Goal: Information Seeking & Learning: Check status

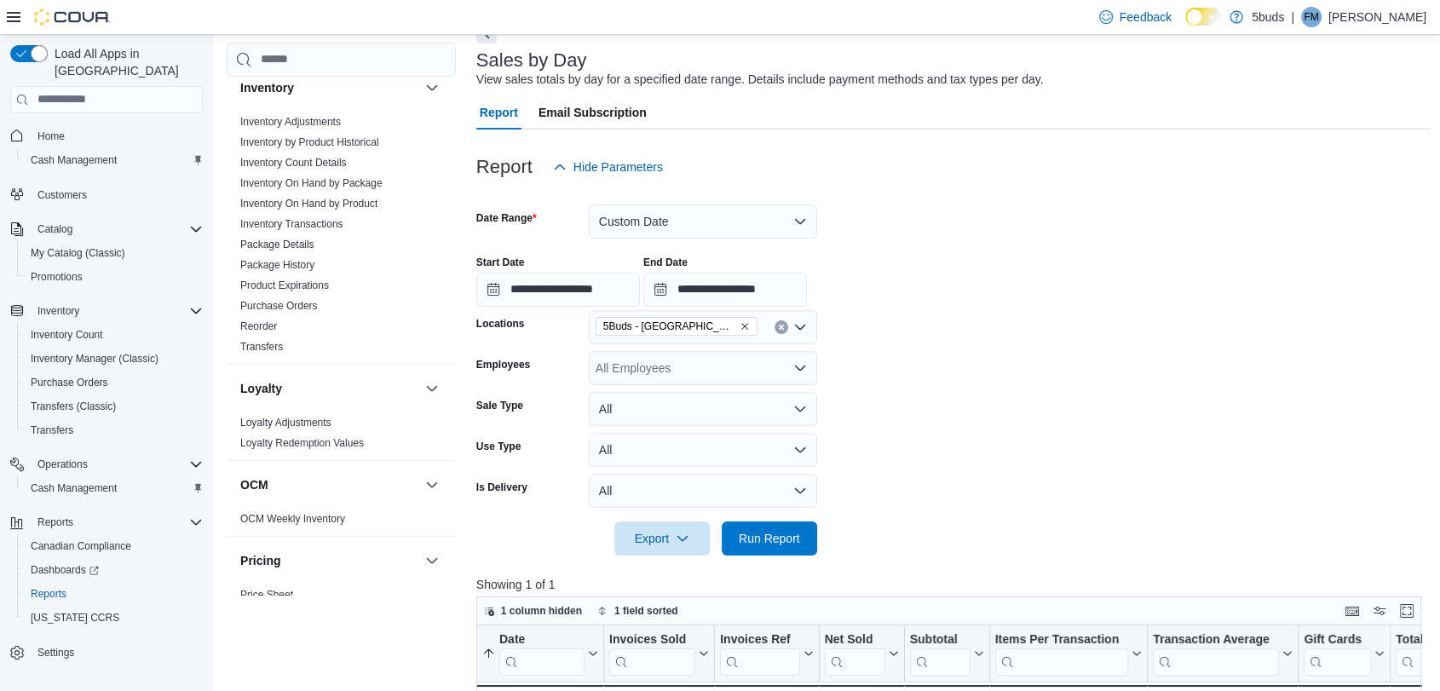
scroll to position [685, 0]
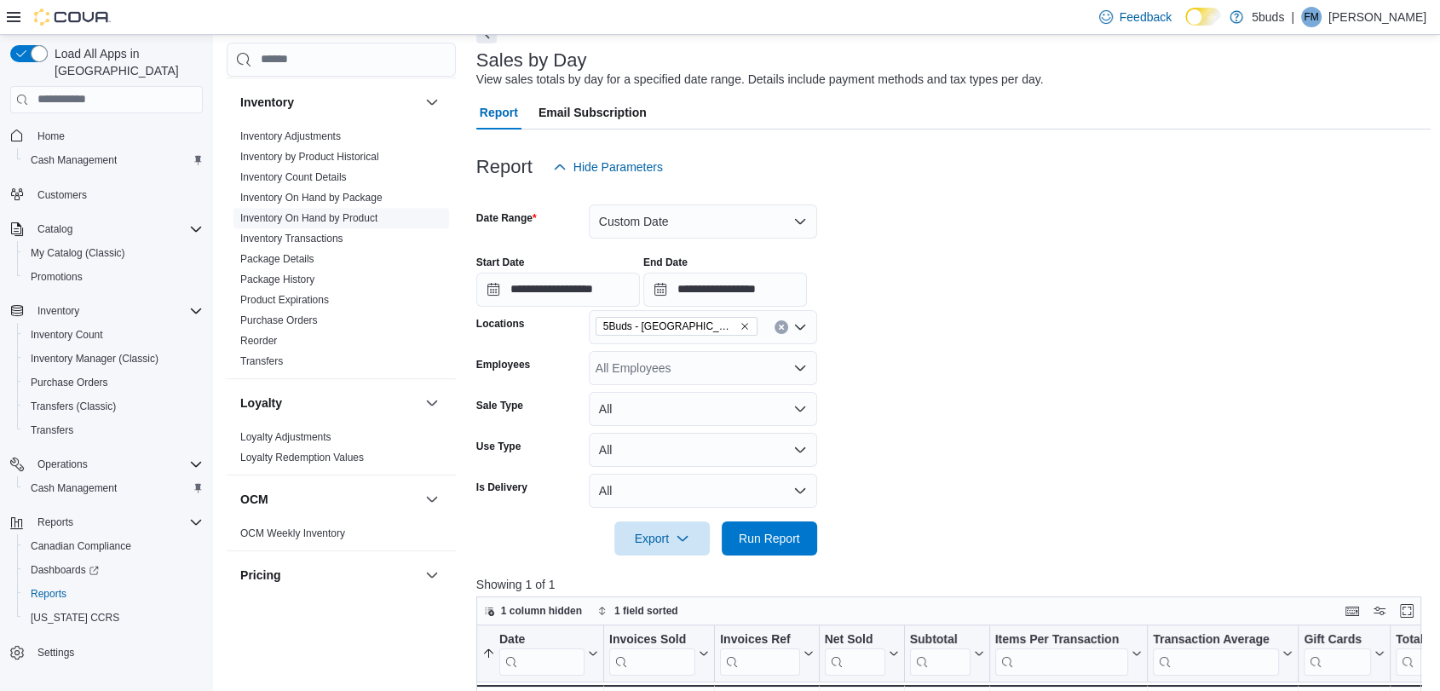
click at [346, 212] on link "Inventory On Hand by Product" at bounding box center [308, 218] width 137 height 12
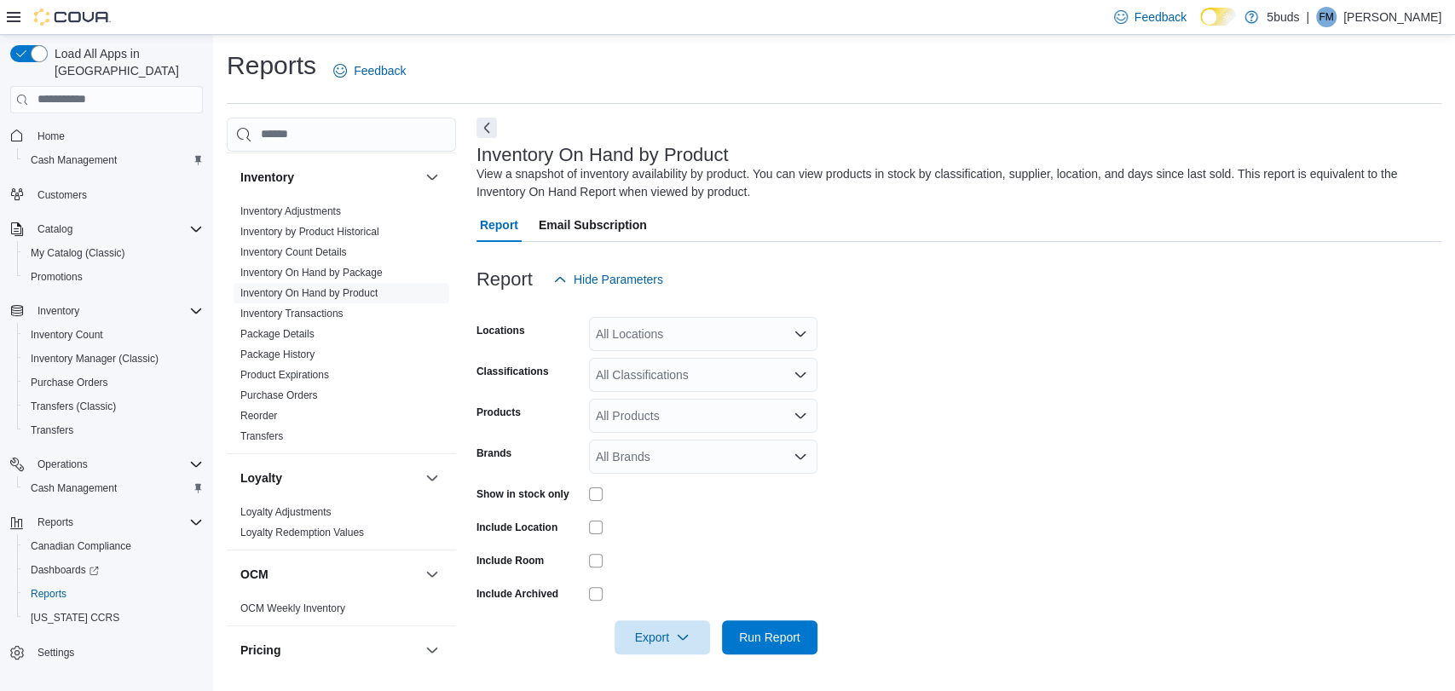
click at [795, 332] on icon "Open list of options" at bounding box center [800, 333] width 10 height 5
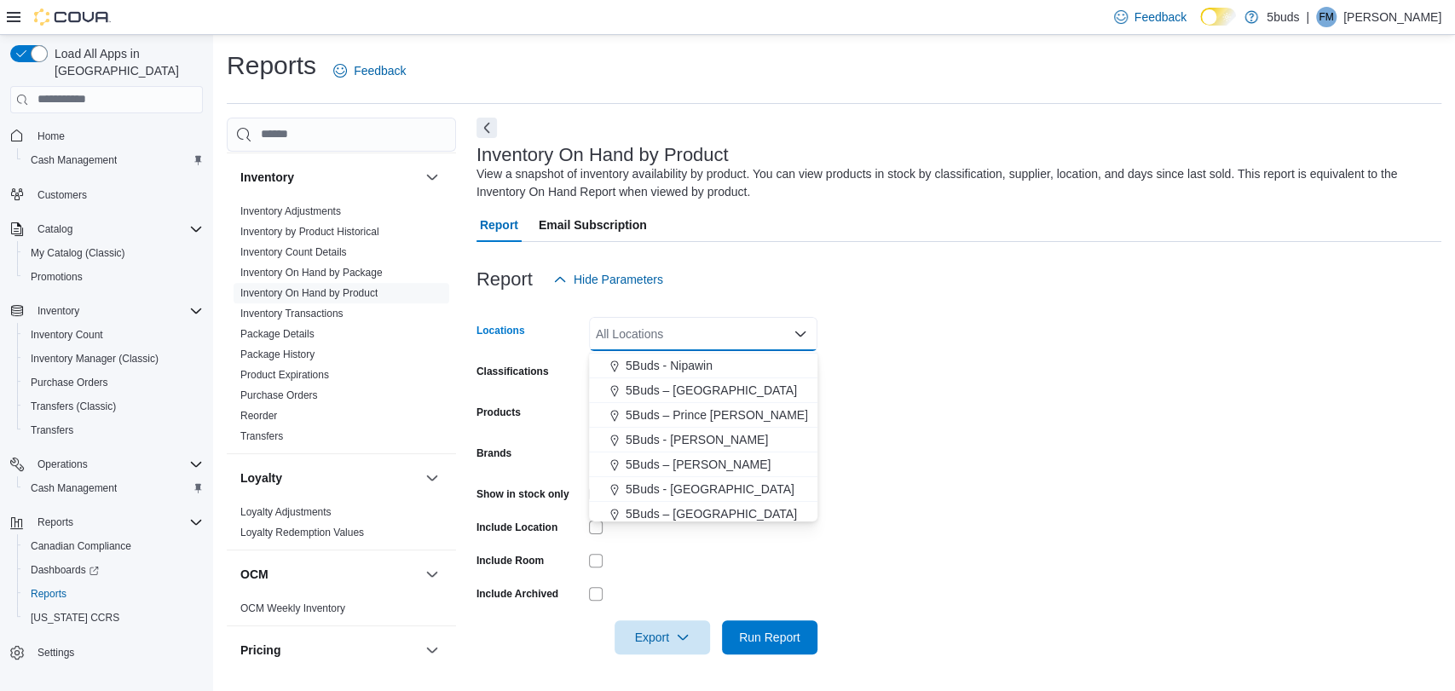
scroll to position [126, 0]
click at [681, 485] on span "5Buds - [GEOGRAPHIC_DATA]" at bounding box center [709, 484] width 169 height 17
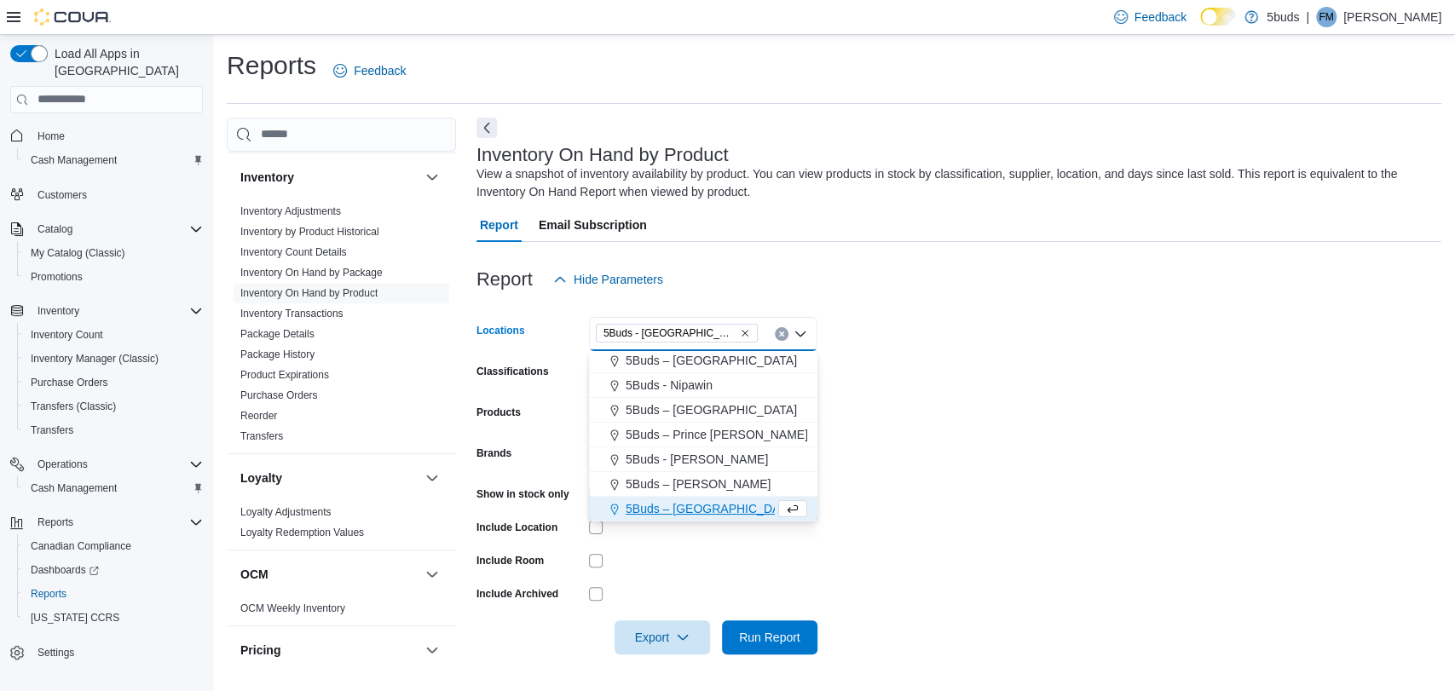
scroll to position [101, 0]
click at [981, 425] on form "Locations 5Buds - [GEOGRAPHIC_DATA] Combo box. Selected. 5Buds - [GEOGRAPHIC_DA…" at bounding box center [958, 476] width 965 height 358
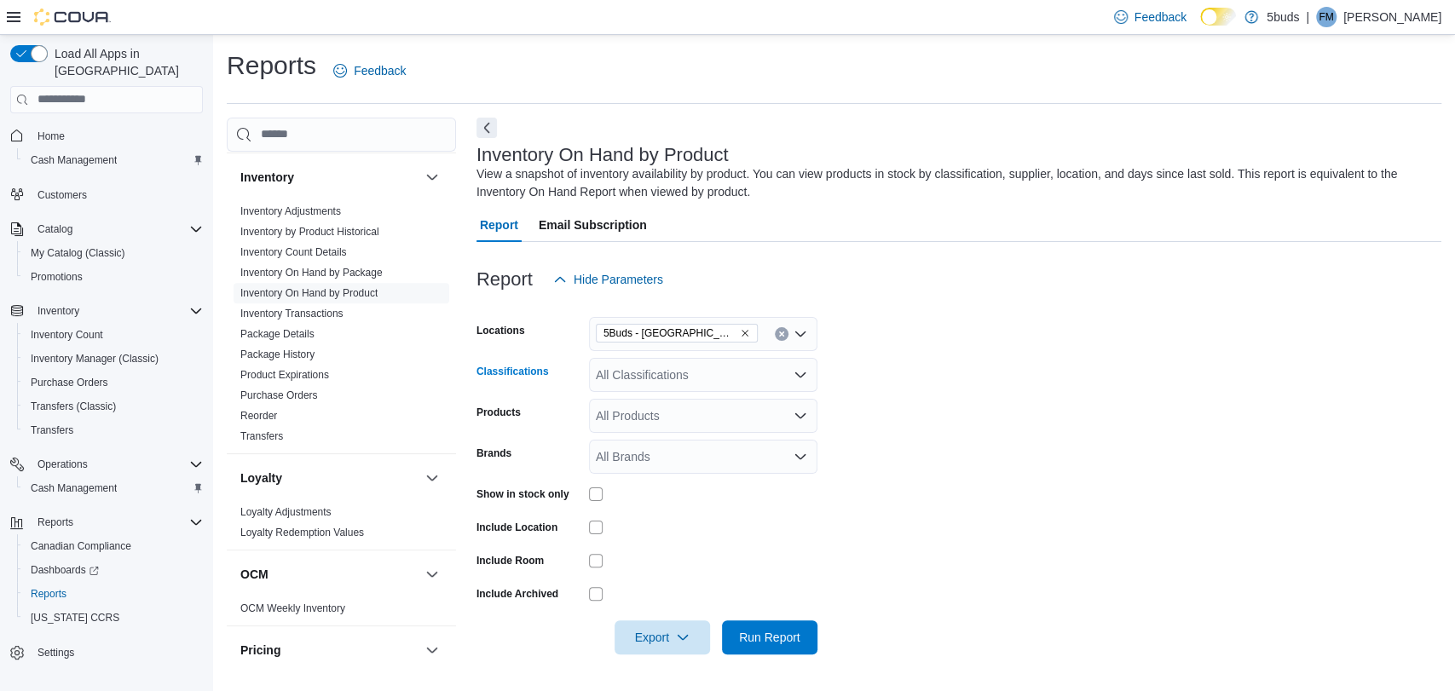
click at [804, 375] on icon "Open list of options" at bounding box center [800, 375] width 14 height 14
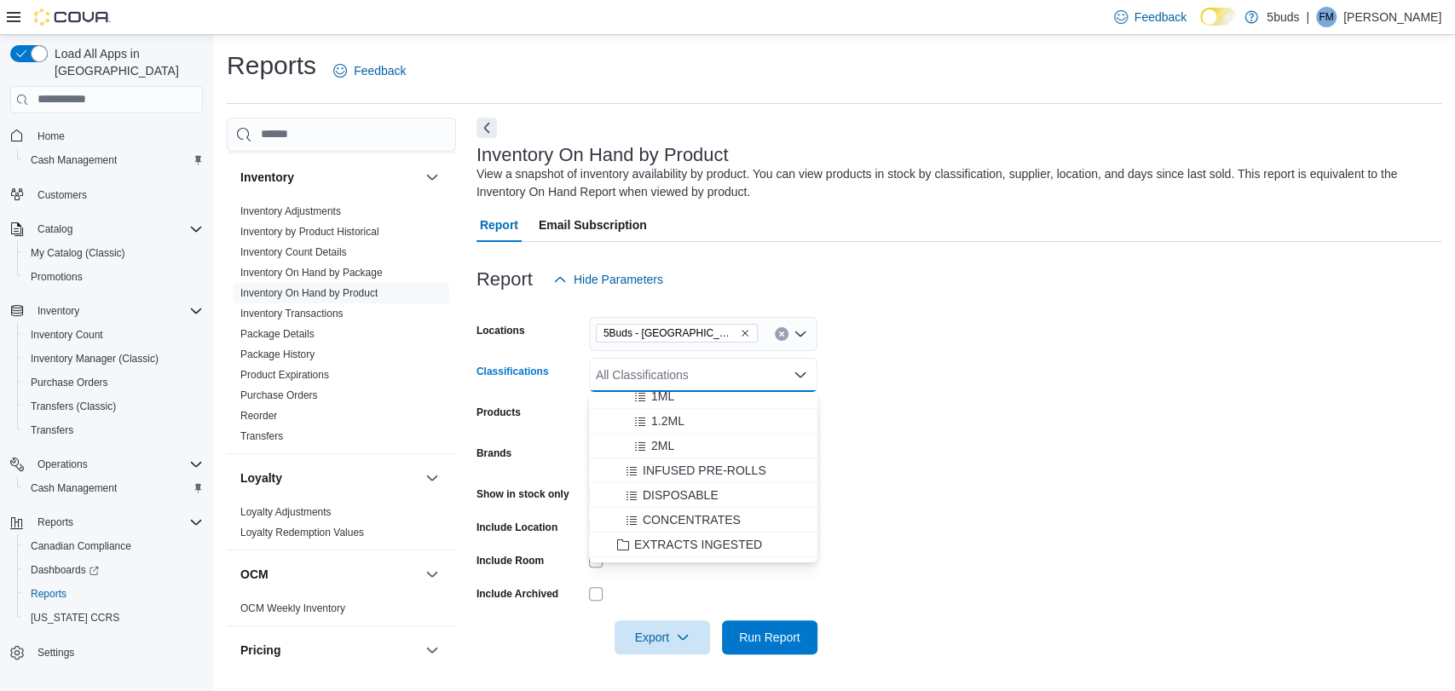
click at [1004, 469] on form "Locations 5Buds - Weyburn Classifications All Classifications Combo box. Select…" at bounding box center [958, 476] width 965 height 358
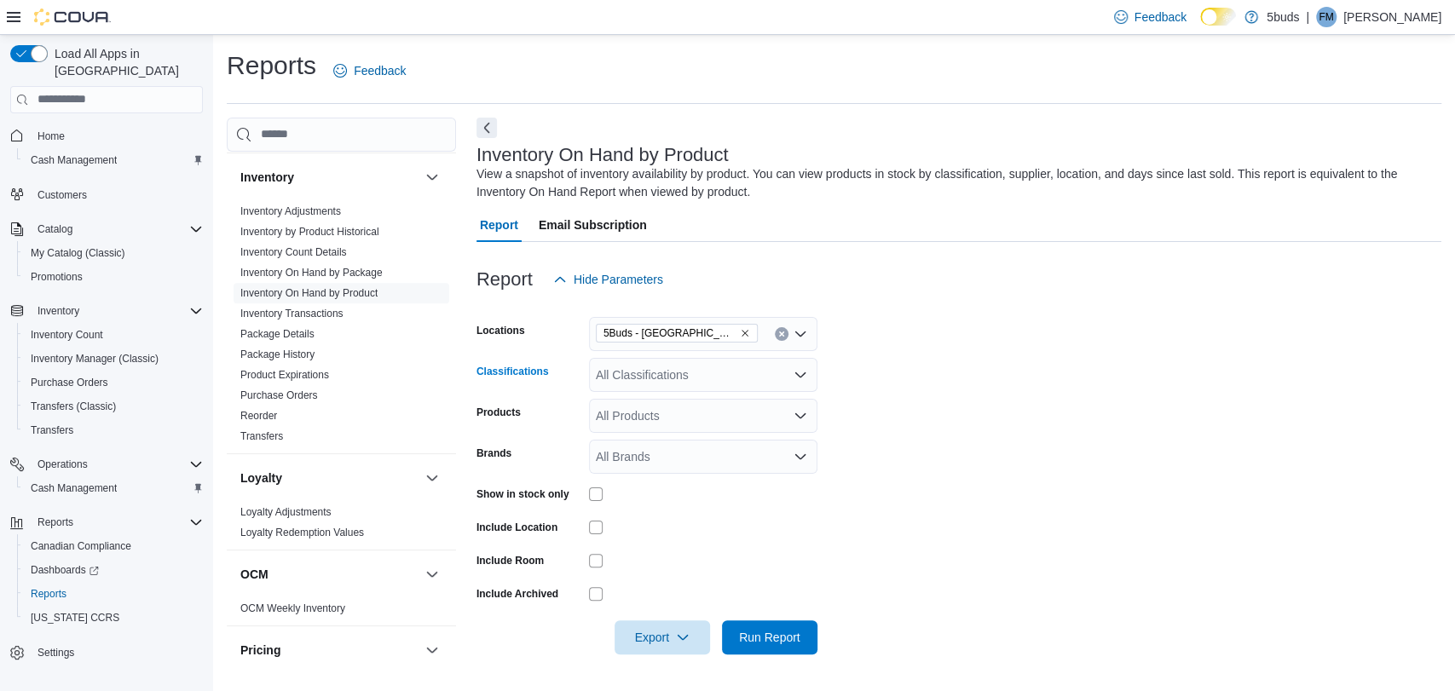
click at [801, 374] on icon "Open list of options" at bounding box center [800, 374] width 10 height 5
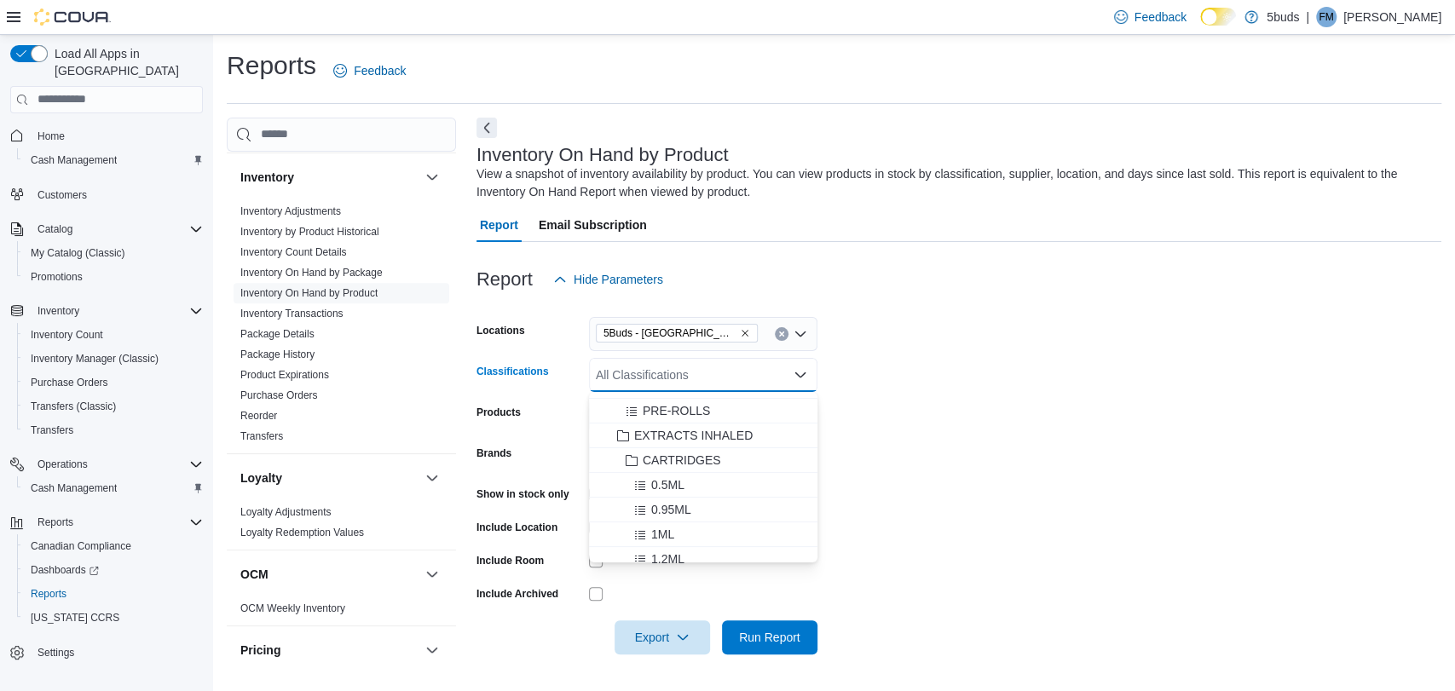
scroll to position [284, 0]
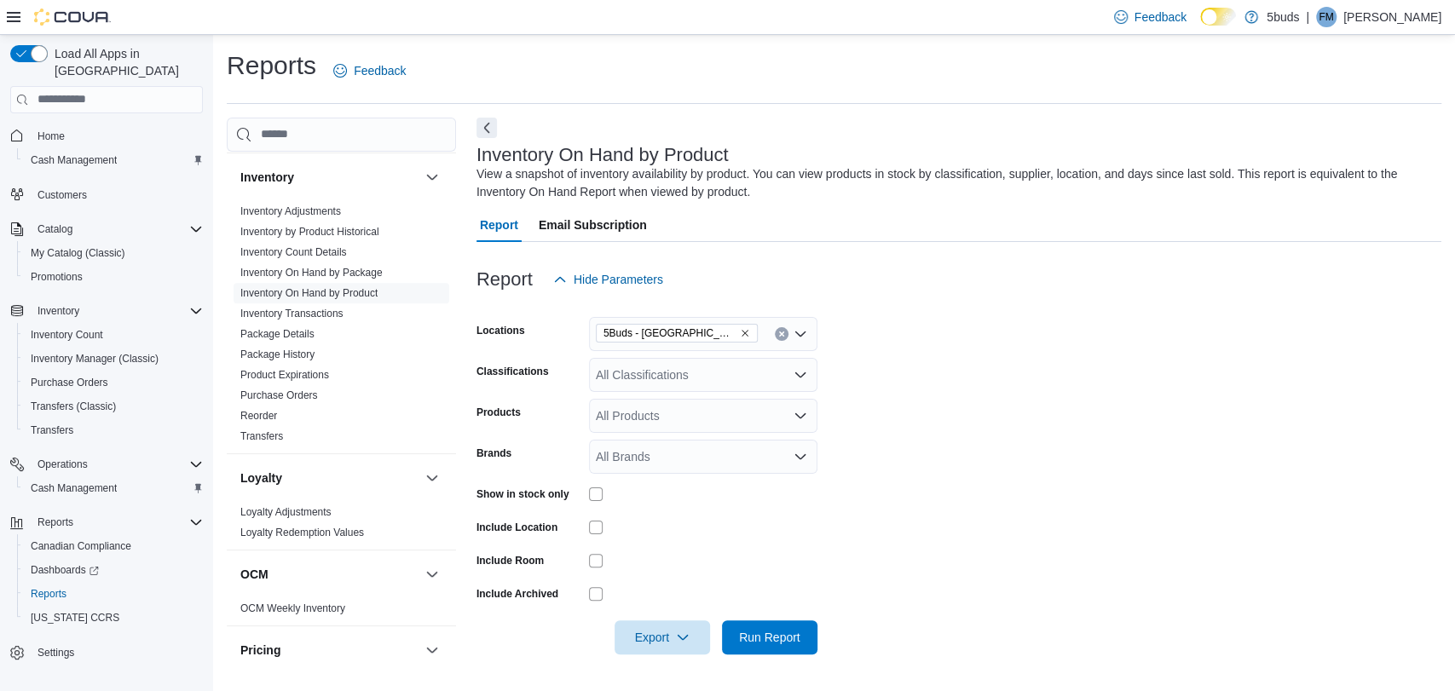
click at [977, 452] on form "Locations 5Buds - Weyburn Classifications All Classifications Products All Prod…" at bounding box center [958, 476] width 965 height 358
click at [663, 377] on div "All Classifications" at bounding box center [703, 375] width 228 height 34
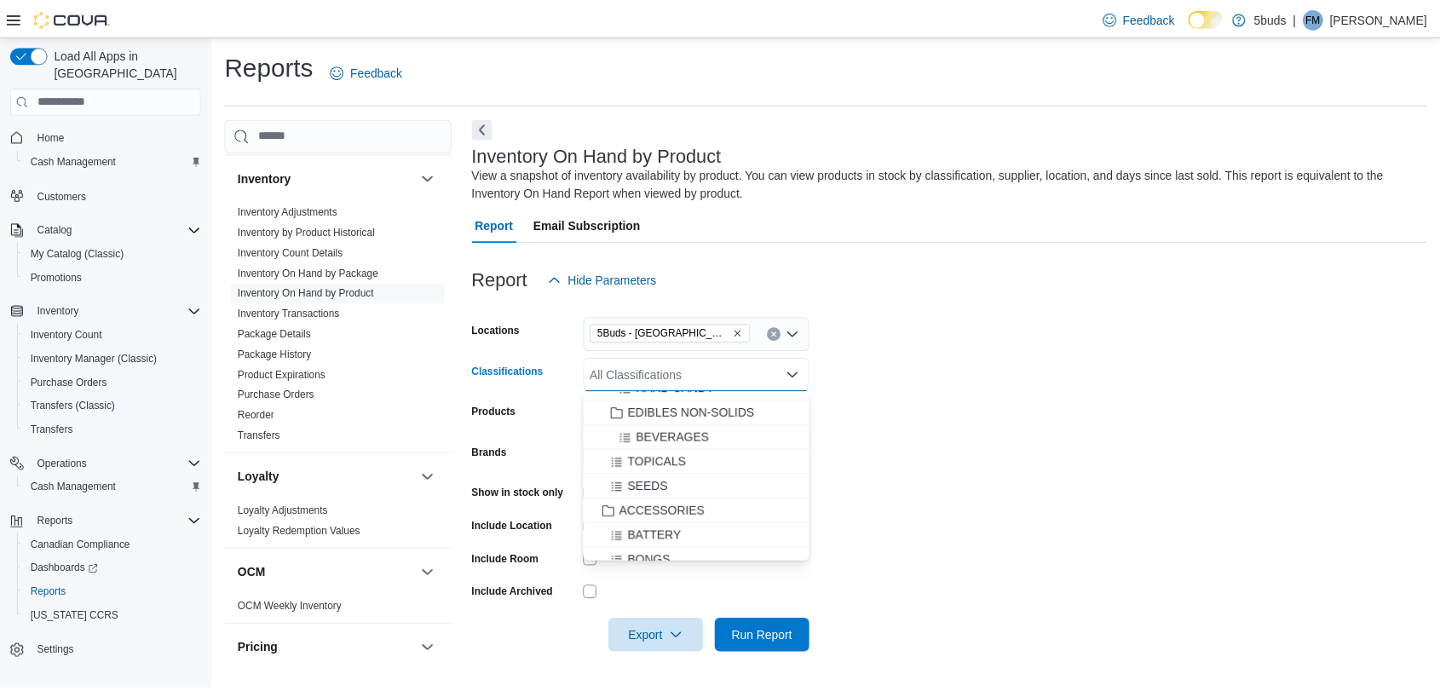
scroll to position [662, 0]
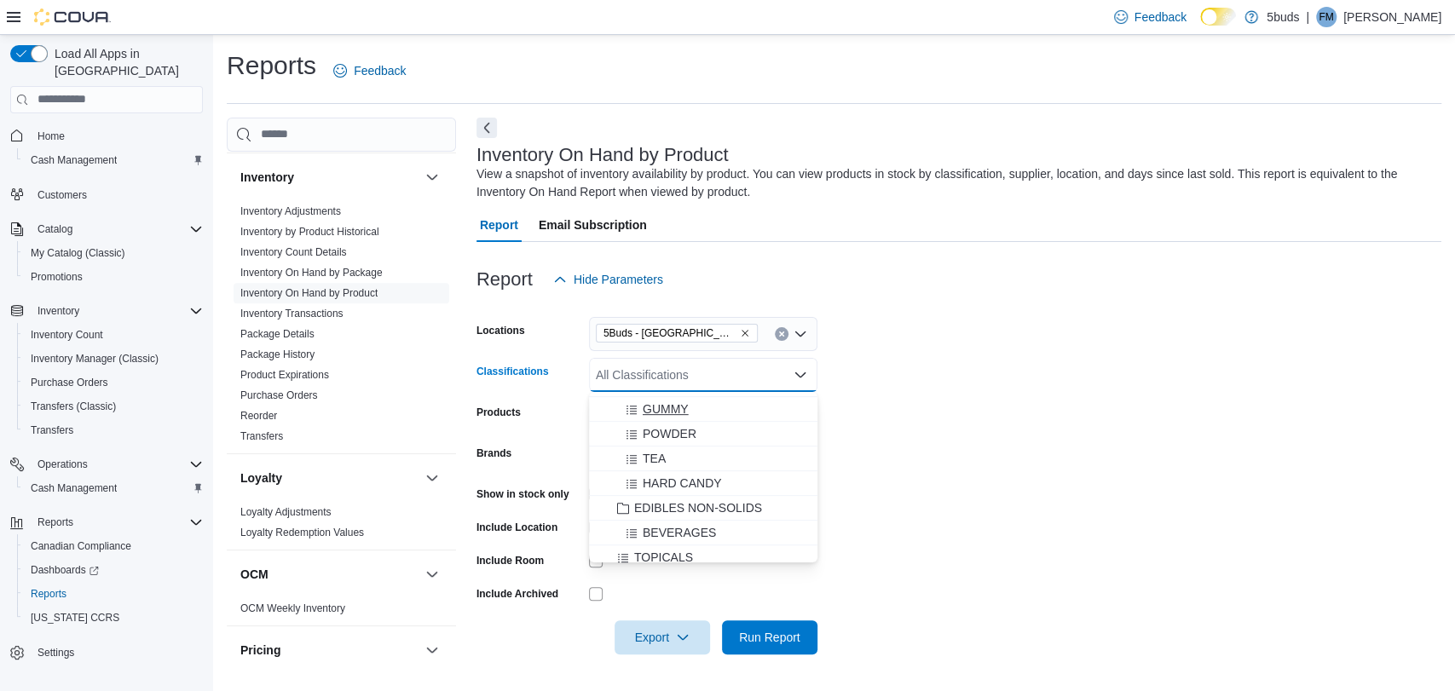
click at [658, 411] on span "GUMMY" at bounding box center [666, 409] width 46 height 17
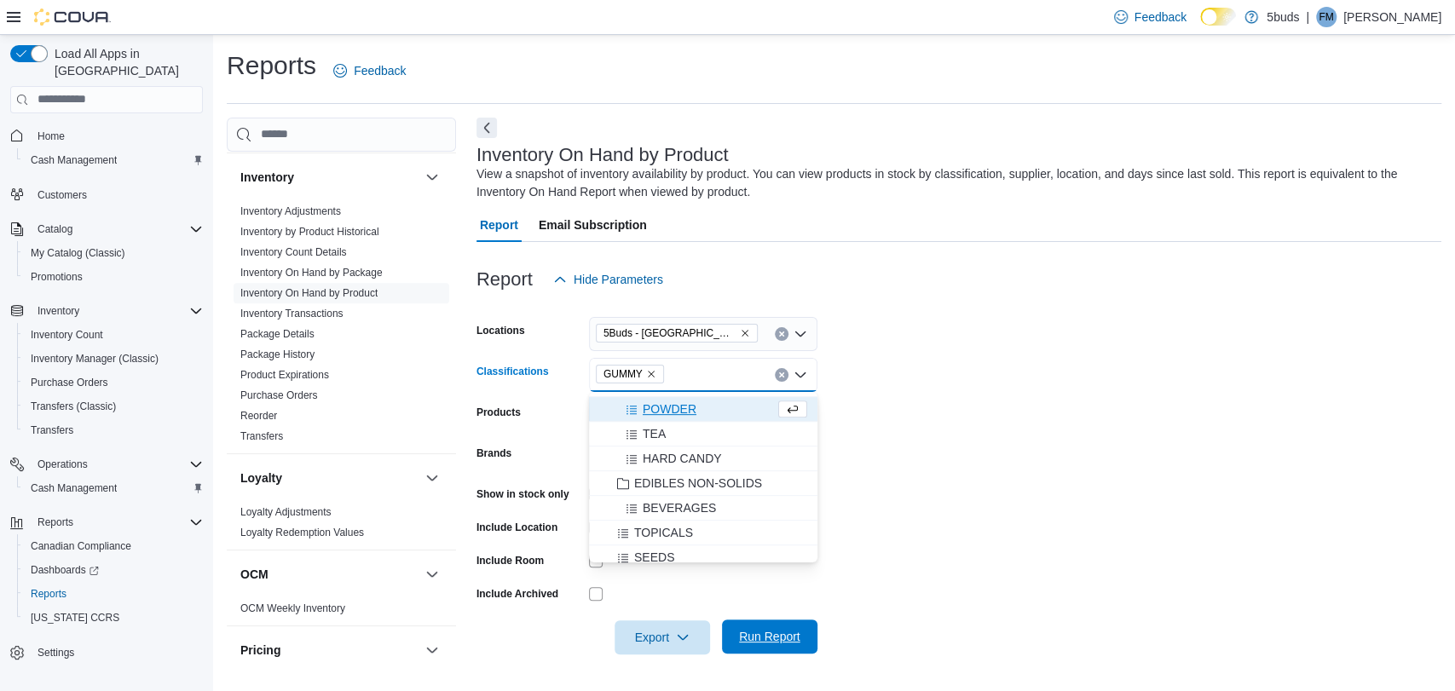
click at [760, 634] on span "Run Report" at bounding box center [769, 636] width 61 height 17
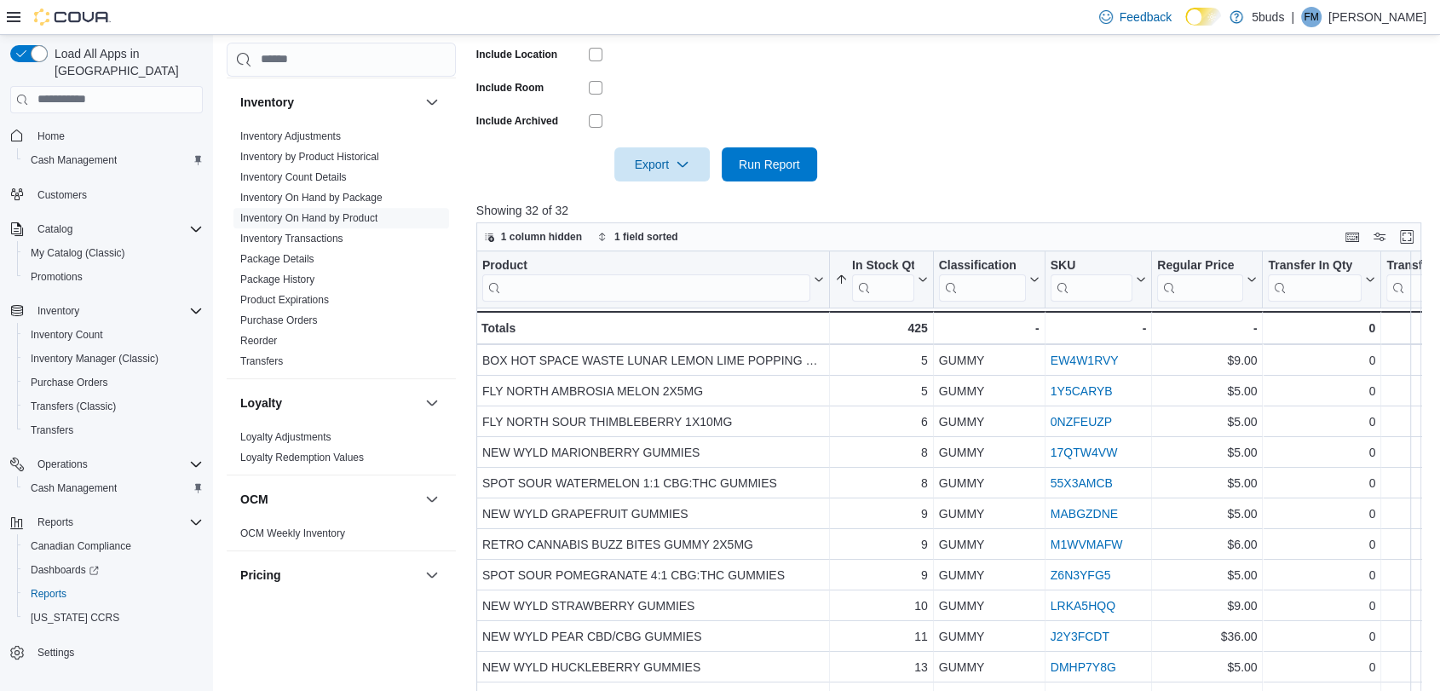
scroll to position [95, 0]
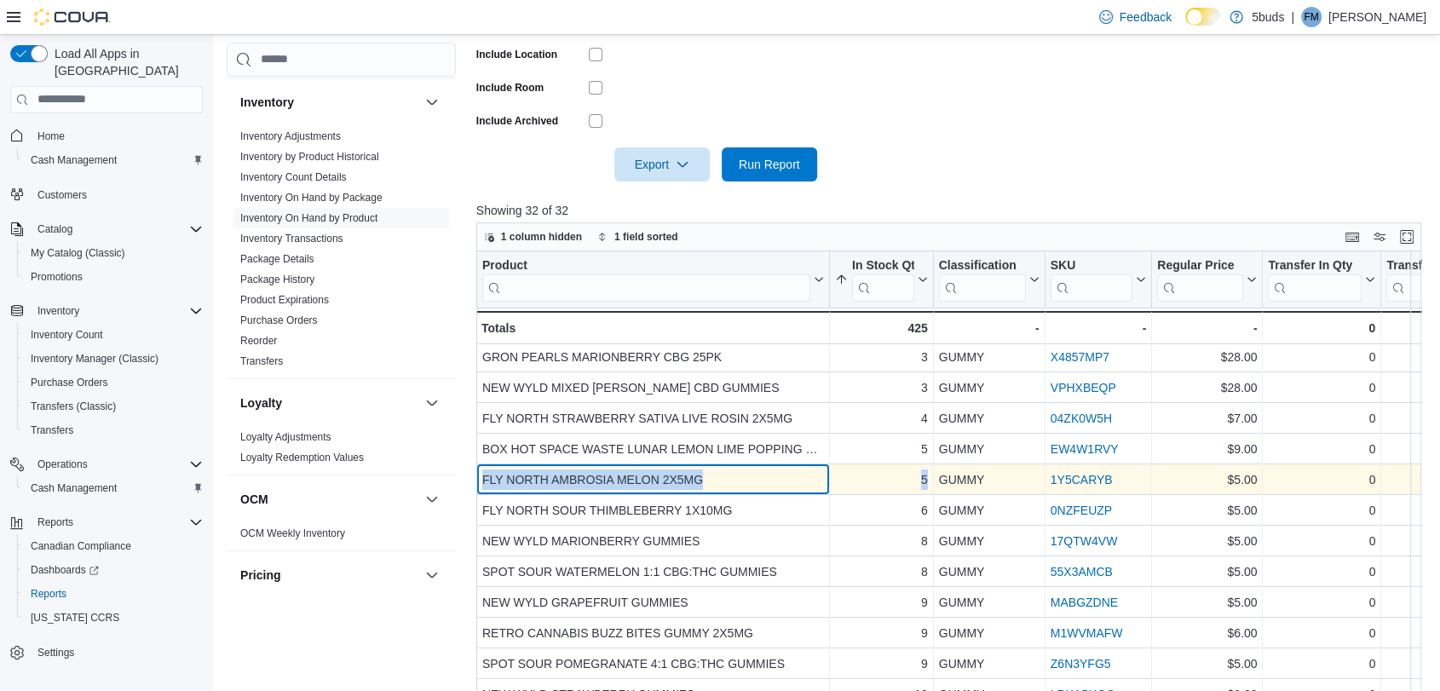
drag, startPoint x: 483, startPoint y: 475, endPoint x: 930, endPoint y: 487, distance: 446.7
click at [930, 487] on div "FLY NORTH AMBROSIA MELON 2X5MG - Product, column 1, row 8 5 - In Stock Qty, col…" at bounding box center [1431, 479] width 1910 height 31
copy div "FLY NORTH AMBROSIA MELON 2X5MG - Product, column 1, row 8 5"
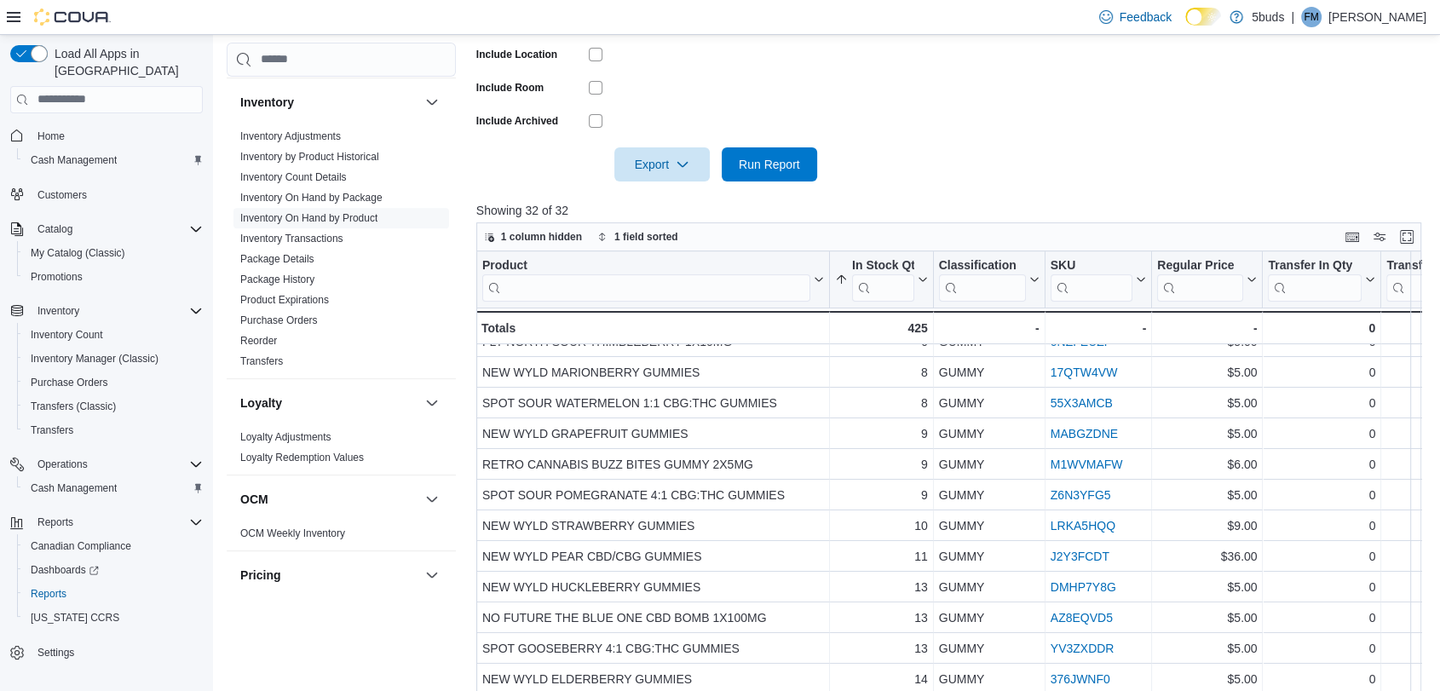
scroll to position [284, 0]
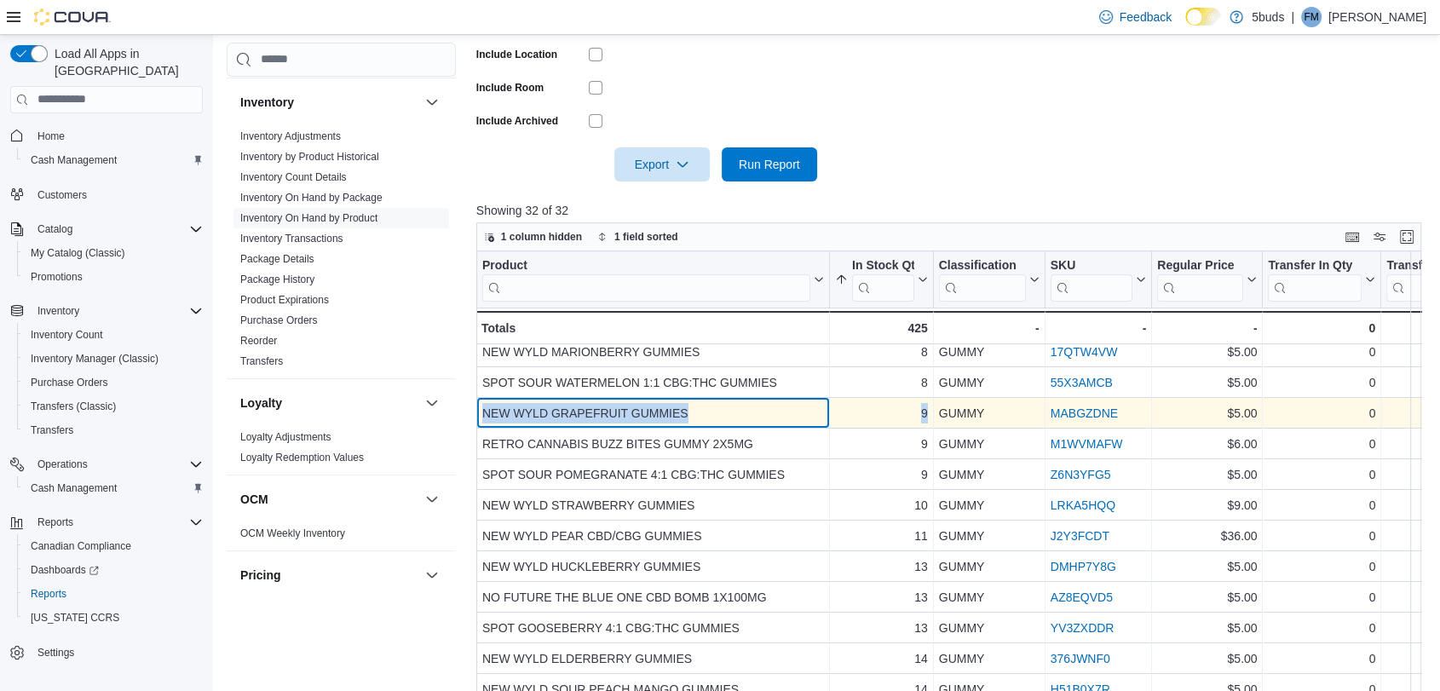
drag, startPoint x: 484, startPoint y: 409, endPoint x: 933, endPoint y: 407, distance: 449.1
click at [933, 407] on div "NEW WYLD GRAPEFRUIT GUMMIES - Product, column 1, row 12 9 - In Stock Qty, colum…" at bounding box center [1431, 413] width 1910 height 31
copy div "NEW WYLD GRAPEFRUIT GUMMIES - Product, column 1, row 12 9 - In Stock Qty, colum…"
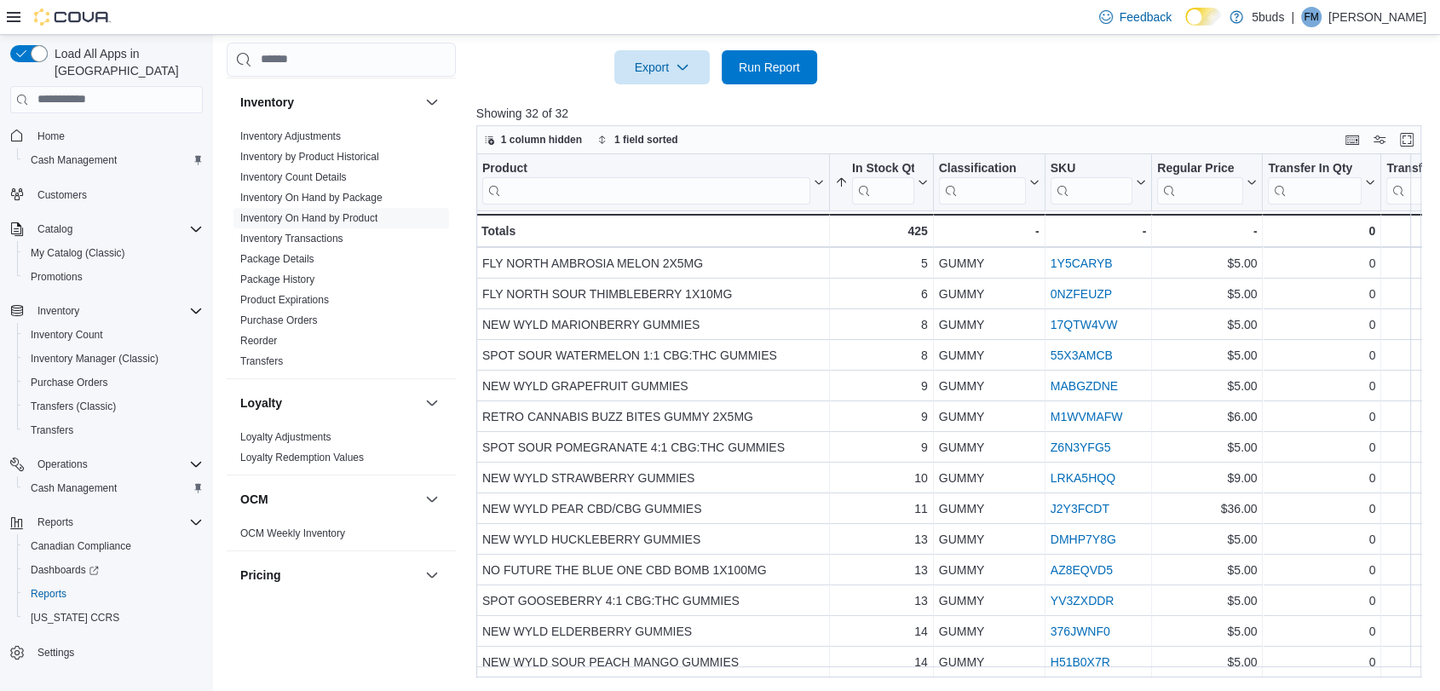
scroll to position [182, 0]
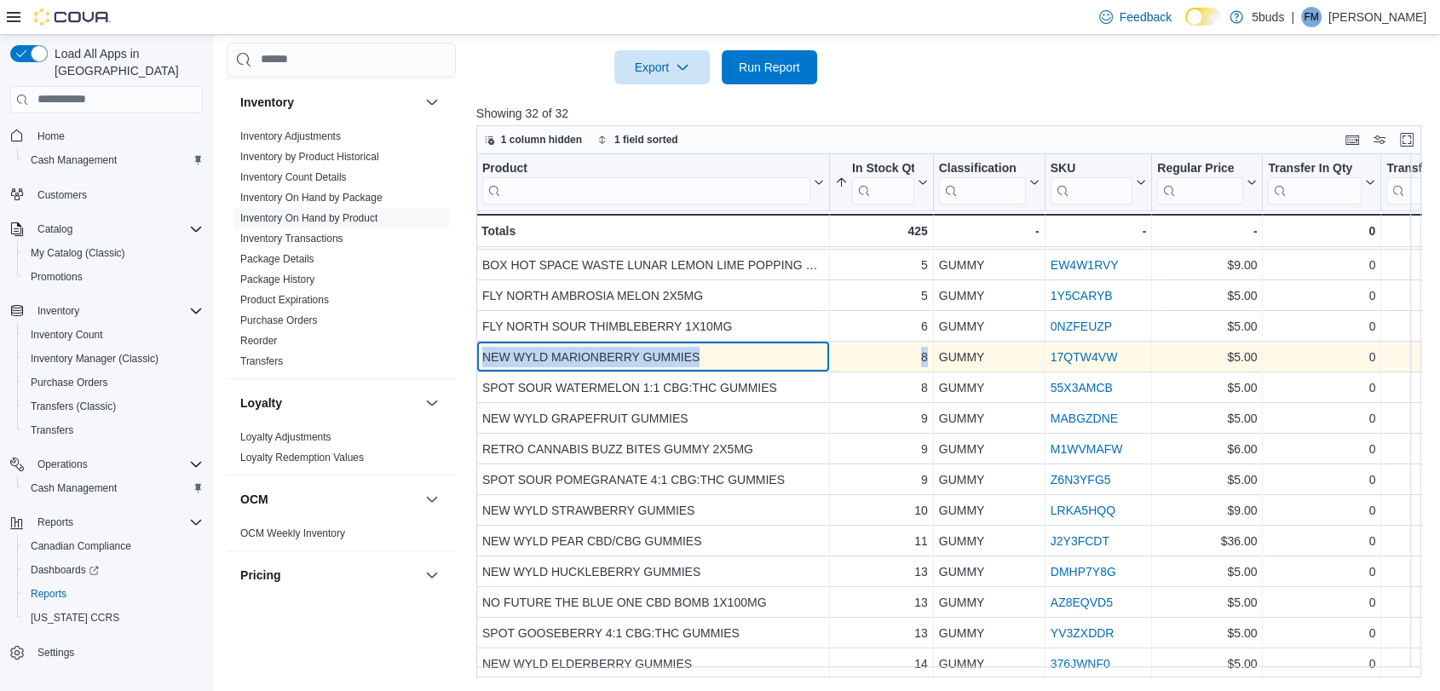
drag, startPoint x: 477, startPoint y: 353, endPoint x: 927, endPoint y: 365, distance: 450.1
click at [927, 365] on div "NEW WYLD MARIONBERRY GUMMIES - Product, column 1, row 10 8 - In Stock Qty, colu…" at bounding box center [1431, 357] width 1910 height 31
copy div "NEW WYLD MARIONBERRY GUMMIES - Product, column 1, row 10 8"
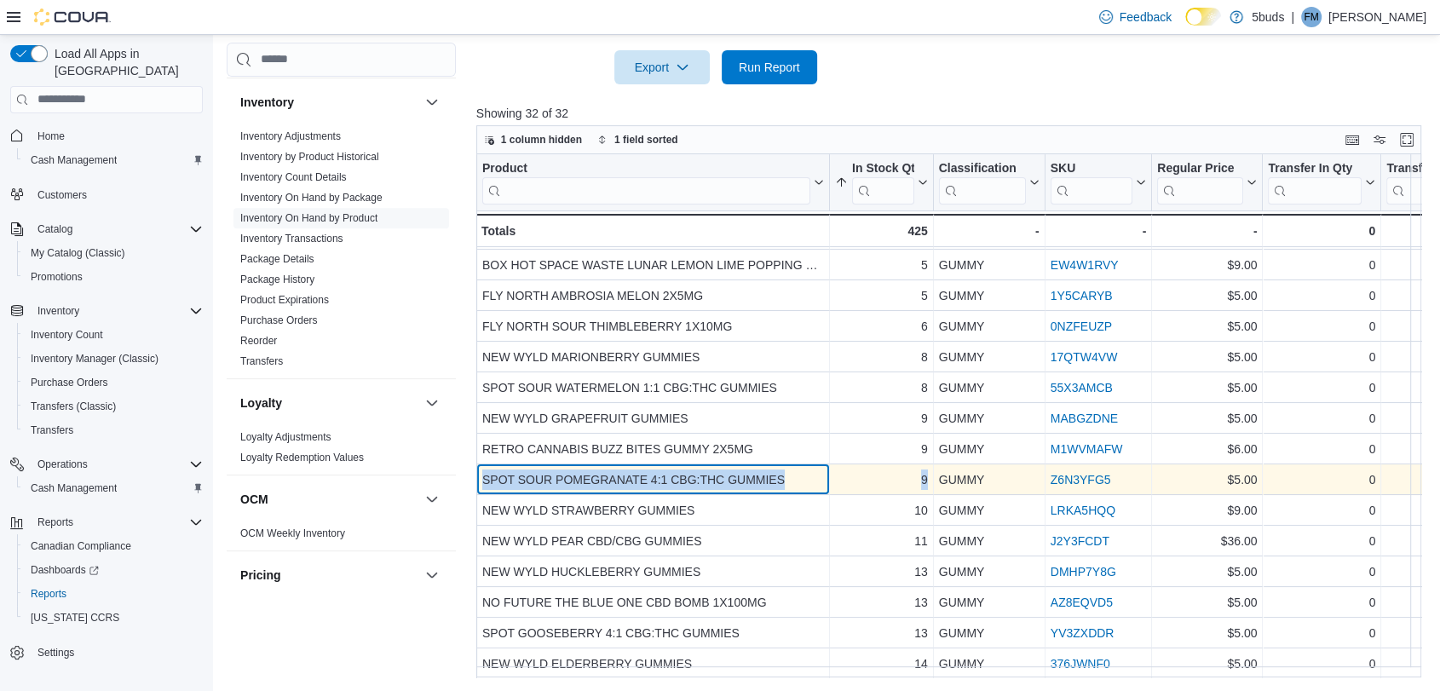
drag, startPoint x: 481, startPoint y: 479, endPoint x: 927, endPoint y: 472, distance: 445.7
click at [927, 472] on div "SPOT SOUR POMEGRANATE 4:1 CBG:THC GUMMIES - Product, column 1, row 14 9 - In St…" at bounding box center [1431, 479] width 1910 height 31
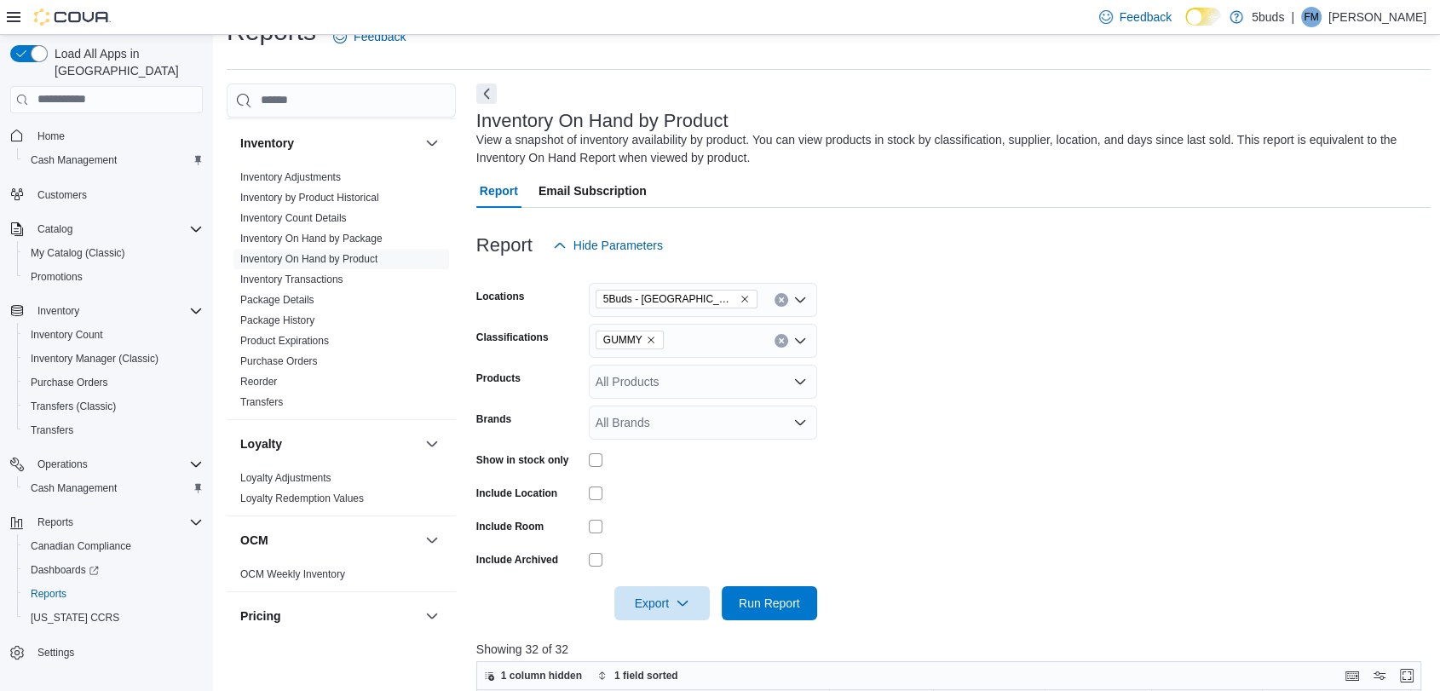
scroll to position [2, 0]
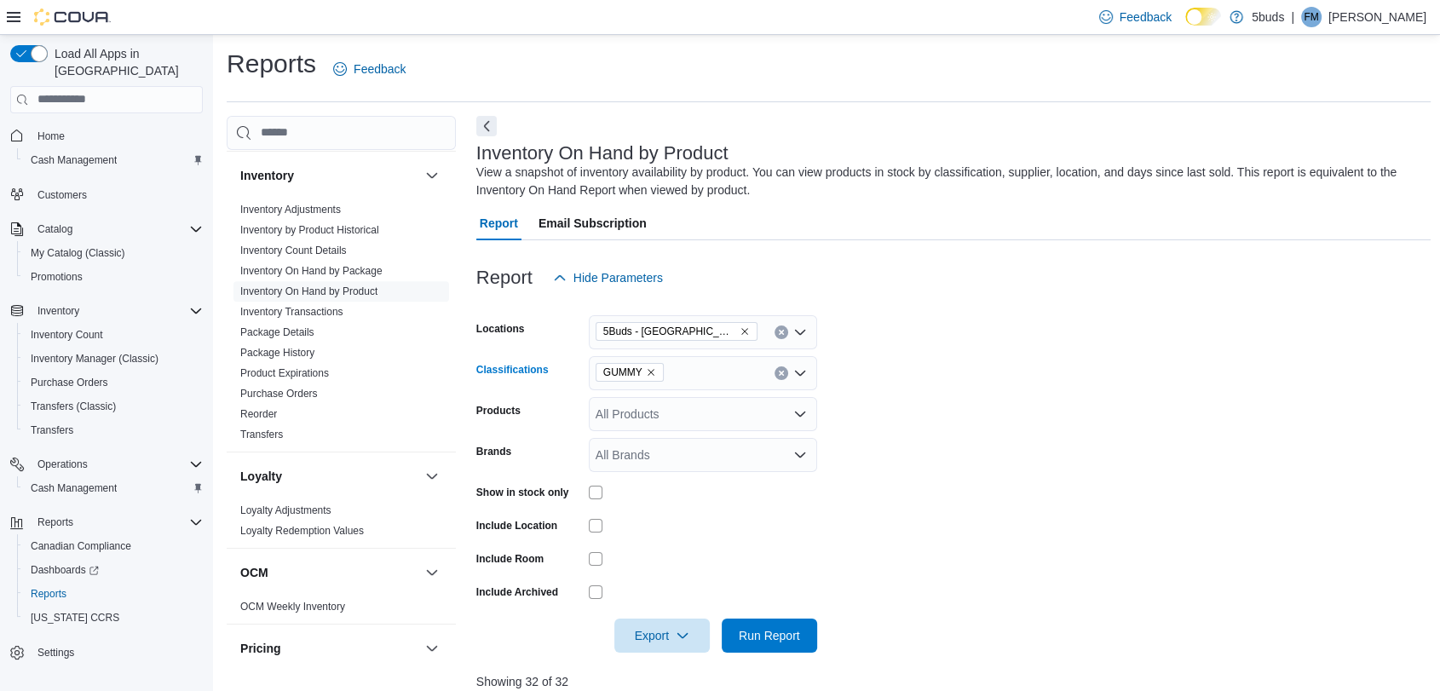
click at [648, 373] on icon "Remove GUMMY from selection in this group" at bounding box center [651, 372] width 10 height 10
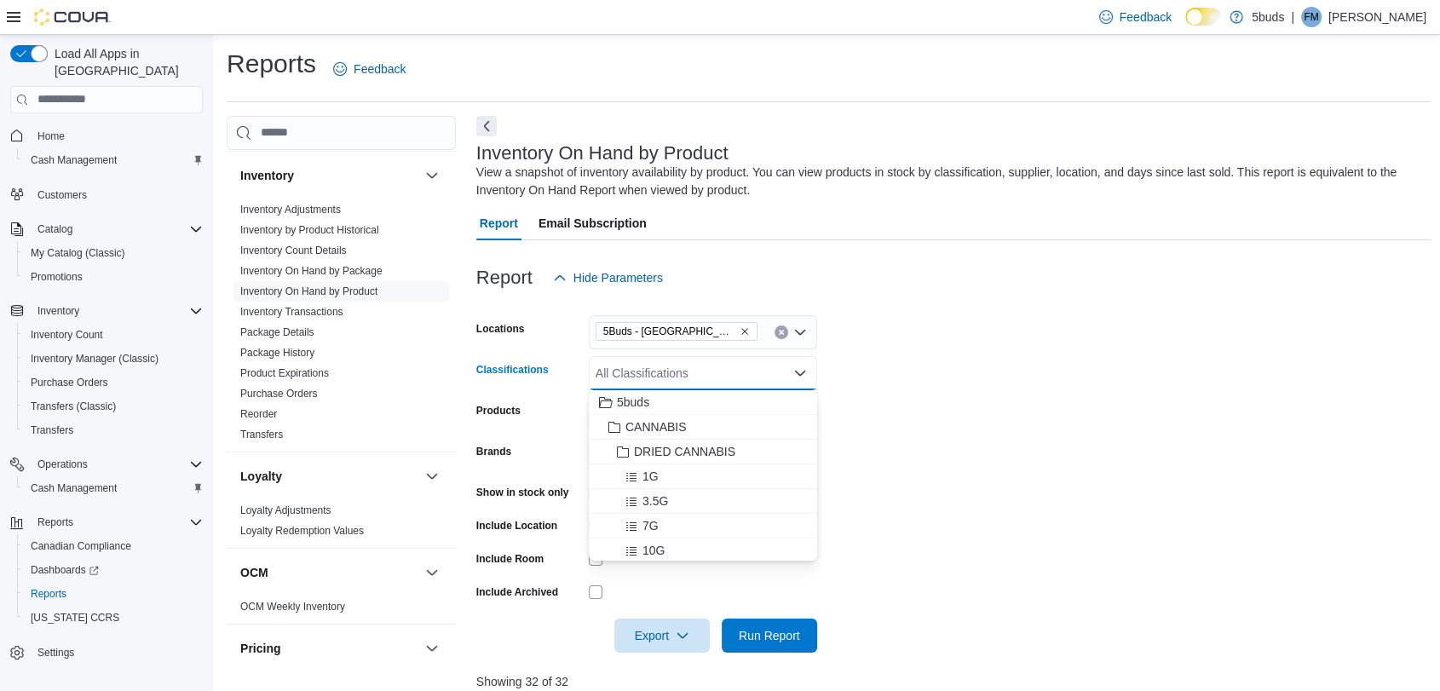
click at [648, 373] on div "All Classifications Combo box. Selected. Combo box input. All Classifications. …" at bounding box center [703, 373] width 228 height 34
click at [658, 476] on span "14G" at bounding box center [654, 480] width 22 height 17
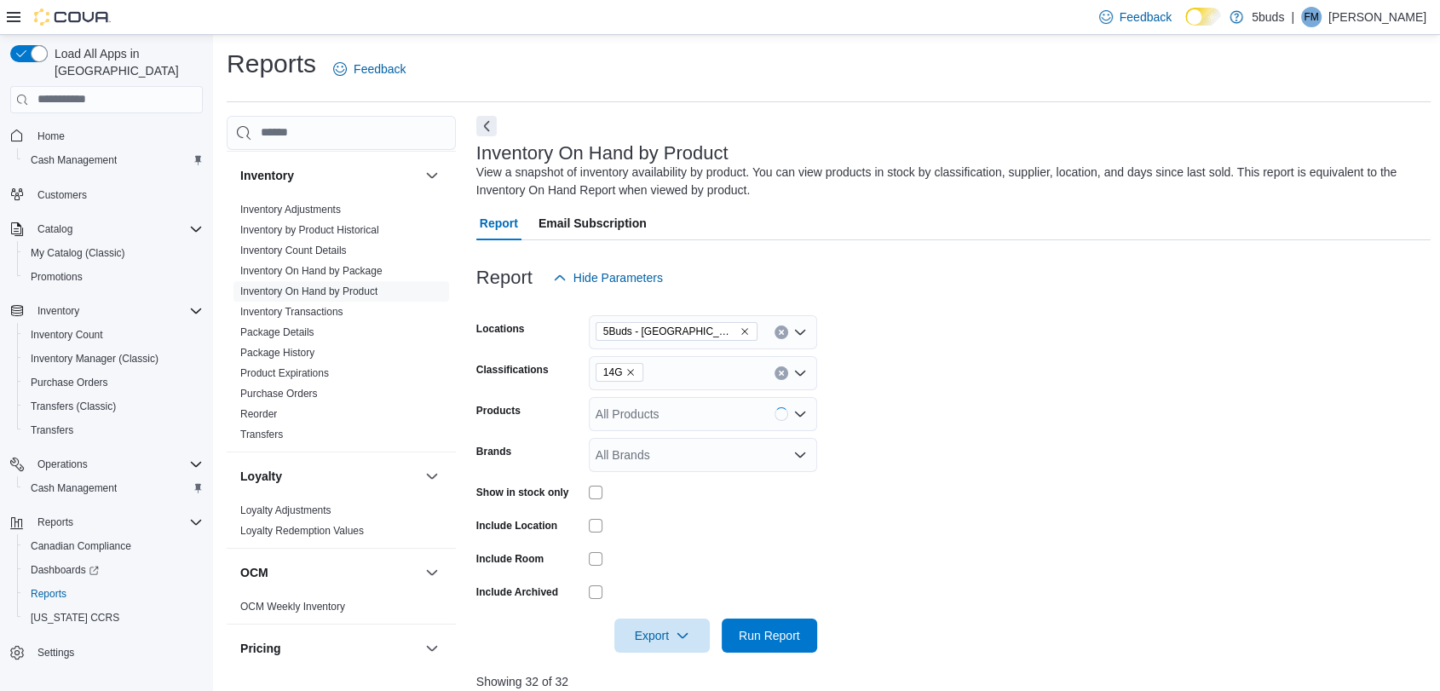
click at [892, 506] on form "Locations 5Buds - Weyburn Classifications 14G Products All Products Brands All …" at bounding box center [953, 474] width 955 height 358
click at [775, 636] on span "Run Report" at bounding box center [769, 634] width 61 height 17
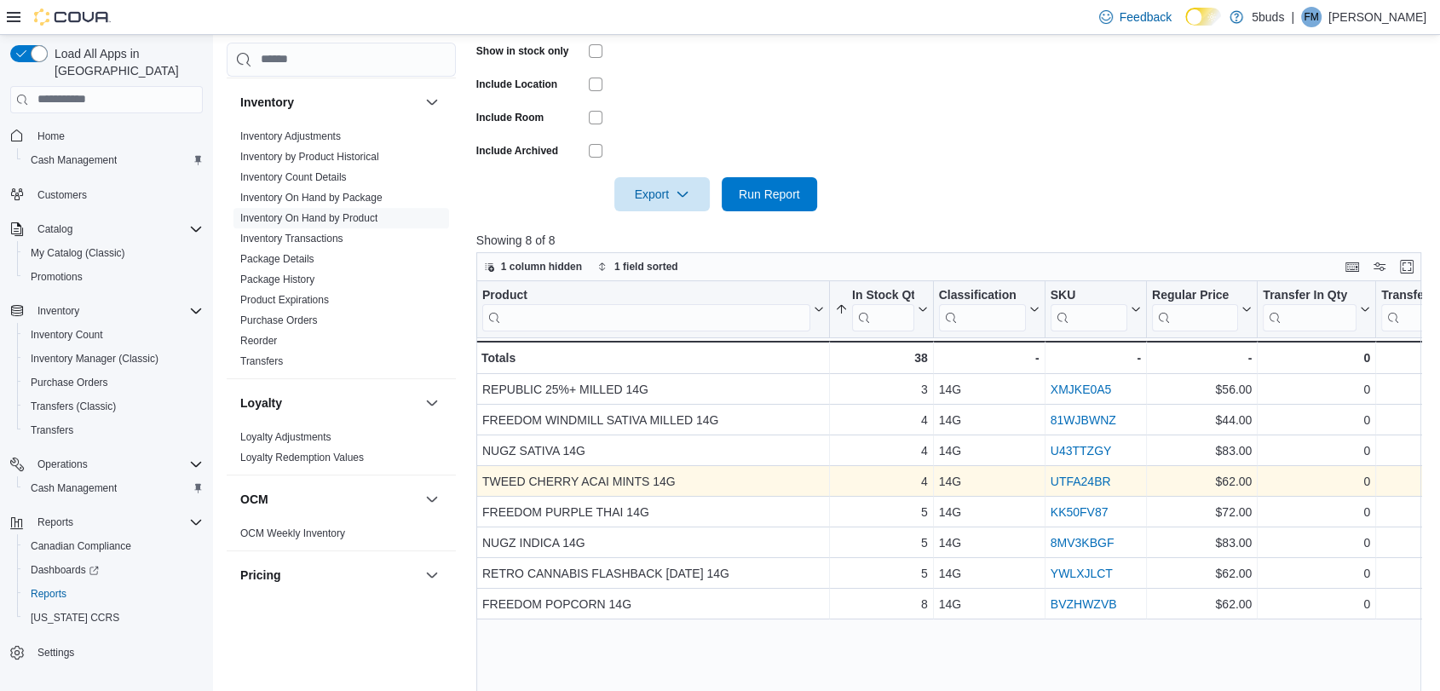
scroll to position [476, 0]
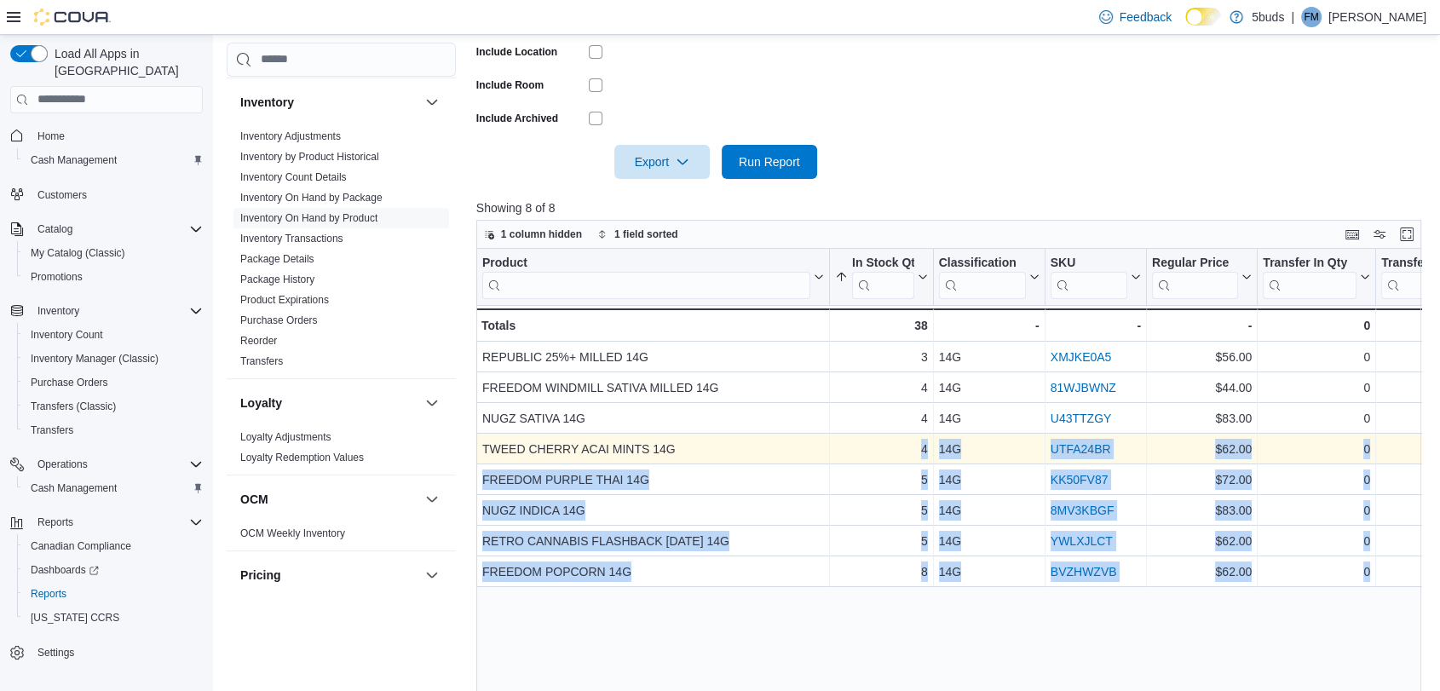
drag, startPoint x: 470, startPoint y: 447, endPoint x: 862, endPoint y: 457, distance: 392.1
click at [862, 457] on div "Cash Management Cash Management Cash Out Details Compliance OCS Transaction Sub…" at bounding box center [829, 207] width 1204 height 1131
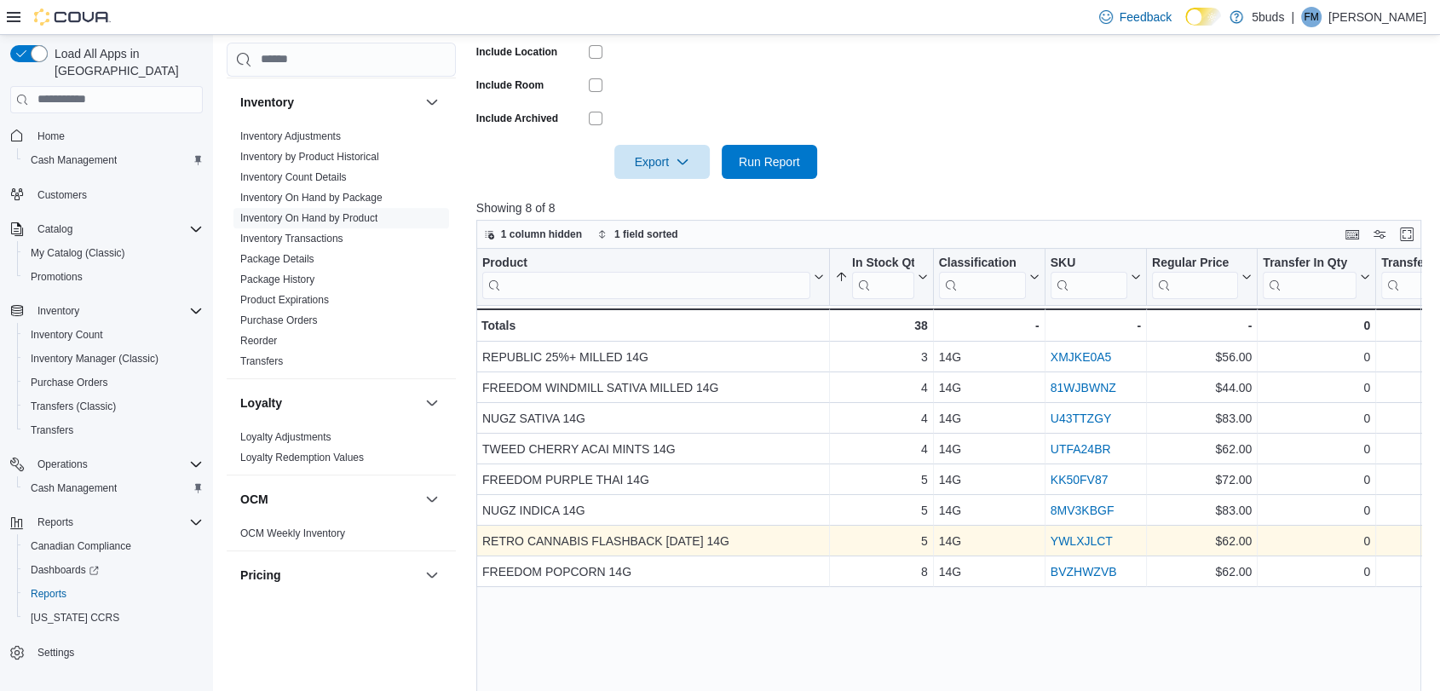
drag, startPoint x: 722, startPoint y: 617, endPoint x: 610, endPoint y: 533, distance: 139.9
click at [722, 615] on div "Product Click to view column header actions In Stock Qty Sorted ascending . Cli…" at bounding box center [953, 511] width 955 height 524
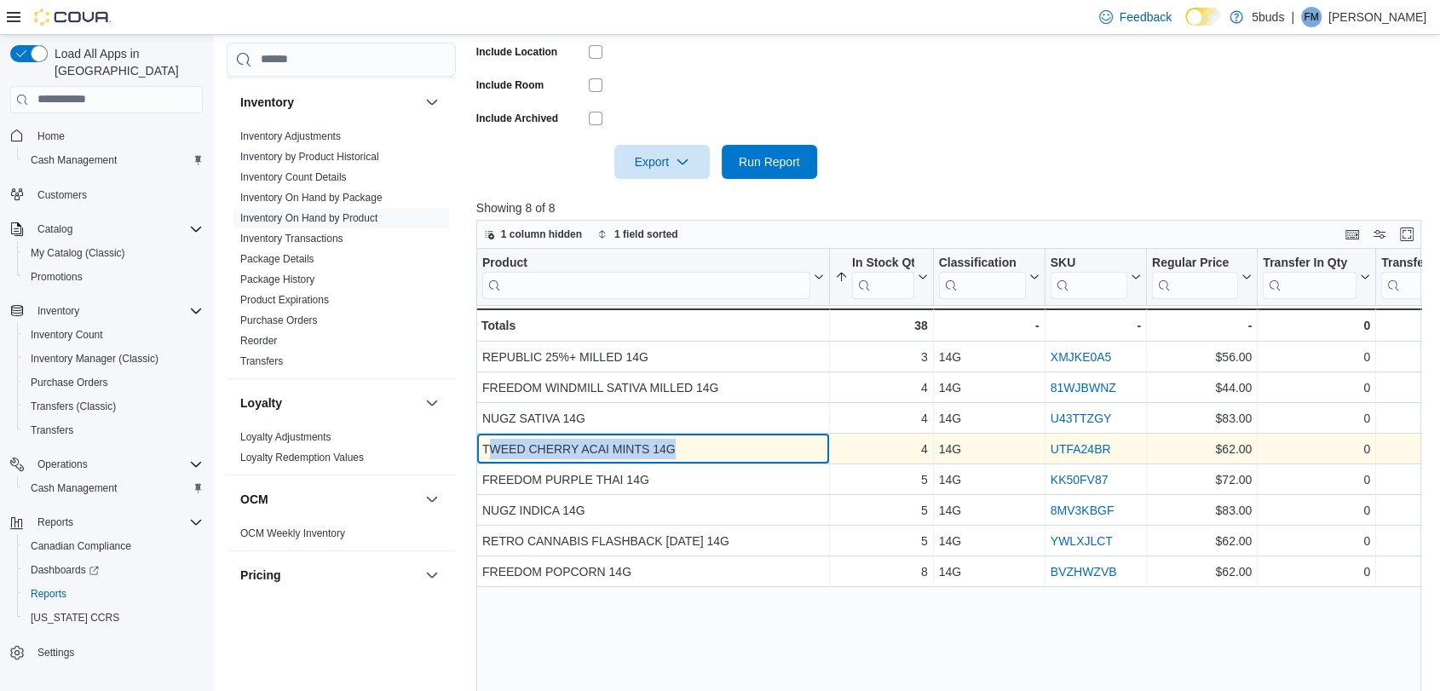
drag, startPoint x: 486, startPoint y: 445, endPoint x: 745, endPoint y: 461, distance: 259.6
click at [745, 461] on div "TWEED CHERRY ACAI MINTS 14G - Product, column 1, row 4" at bounding box center [653, 449] width 354 height 31
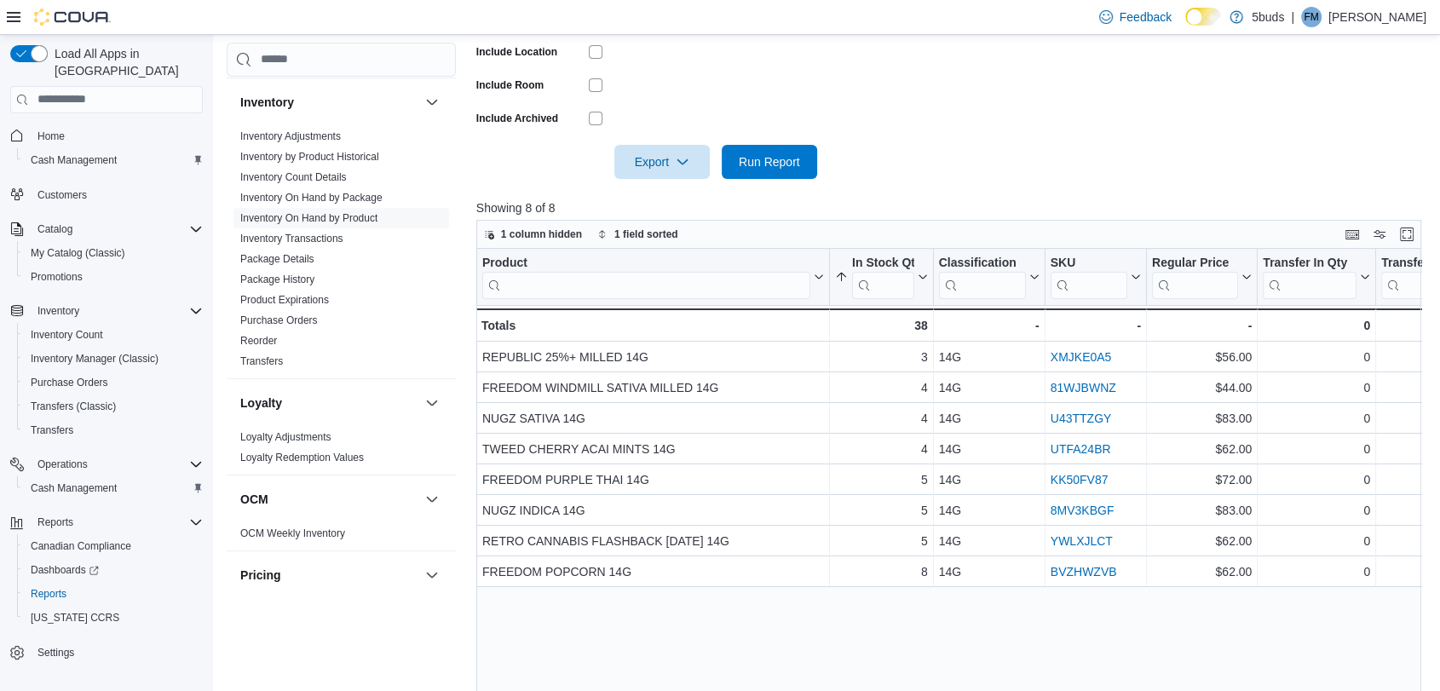
click at [459, 441] on div "Cash Management Cash Management Cash Out Details Compliance OCS Transaction Sub…" at bounding box center [829, 207] width 1204 height 1131
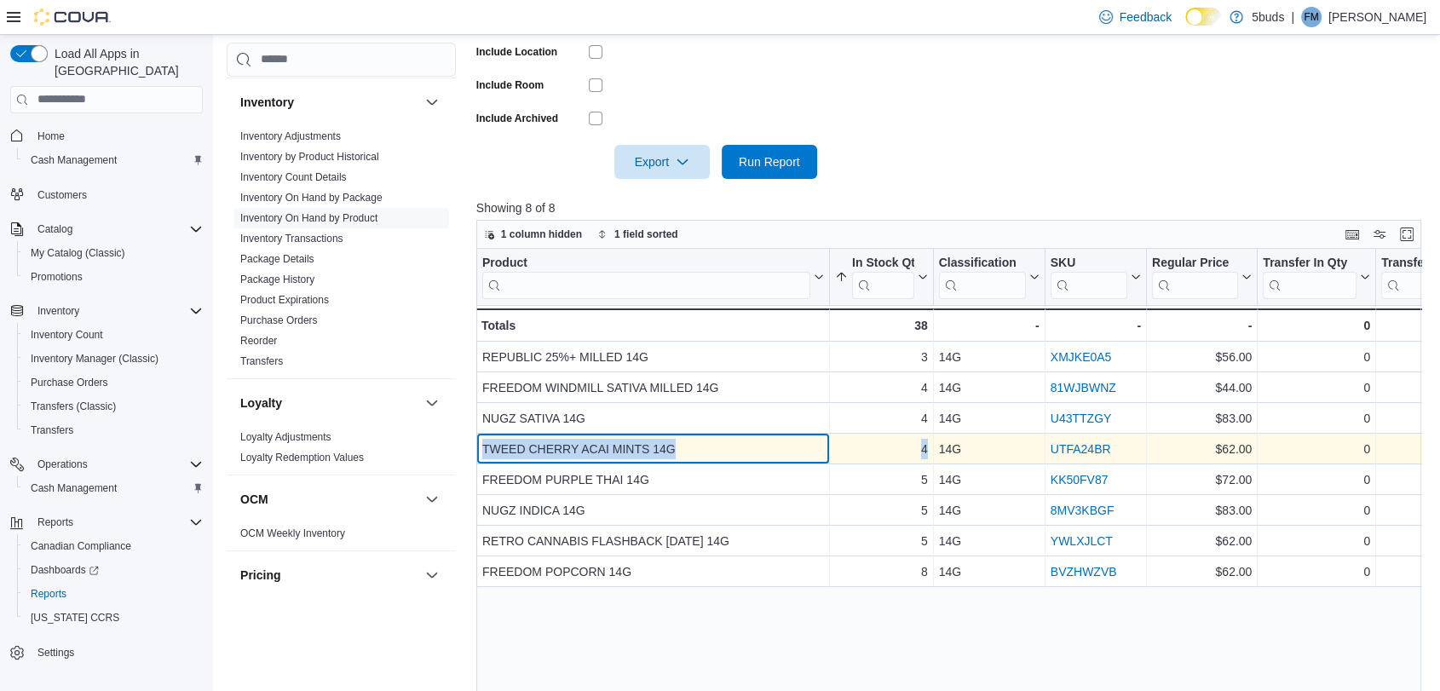
drag, startPoint x: 482, startPoint y: 445, endPoint x: 934, endPoint y: 444, distance: 451.6
click at [934, 444] on div "TWEED CHERRY ACAI MINTS 14G - Product, column 1, row 4 4 - In Stock Qty, column…" at bounding box center [1428, 449] width 1905 height 31
copy div "TWEED CHERRY ACAI MINTS 14G - Product, column 1, row 4 4 - In Stock Qty, column…"
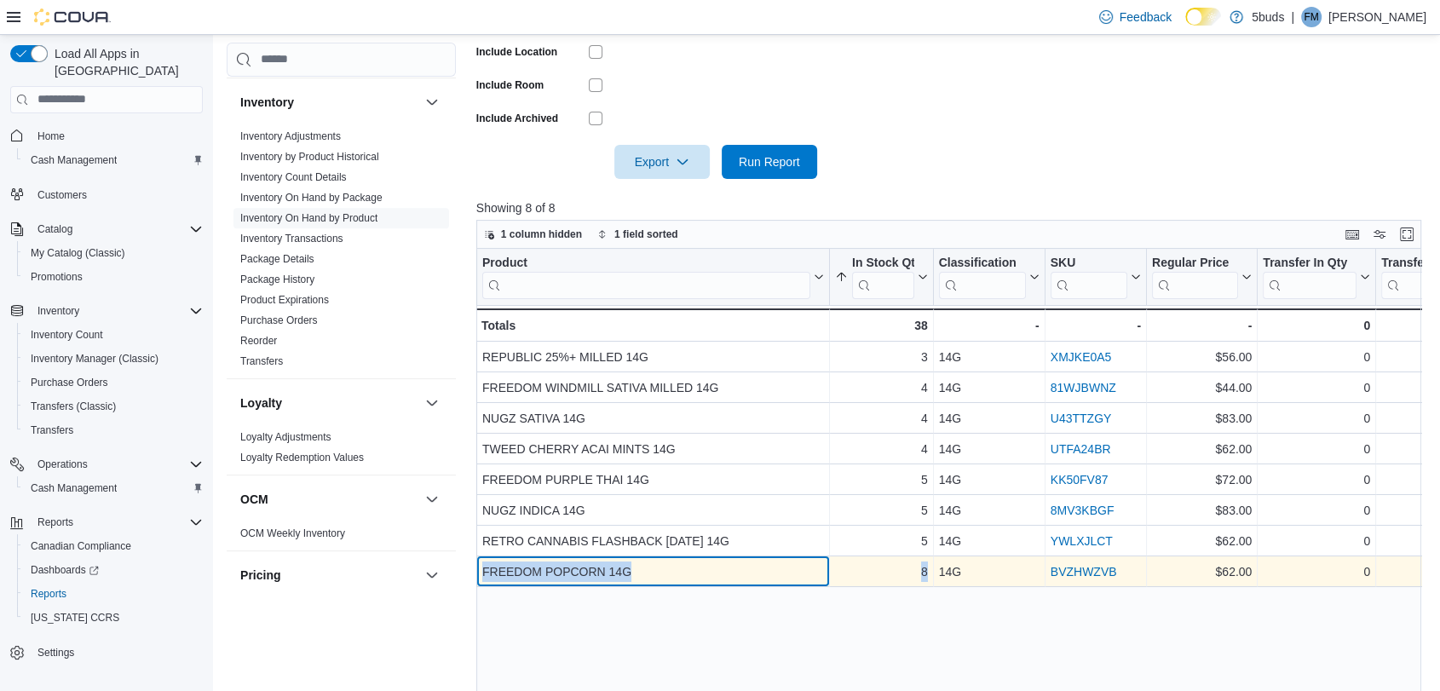
drag, startPoint x: 477, startPoint y: 568, endPoint x: 936, endPoint y: 578, distance: 458.6
click at [936, 578] on div "FREEDOM POPCORN 14G - Product, column 1, row 8 8 - In Stock Qty, column 2, row …" at bounding box center [1428, 571] width 1905 height 31
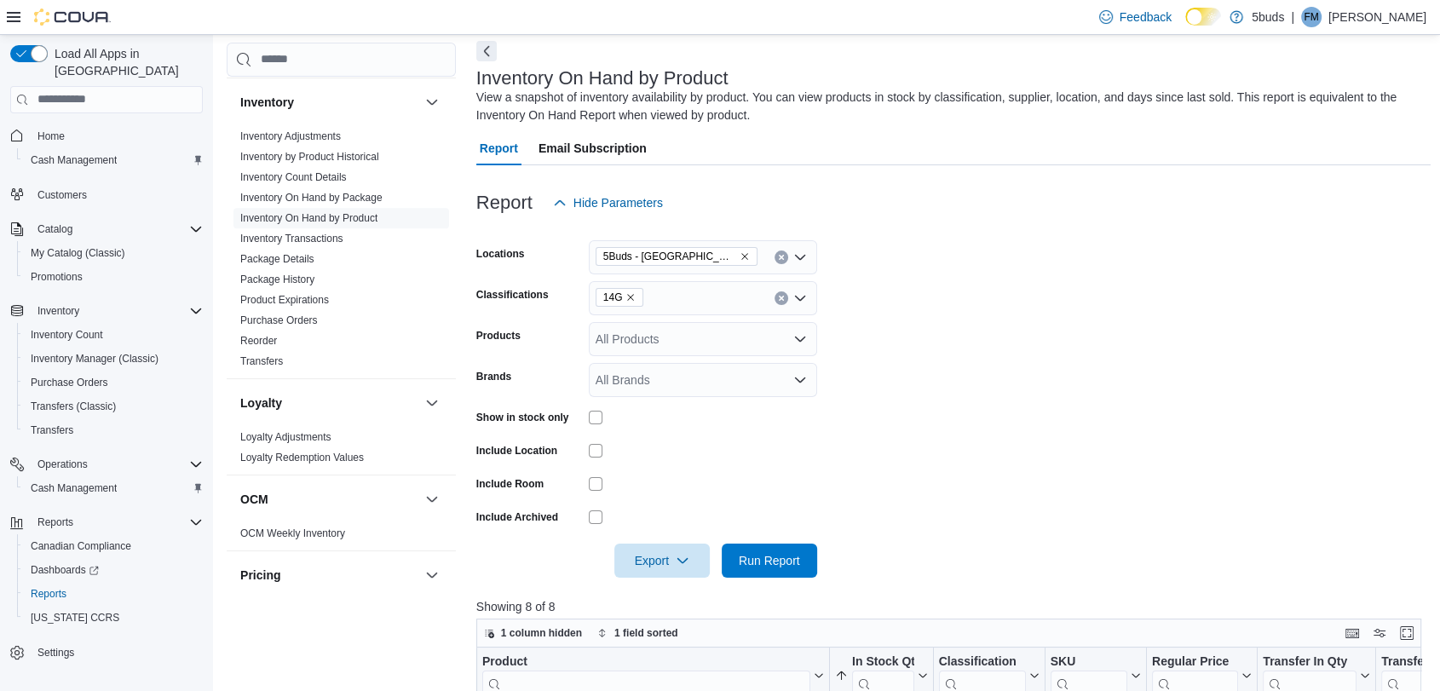
scroll to position [2, 0]
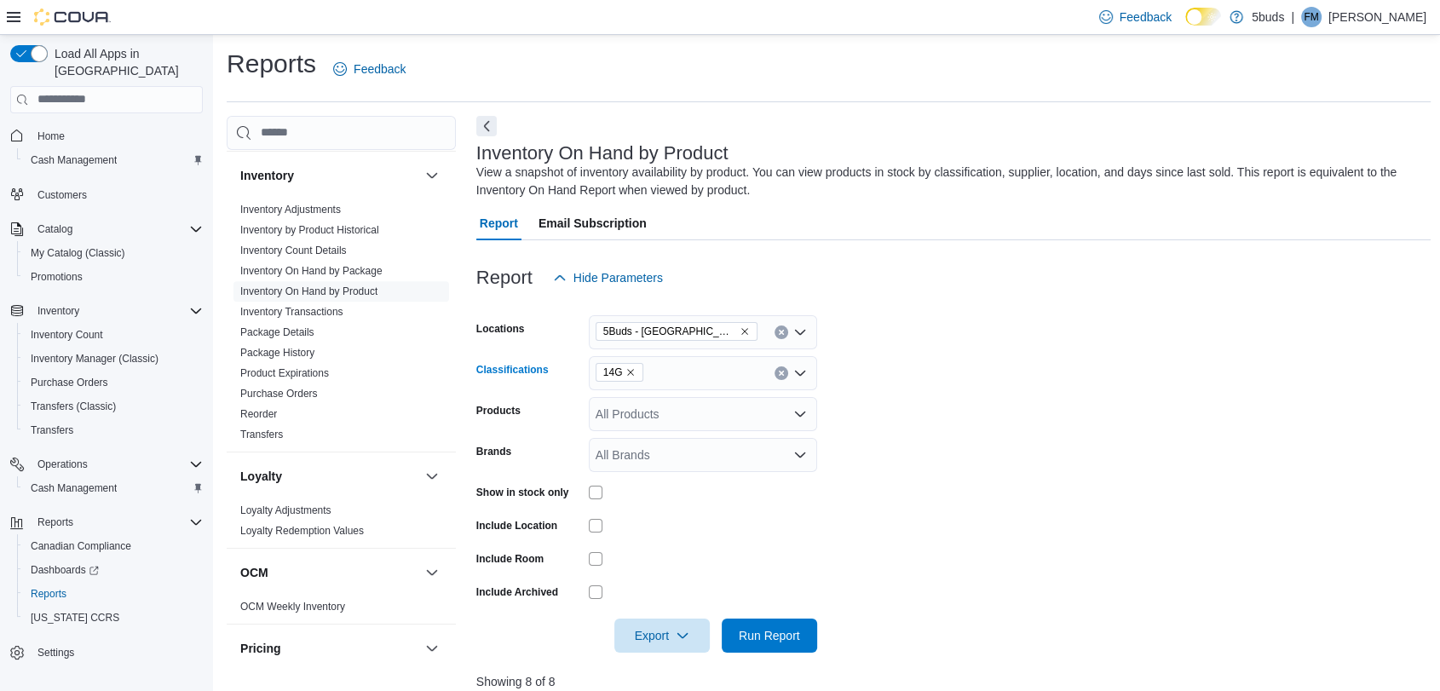
click at [629, 370] on icon "Remove 14G from selection in this group" at bounding box center [630, 372] width 10 height 10
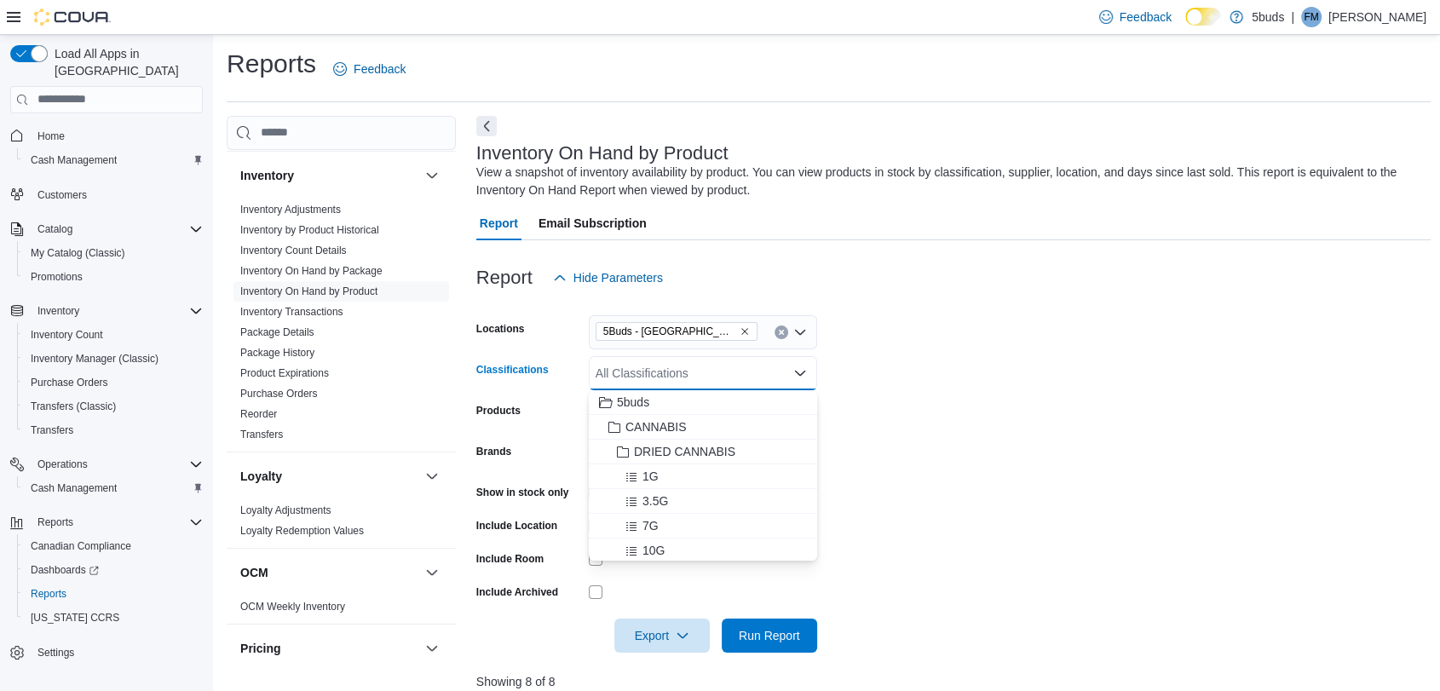
click at [629, 370] on div "All Classifications Combo box. Selected. Combo box input. All Classifications. …" at bounding box center [703, 373] width 228 height 34
click at [679, 469] on span "INFUSED PRE-ROLLS" at bounding box center [705, 468] width 124 height 17
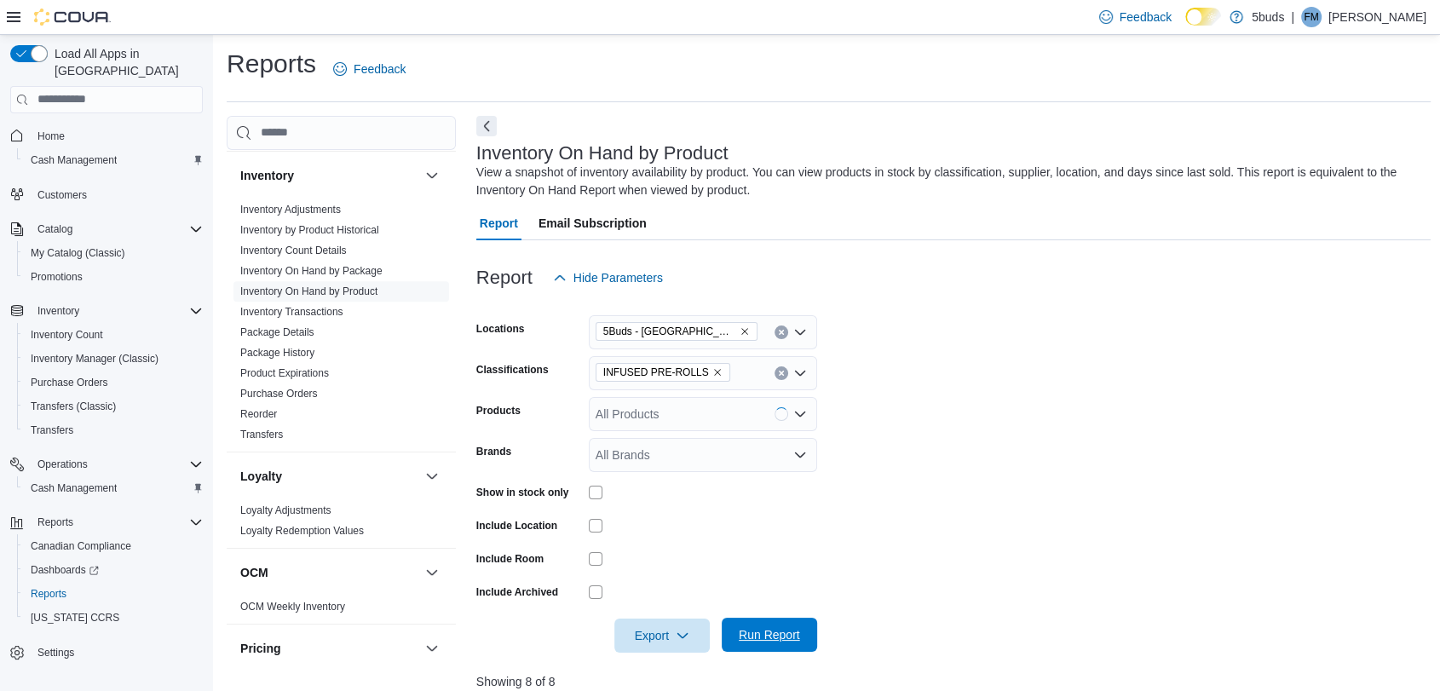
click at [787, 635] on span "Run Report" at bounding box center [769, 634] width 61 height 17
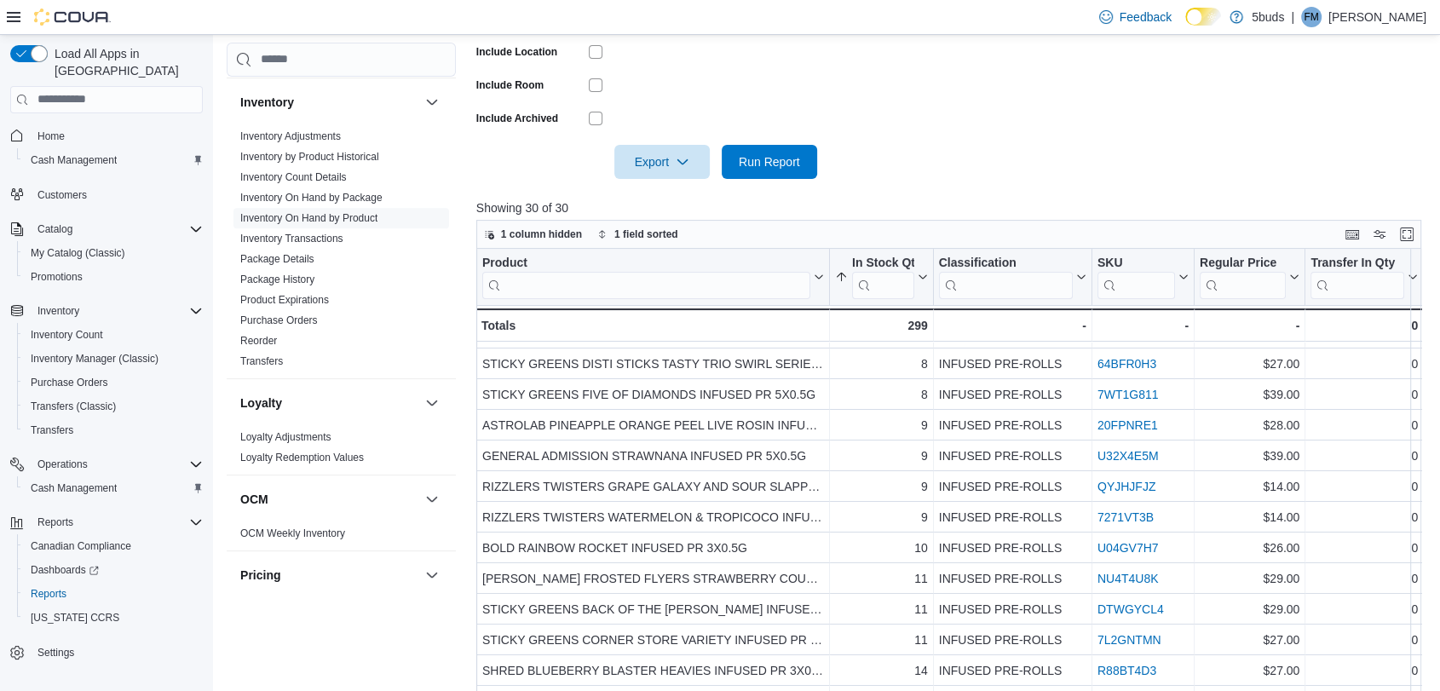
scroll to position [473, 0]
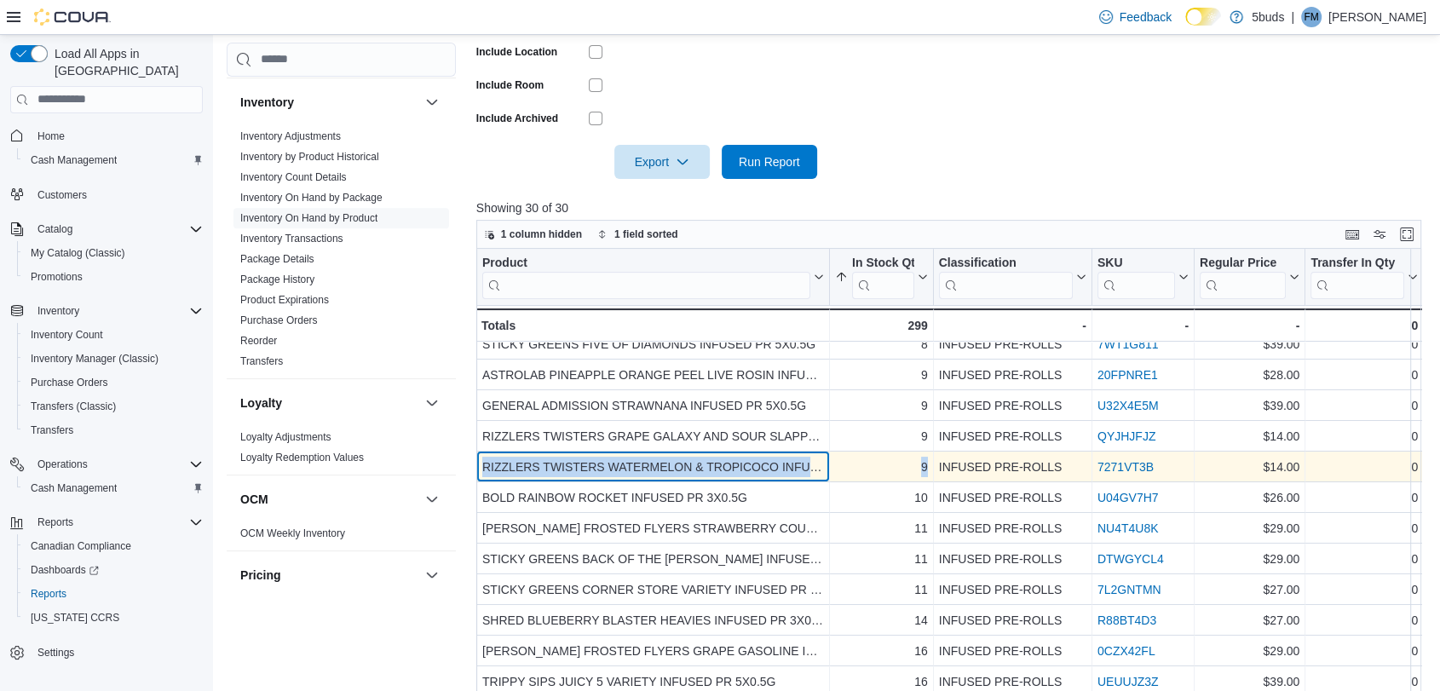
drag, startPoint x: 481, startPoint y: 464, endPoint x: 932, endPoint y: 464, distance: 451.6
click at [932, 464] on div "RIZZLERS TWISTERS WATERMELON & TROPICOCO INFUSED PR 2X0.5G - Product, column 1,…" at bounding box center [1452, 467] width 1952 height 31
copy div "RIZZLERS TWISTERS WATERMELON & TROPICOCO INFUSED PR 2X0.5G - Product, column 1,…"
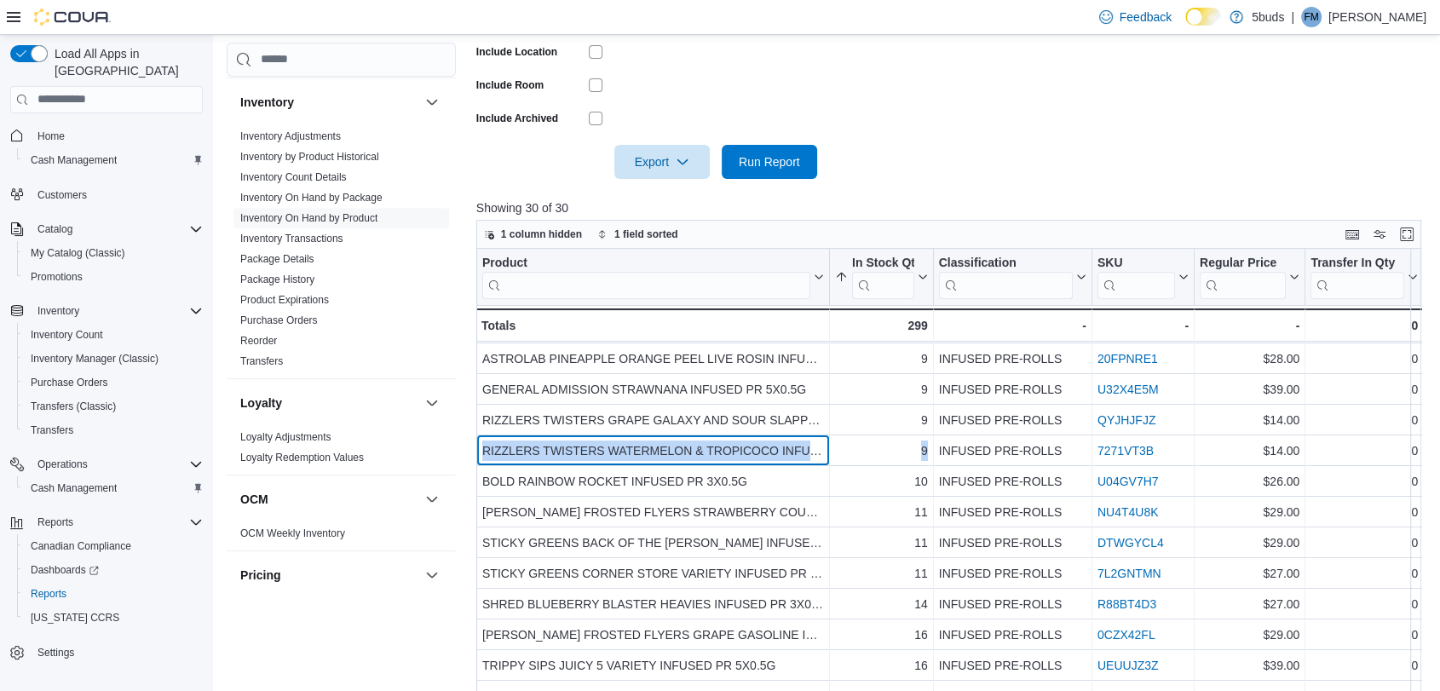
scroll to position [499, 0]
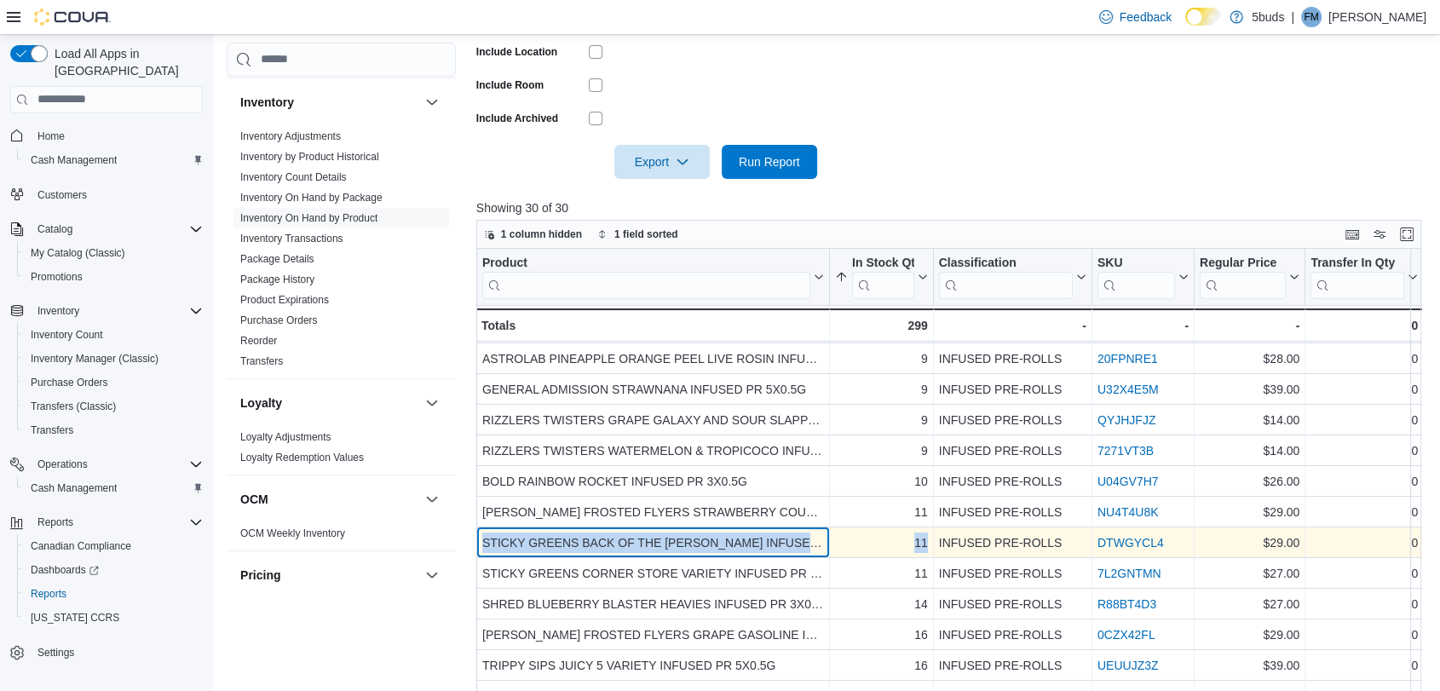
drag, startPoint x: 476, startPoint y: 534, endPoint x: 931, endPoint y: 531, distance: 455.1
click at [931, 531] on div "STICKY GREENS BACK OF THE [PERSON_NAME] INFUSED BLUNTZ PR 3X0.5G - Product, col…" at bounding box center [1452, 542] width 1952 height 31
copy div "STICKY GREENS BACK OF THE [PERSON_NAME] INFUSED BLUNTZ PR 3X0.5G - Product, col…"
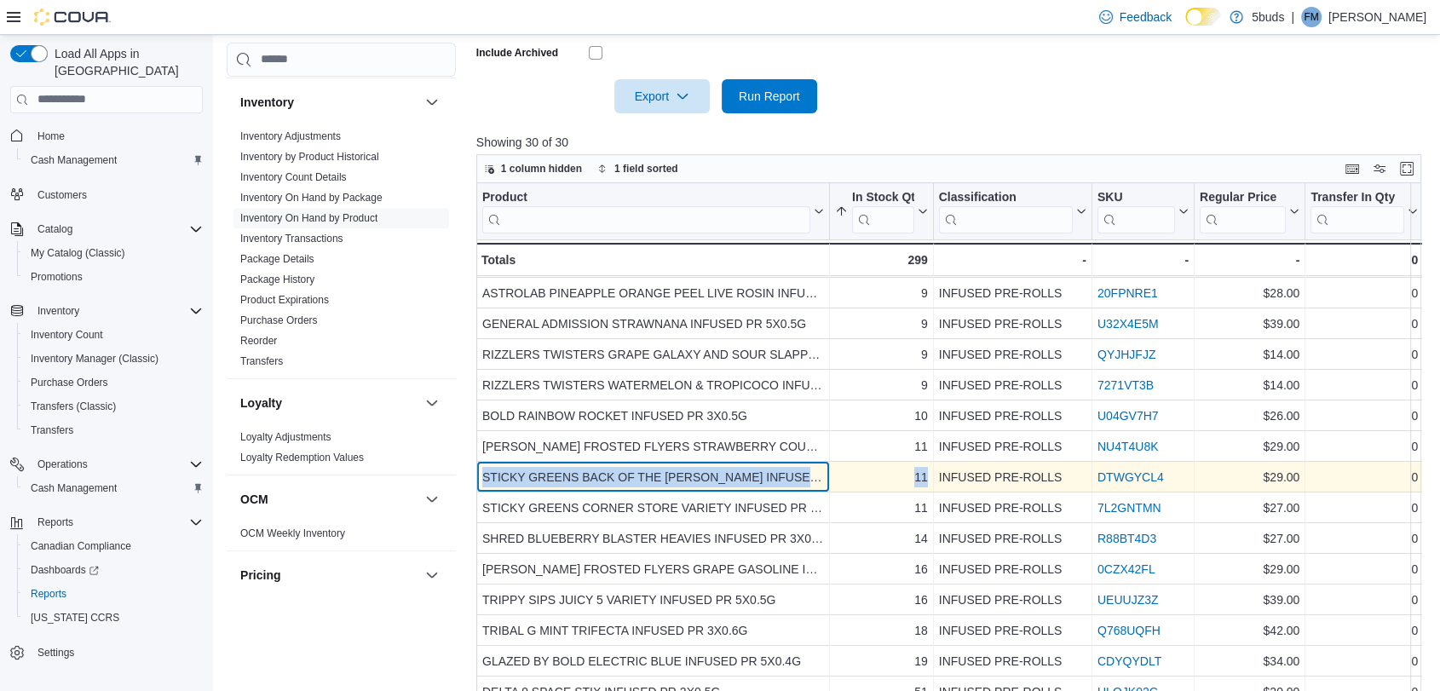
scroll to position [570, 0]
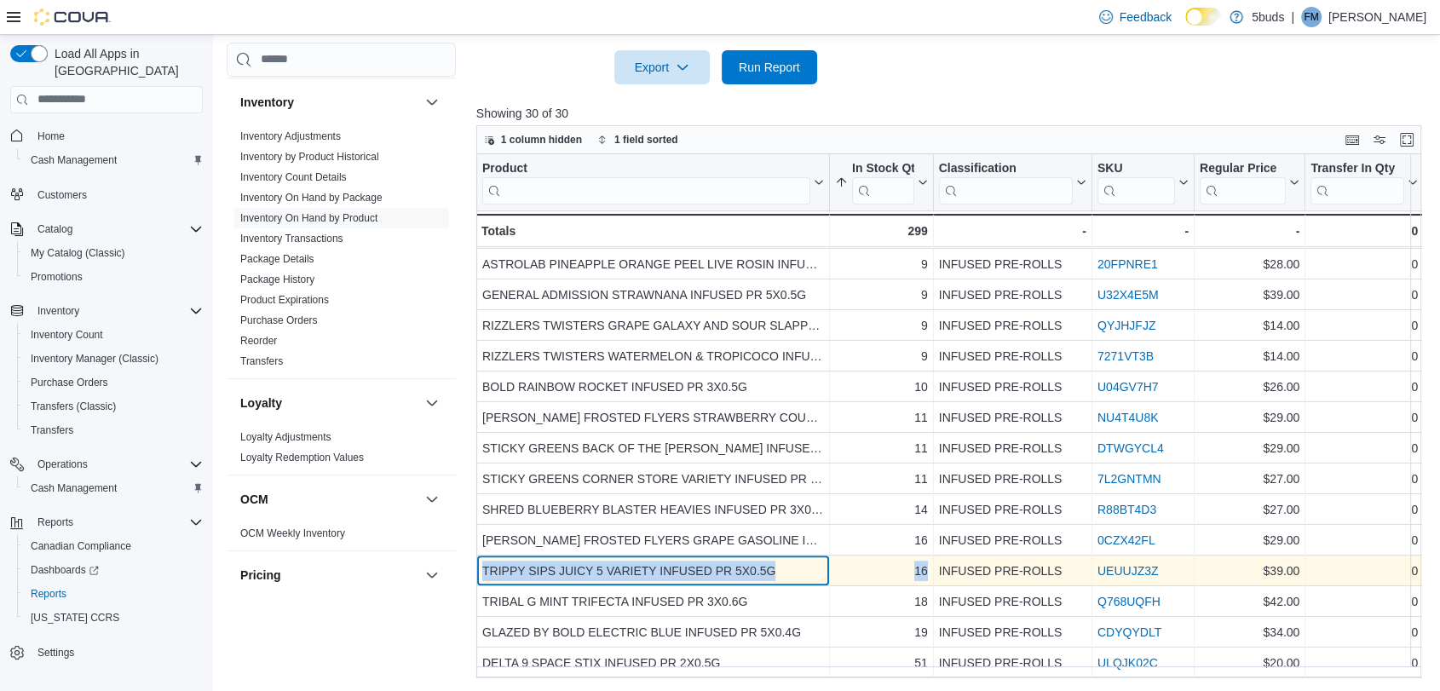
drag, startPoint x: 478, startPoint y: 555, endPoint x: 927, endPoint y: 554, distance: 449.1
click at [927, 556] on div "TRIPPY SIPS JUICY 5 VARIETY INFUSED PR 5X0.5G - Product, column 1, row 27 16 - …" at bounding box center [1452, 571] width 1952 height 31
copy div "TRIPPY SIPS JUICY 5 VARIETY INFUSED PR 5X0.5G - Product, column 1, row 27 16"
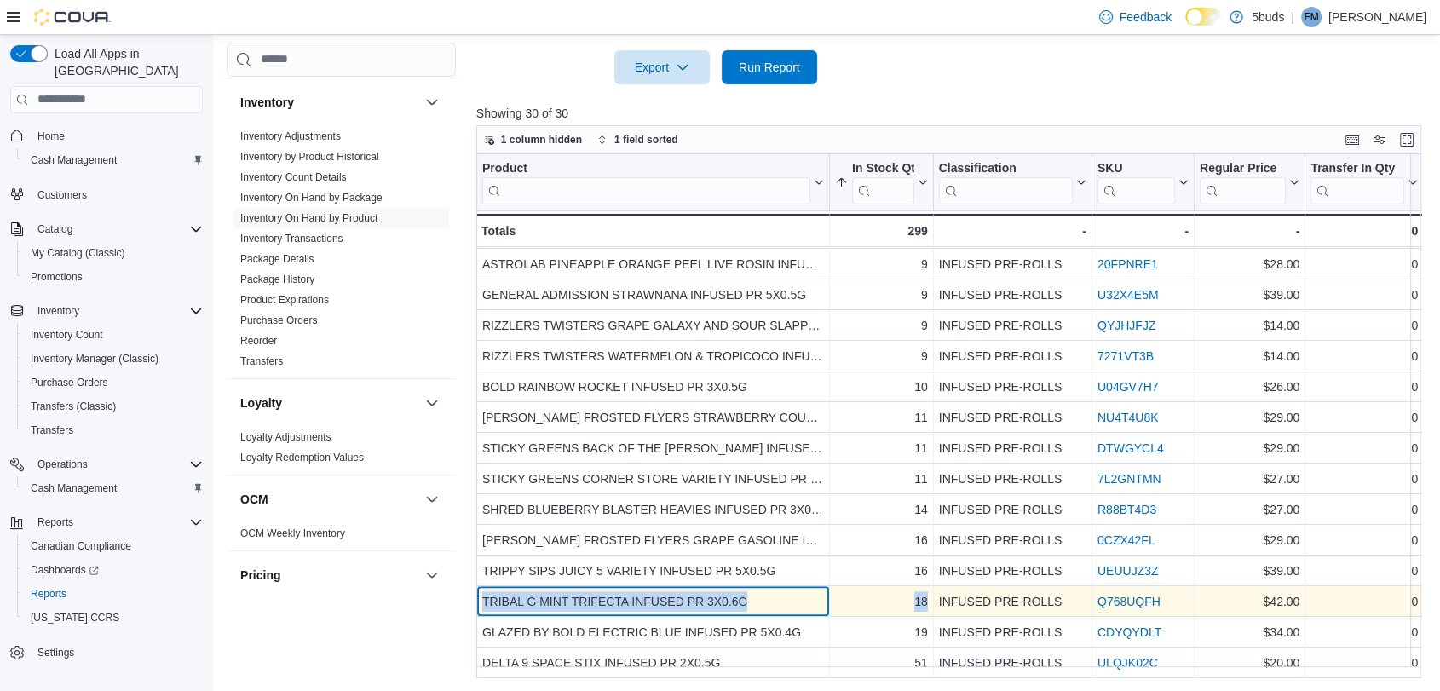
drag, startPoint x: 479, startPoint y: 588, endPoint x: 931, endPoint y: 590, distance: 451.6
click at [931, 590] on div "TRIBAL G MINT TRIFECTA INFUSED PR 3X0.6G - Product, column 1, row 28 18 - In St…" at bounding box center [1452, 601] width 1952 height 31
copy div "TRIBAL G MINT TRIFECTA INFUSED PR 3X0.6G - Product, column 1, row 28 18"
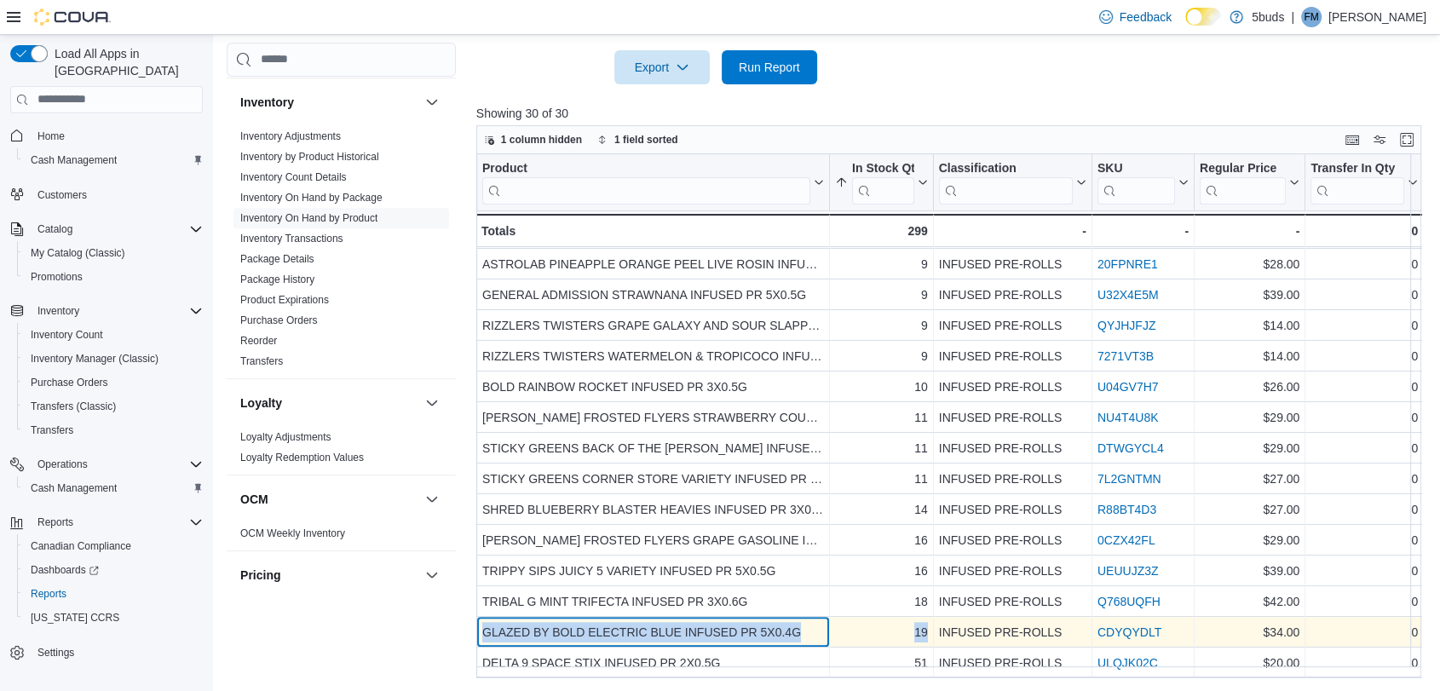
drag, startPoint x: 479, startPoint y: 620, endPoint x: 929, endPoint y: 623, distance: 449.9
click at [929, 623] on div "GLAZED BY BOLD ELECTRIC BLUE INFUSED PR 5X0.4G - Product, column 1, row 29 19 -…" at bounding box center [1452, 632] width 1952 height 31
copy div "GLAZED BY BOLD ELECTRIC BLUE INFUSED PR 5X0.4G - Product, column 1, row 29 19"
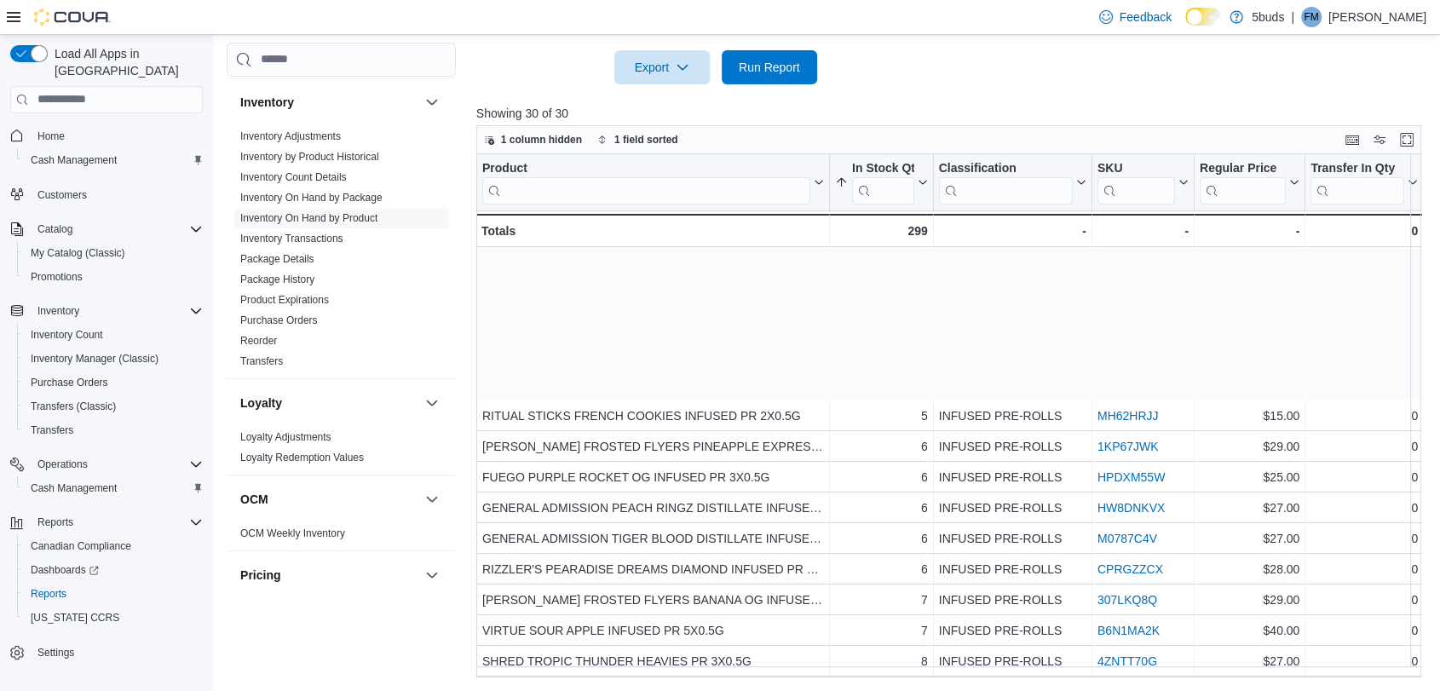
scroll to position [0, 0]
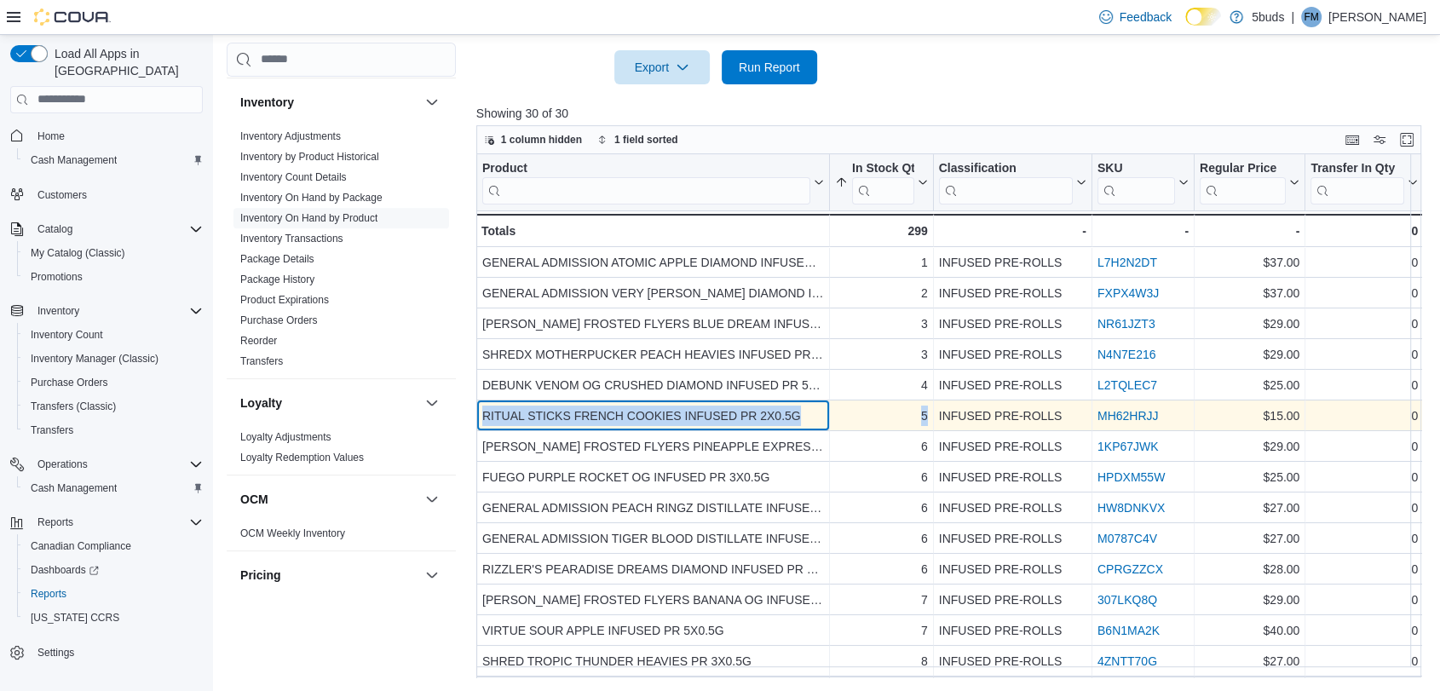
drag, startPoint x: 477, startPoint y: 412, endPoint x: 926, endPoint y: 415, distance: 449.1
click at [926, 415] on div "RITUAL STICKS FRENCH COOKIES INFUSED PR 2X0.5G - Product, column 1, row 6 5 - I…" at bounding box center [1452, 416] width 1952 height 31
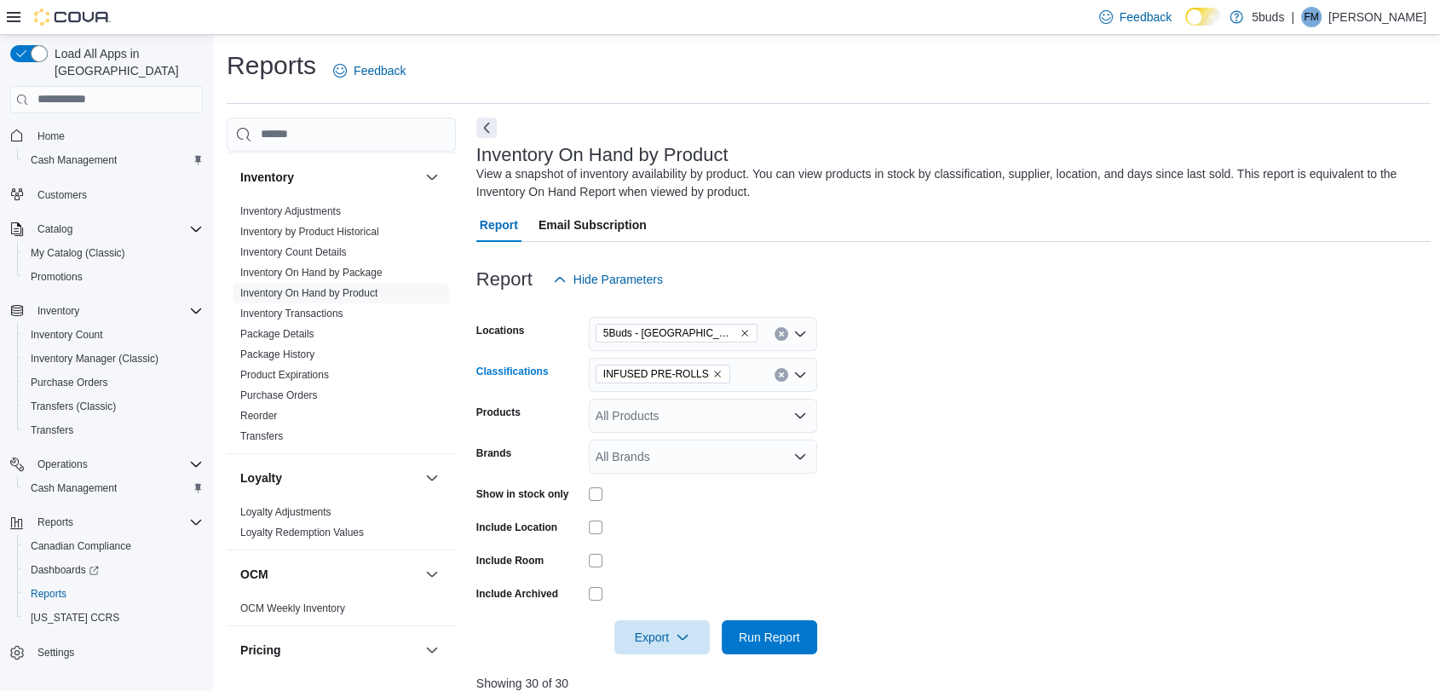
click at [714, 371] on icon "Remove INFUSED PRE-ROLLS from selection in this group" at bounding box center [717, 374] width 7 height 7
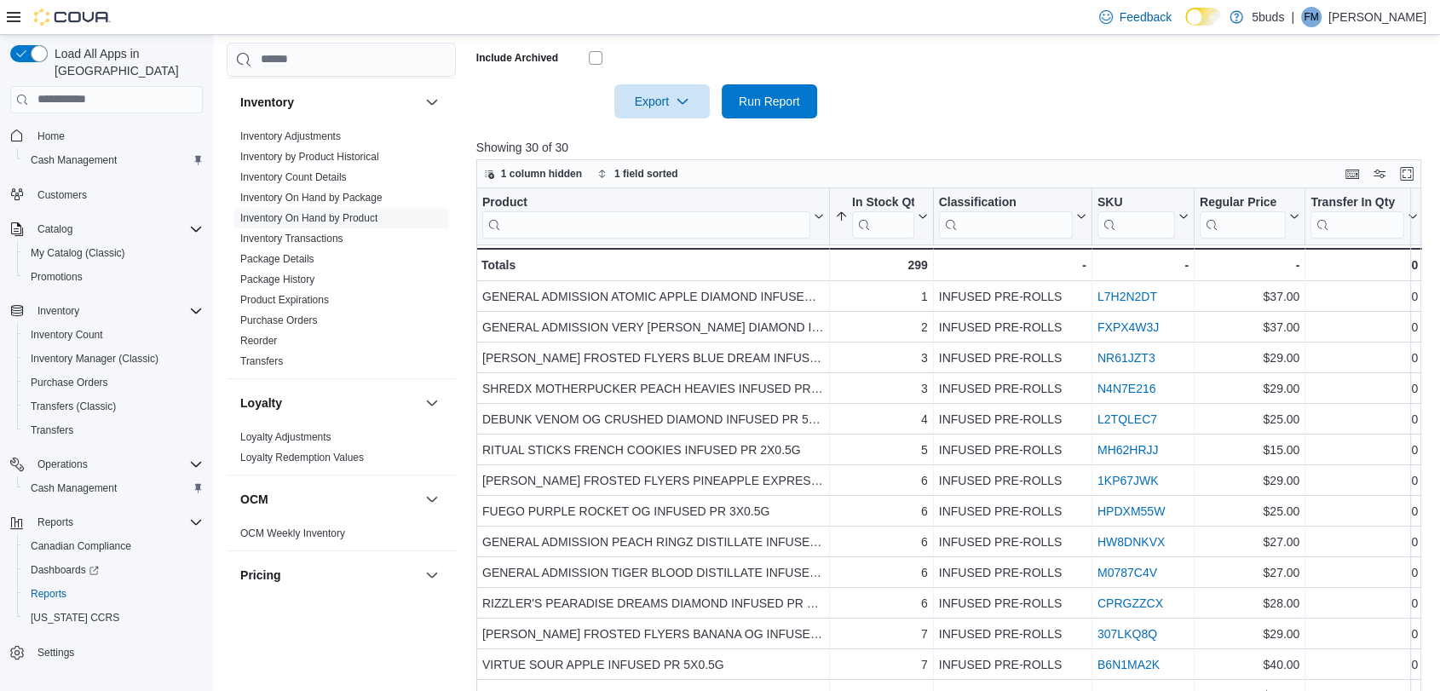
scroll to position [568, 0]
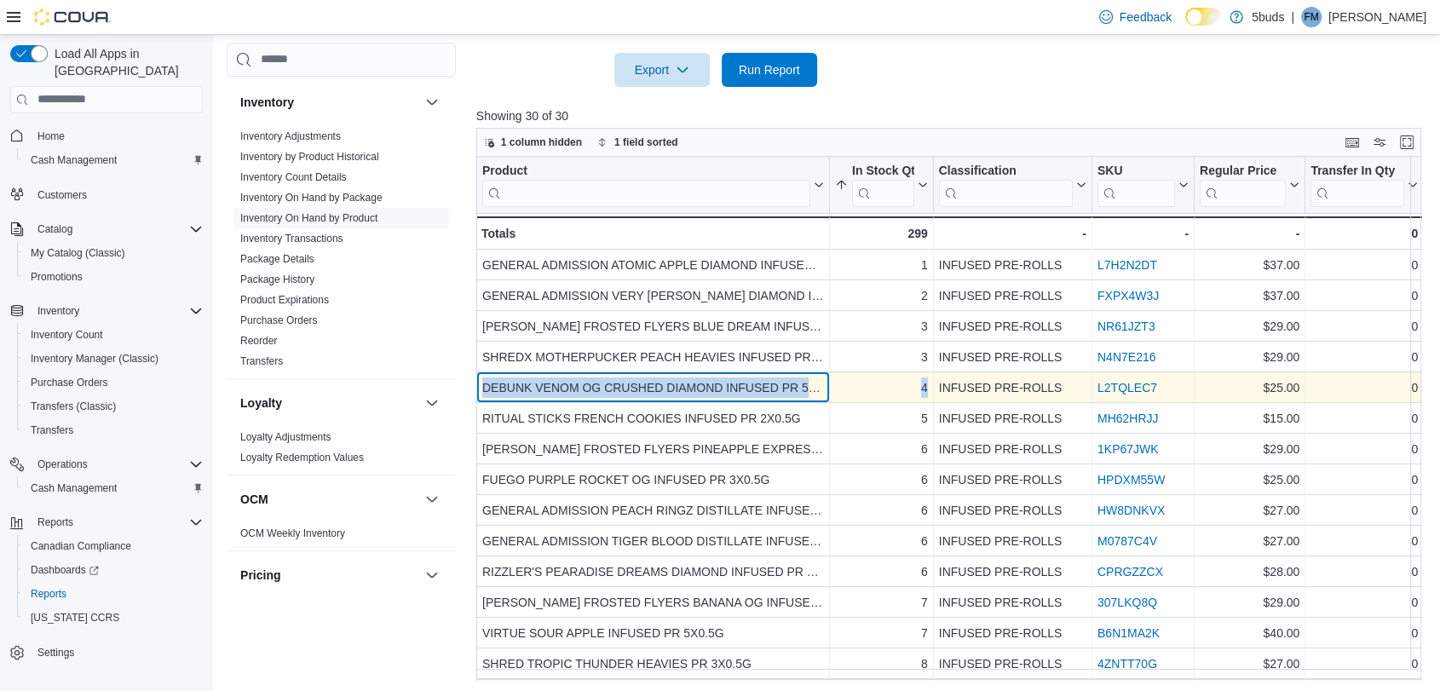
drag, startPoint x: 481, startPoint y: 386, endPoint x: 932, endPoint y: 389, distance: 450.8
click at [932, 389] on div "DEBUNK VENOM OG CRUSHED DIAMOND INFUSED PR 5X0.3G - Product, column 1, row 5 4 …" at bounding box center [1452, 387] width 1952 height 31
copy div "DEBUNK VENOM OG CRUSHED DIAMOND INFUSED PR 5X0.3G - Product, column 1, row 5 4"
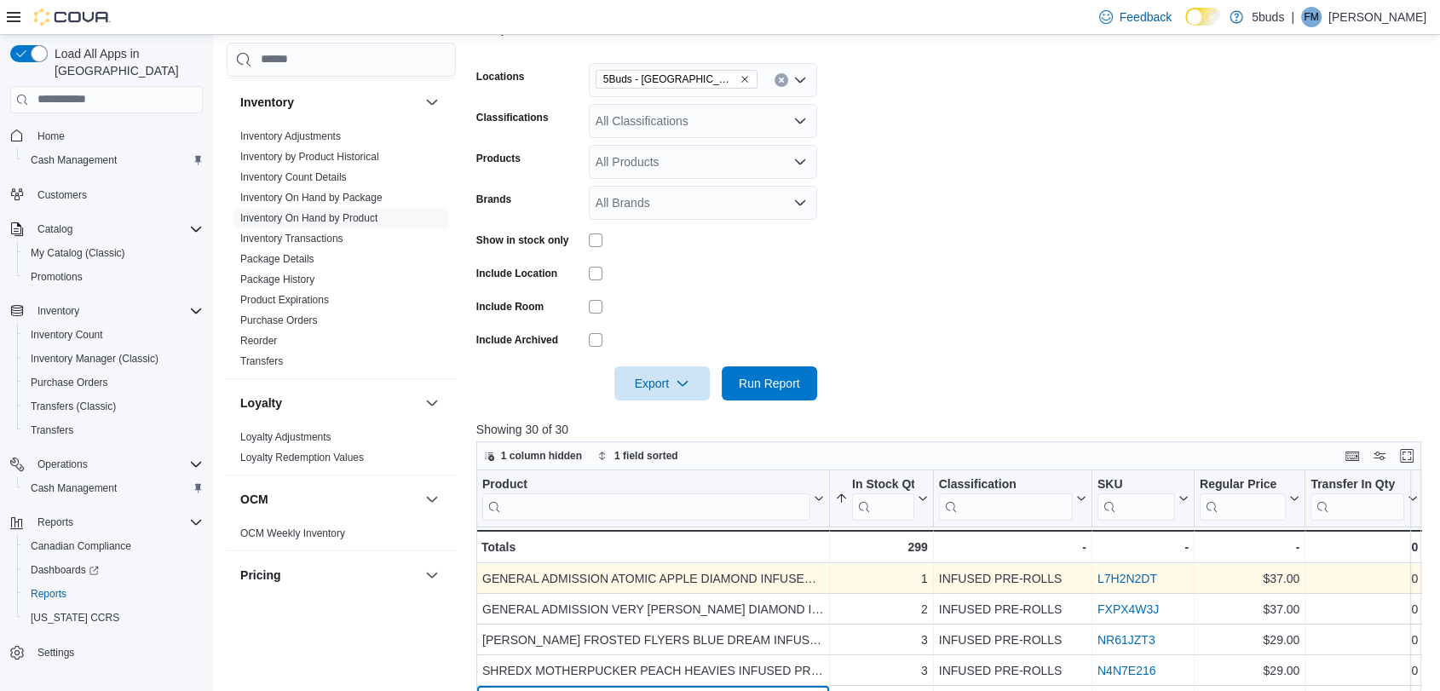
scroll to position [0, 0]
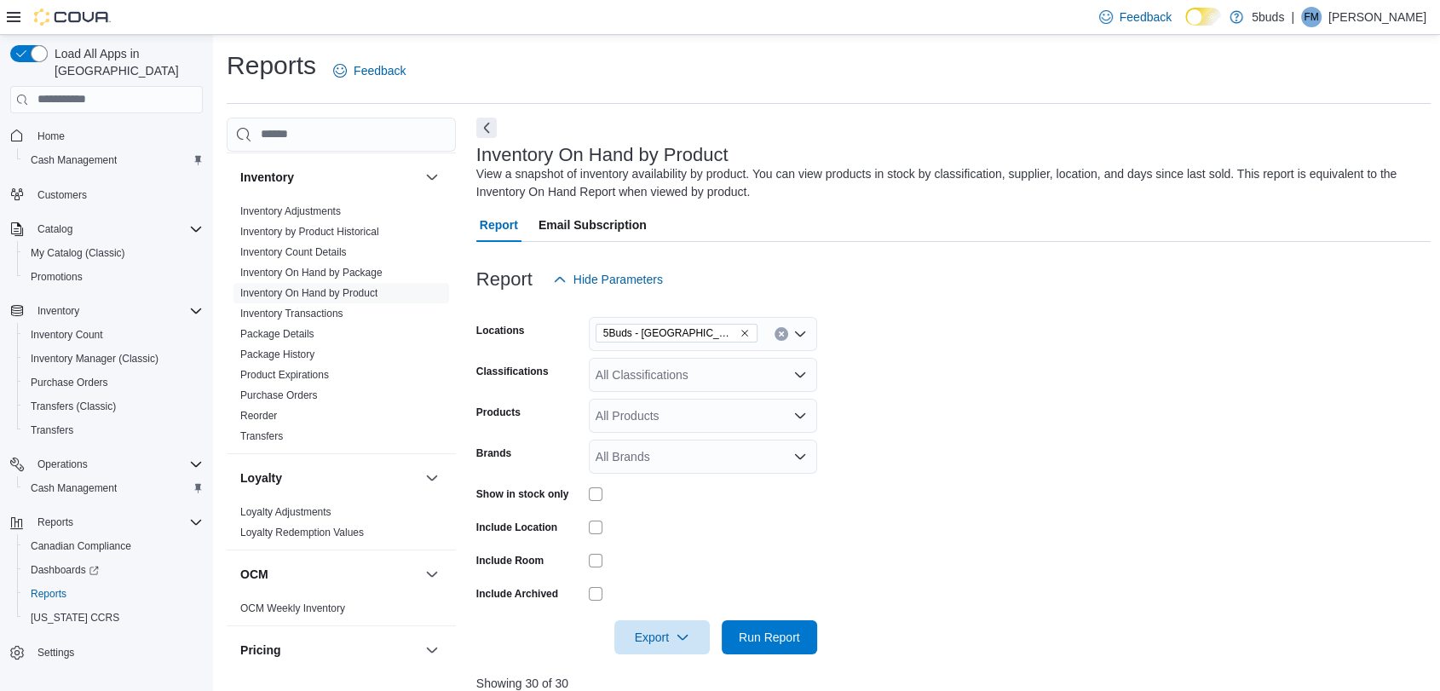
click at [718, 375] on div "All Classifications" at bounding box center [703, 375] width 228 height 34
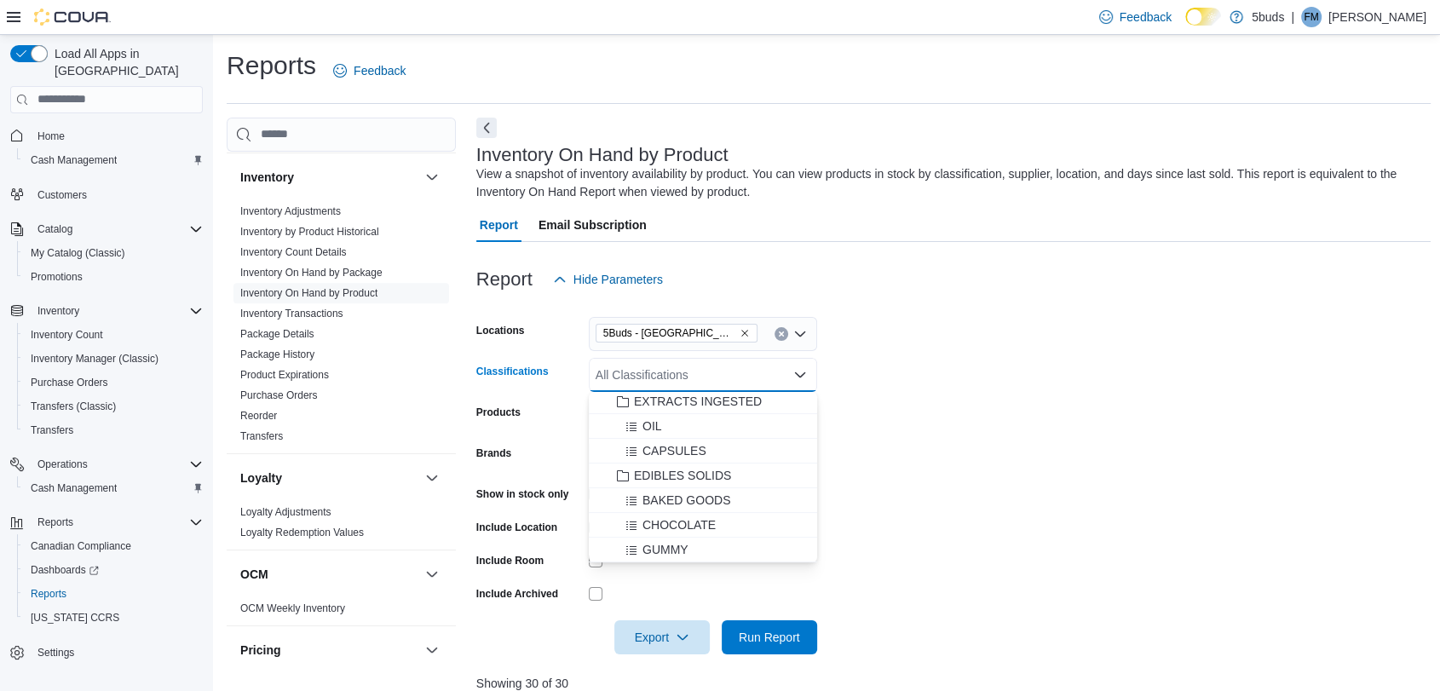
scroll to position [427, 0]
click at [650, 520] on span "OIL" at bounding box center [653, 520] width 20 height 17
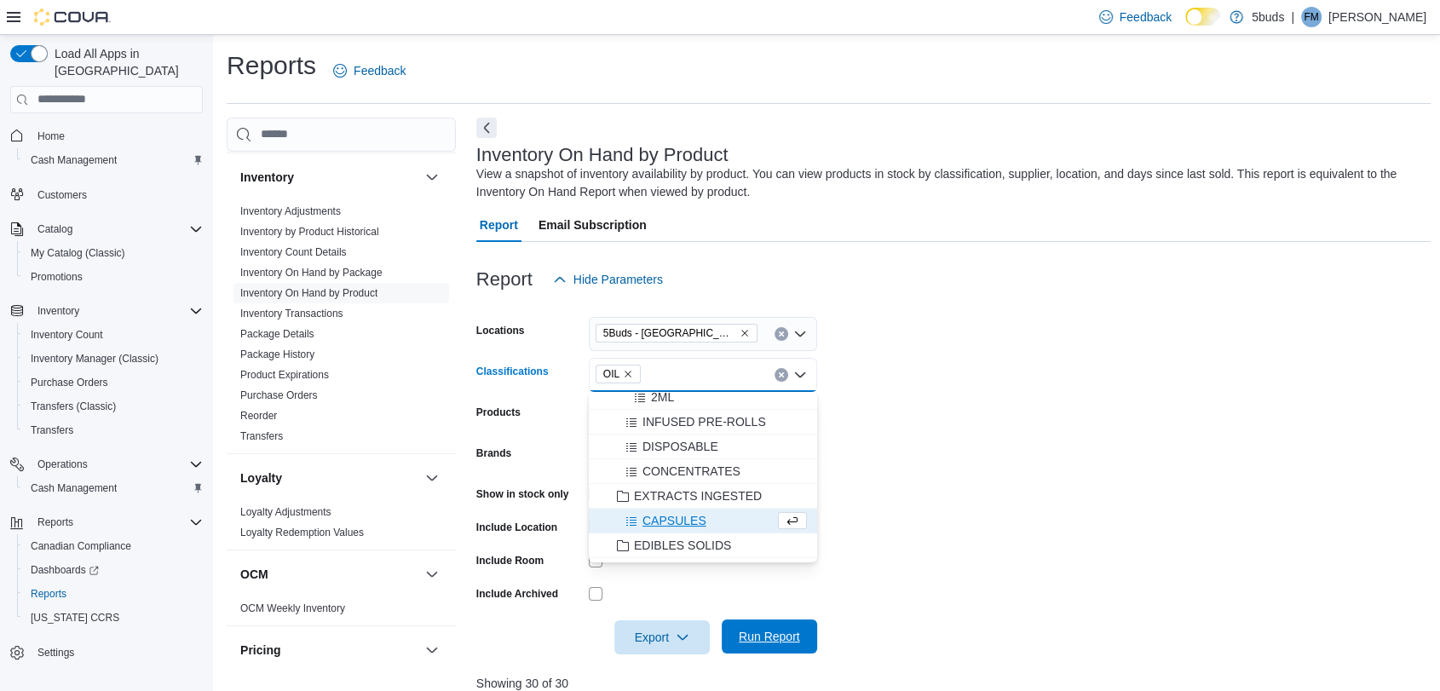
click at [798, 636] on span "Run Report" at bounding box center [769, 636] width 61 height 17
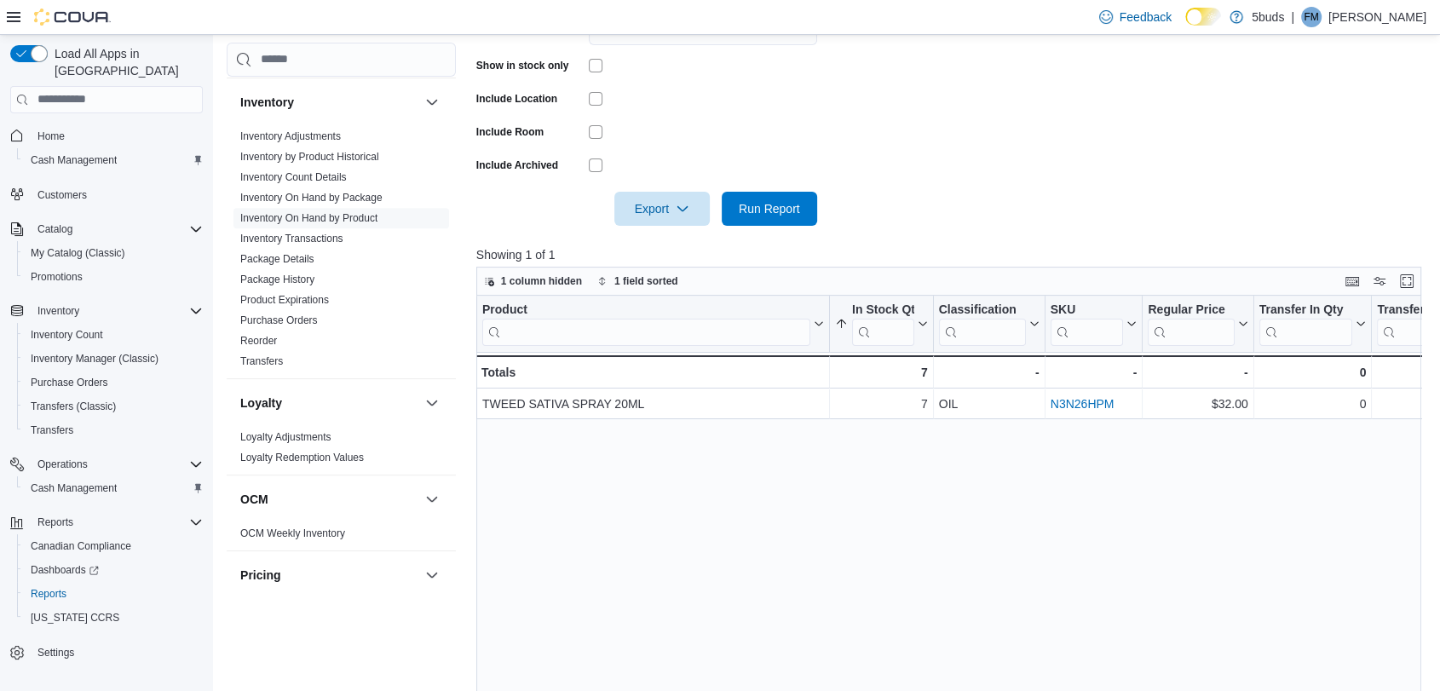
scroll to position [473, 0]
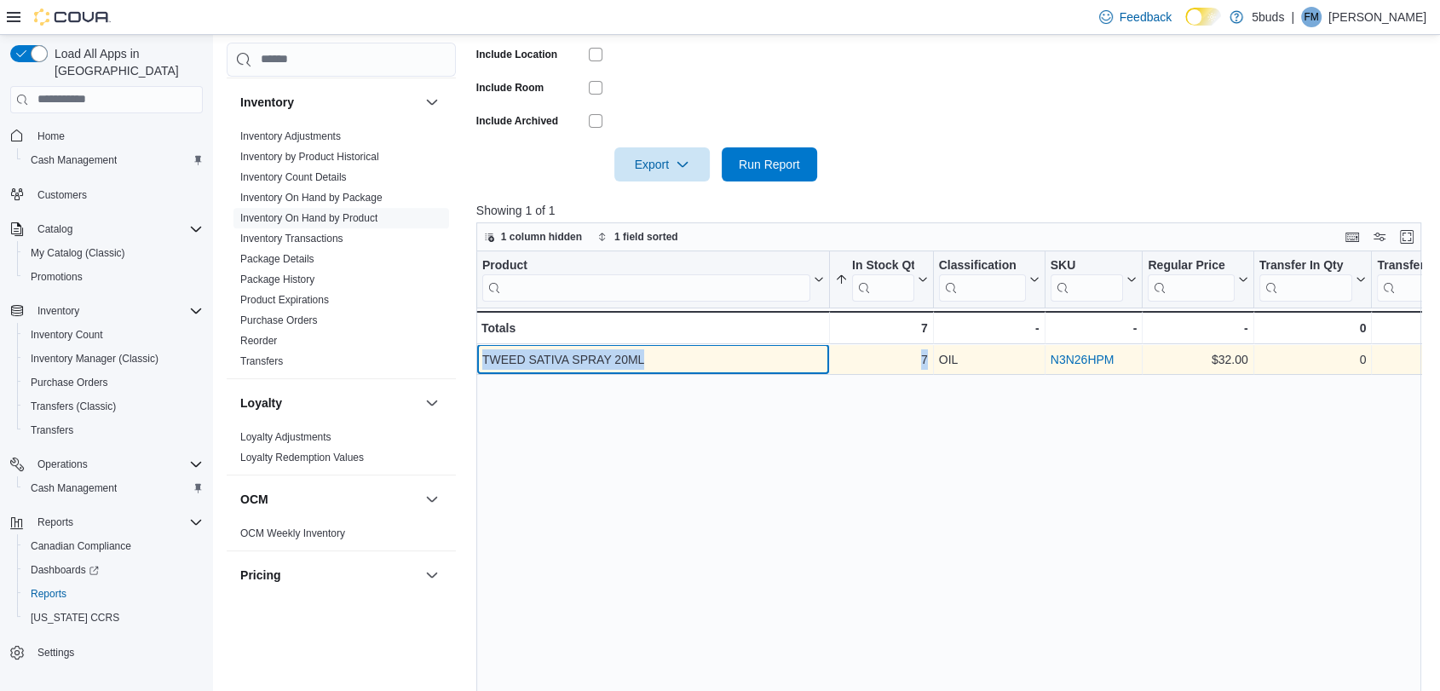
drag, startPoint x: 484, startPoint y: 361, endPoint x: 927, endPoint y: 351, distance: 443.2
click at [927, 351] on div "TWEED SATIVA SPRAY 20ML - Product, column 1, row 1 7 - In Stock Qty, column 2, …" at bounding box center [1426, 359] width 1901 height 31
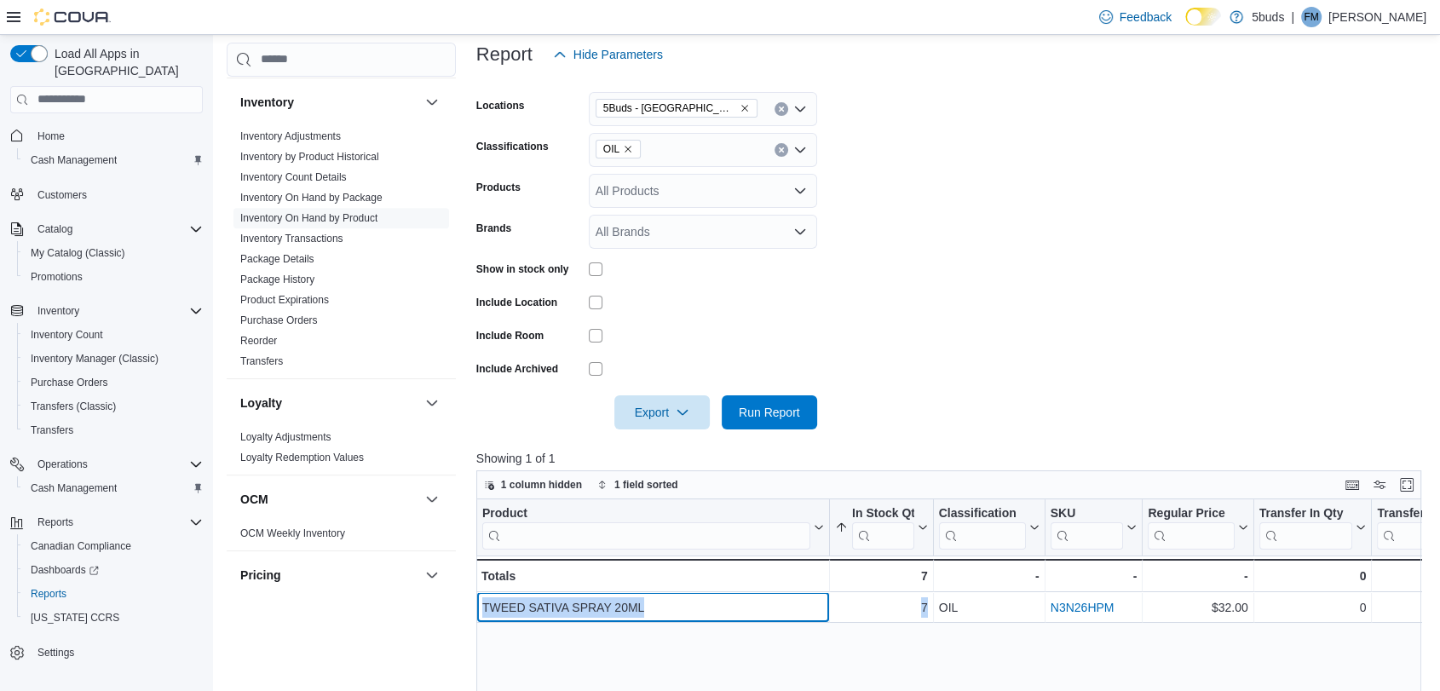
scroll to position [0, 0]
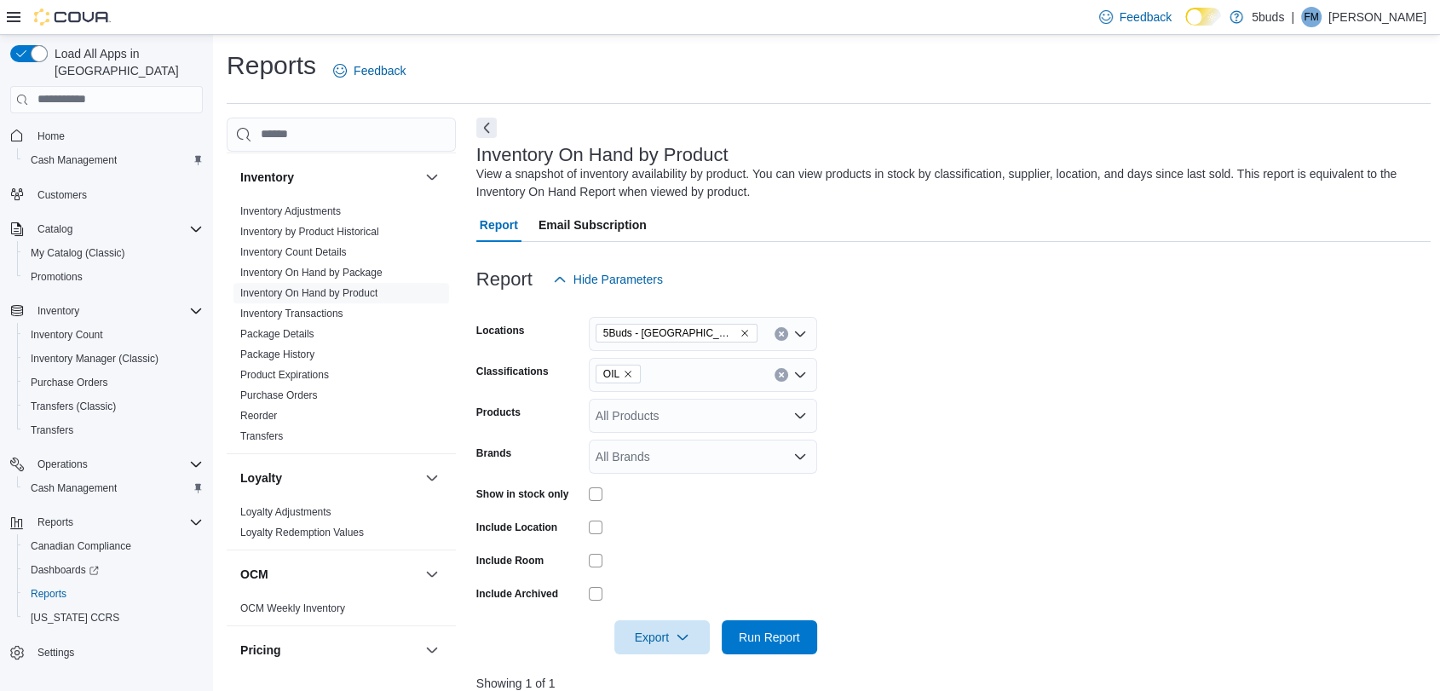
click at [627, 376] on icon "Remove OIL from selection in this group" at bounding box center [628, 374] width 10 height 10
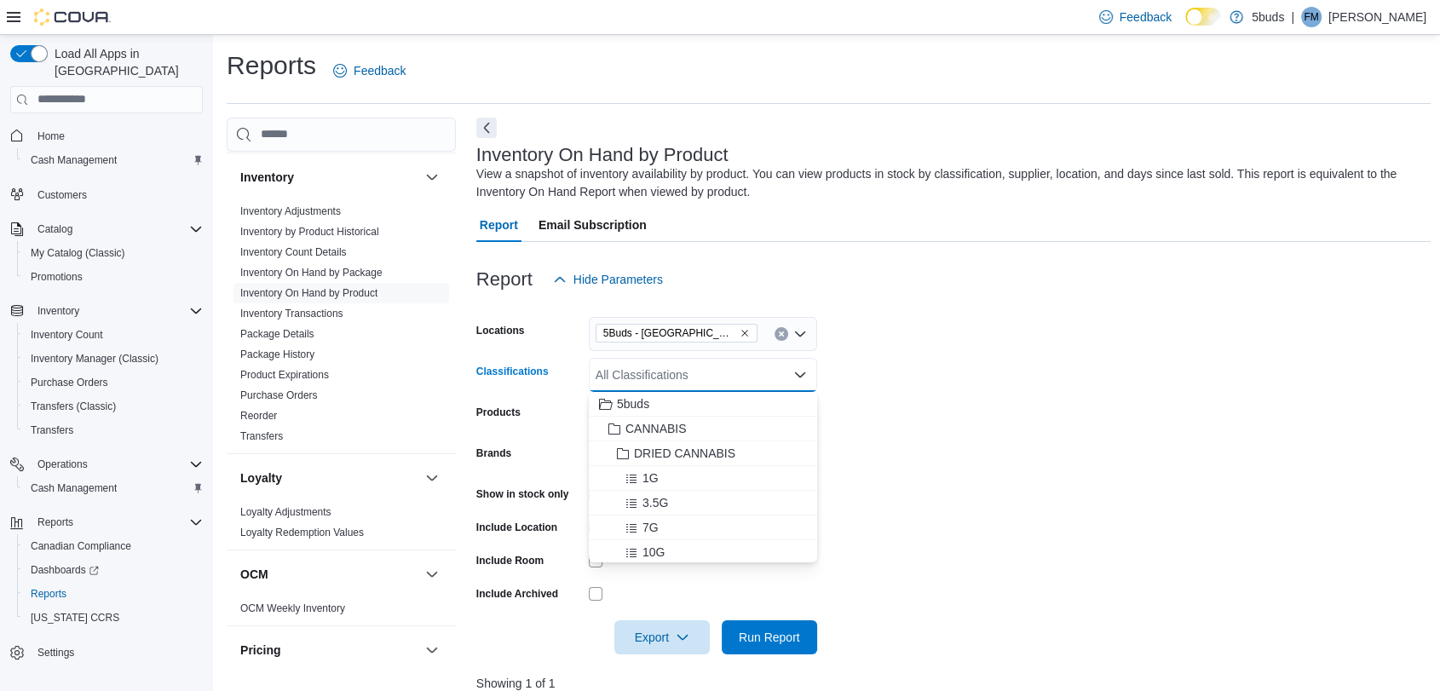
click at [627, 376] on div "All Classifications Combo box. Selected. Combo box input. All Classifications. …" at bounding box center [703, 375] width 228 height 34
click at [650, 476] on span "CHOCOLATE" at bounding box center [679, 478] width 73 height 17
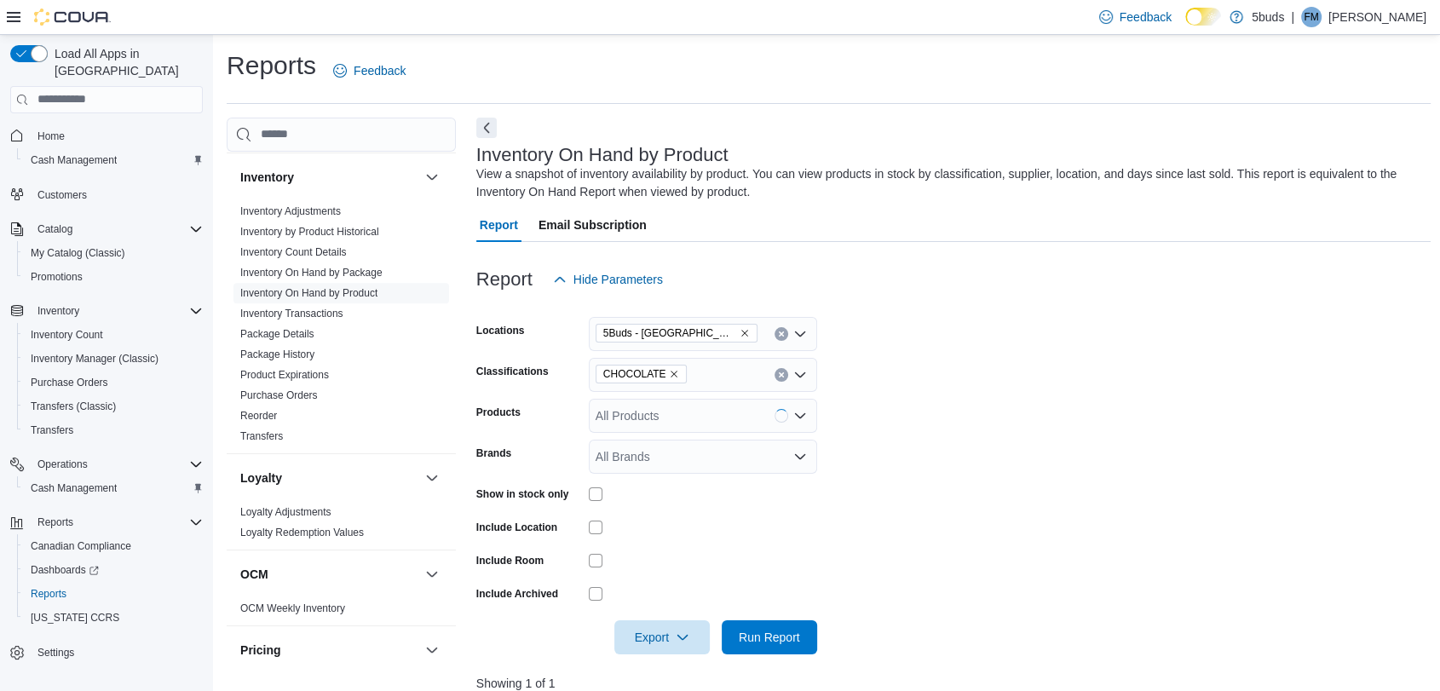
click at [941, 456] on form "Locations 5Buds - Weyburn Classifications CHOCOLATE Products All Products Brand…" at bounding box center [953, 476] width 955 height 358
click at [763, 625] on span "Run Report" at bounding box center [769, 637] width 75 height 34
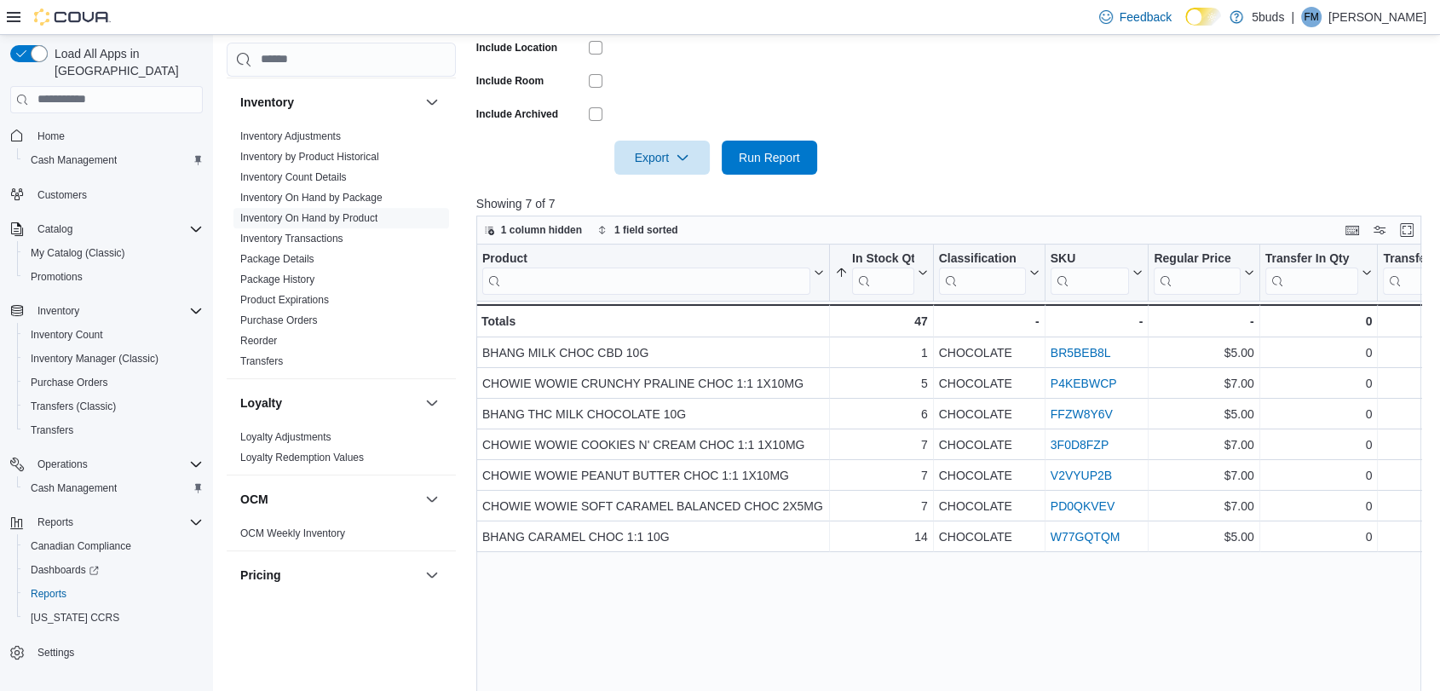
scroll to position [568, 0]
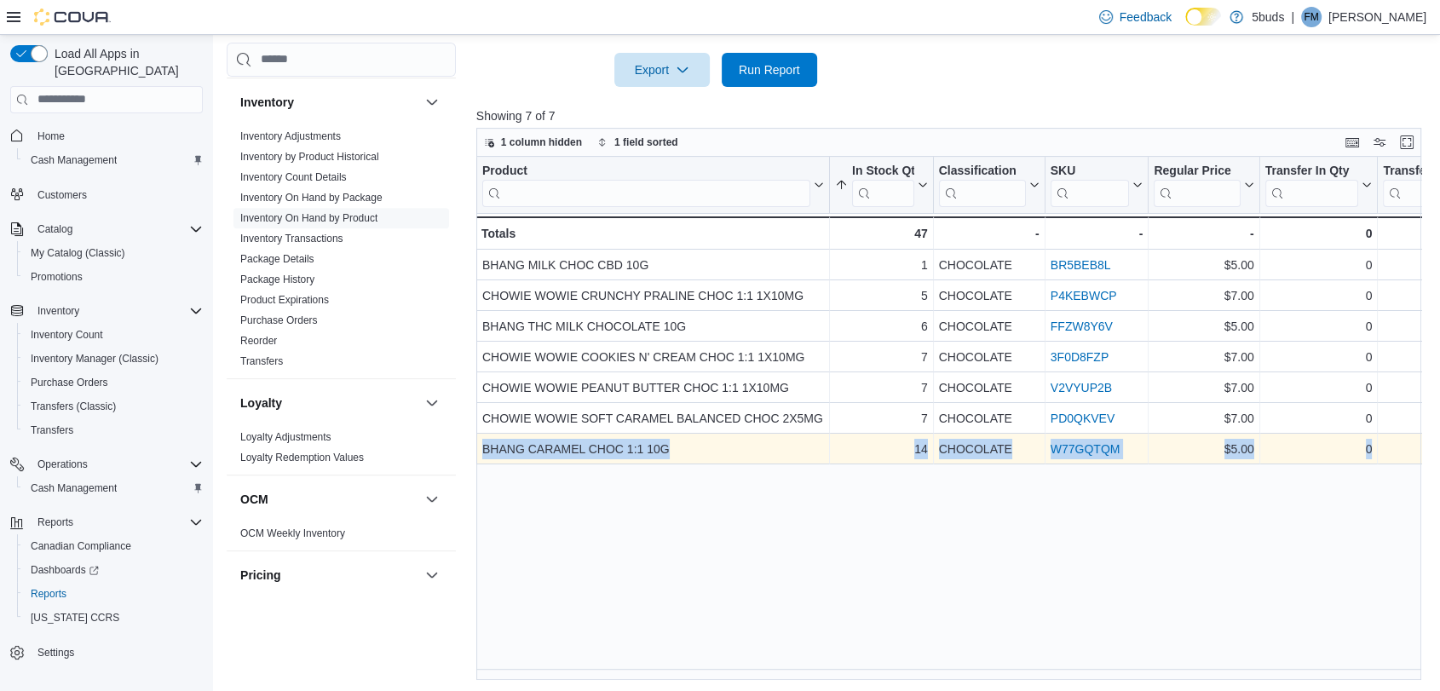
click at [478, 444] on div "Cash Management Cash Management Cash Out Details Compliance OCS Transaction Sub…" at bounding box center [829, 115] width 1204 height 1131
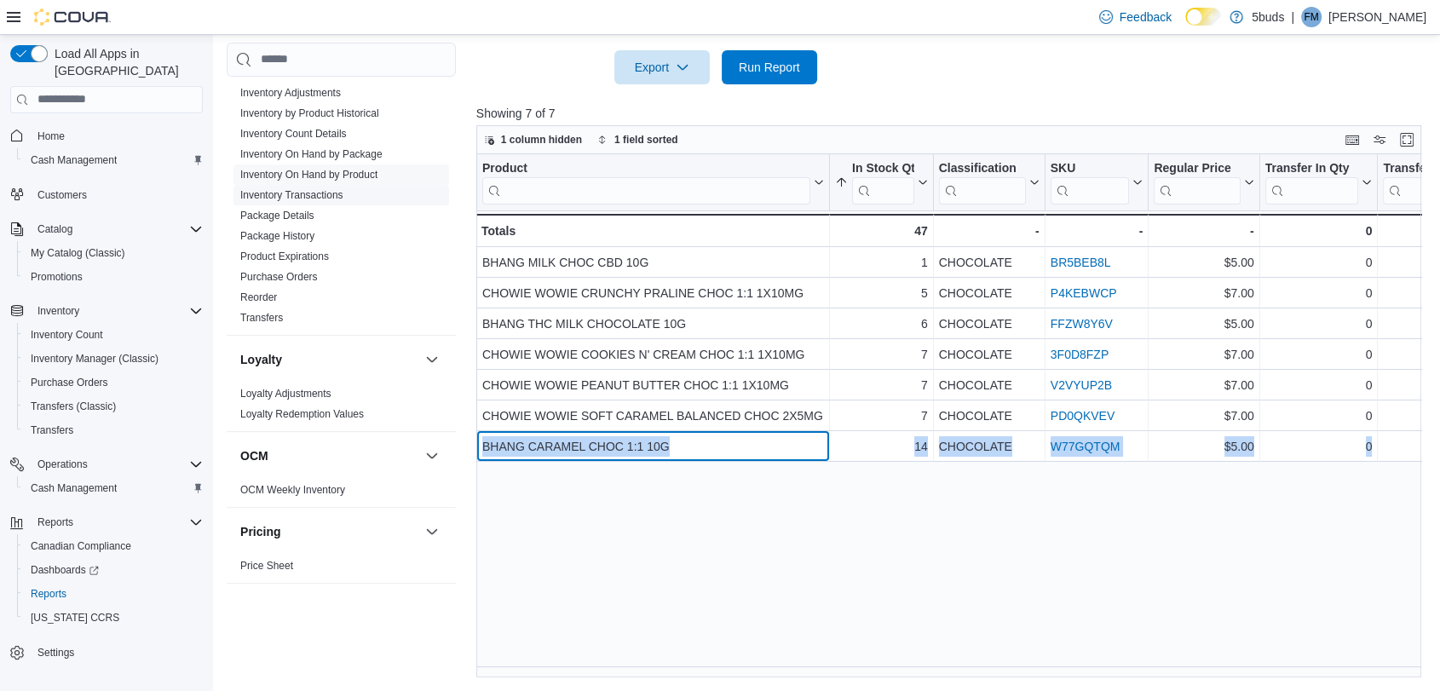
scroll to position [662, 0]
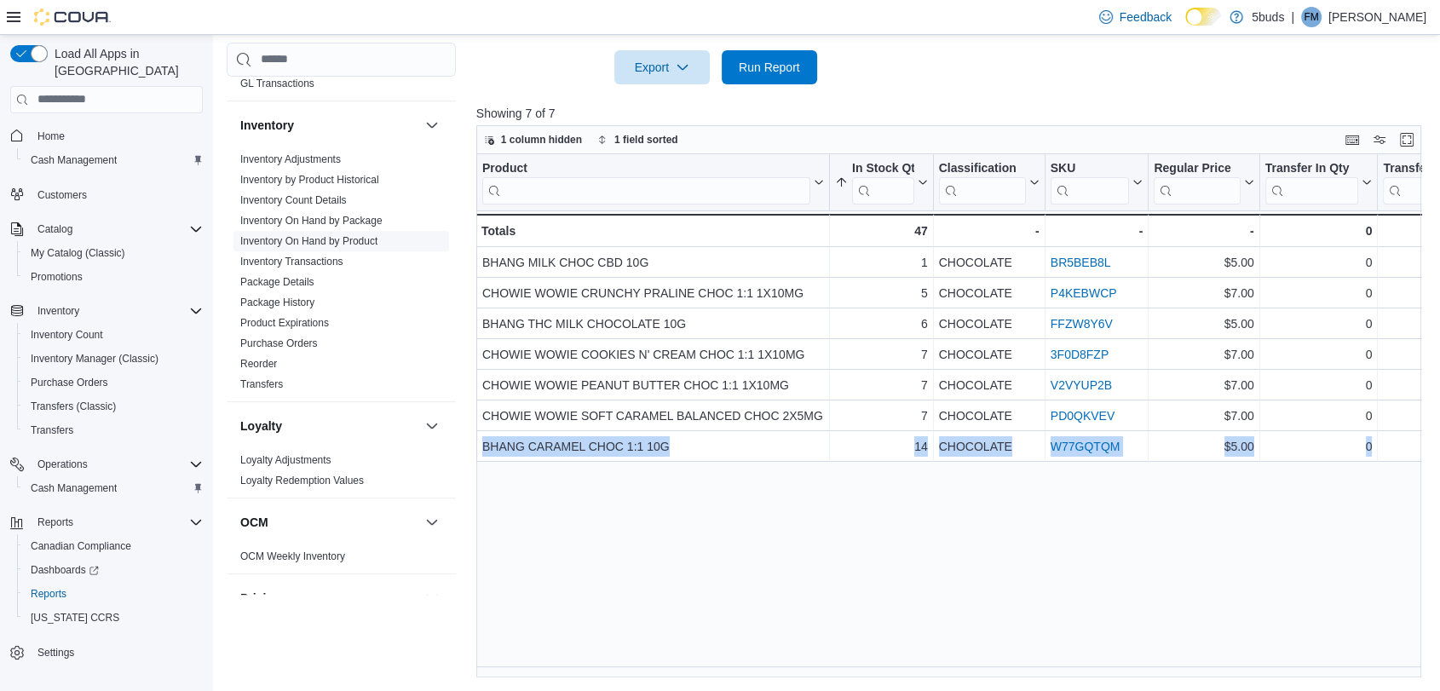
click at [331, 235] on link "Inventory On Hand by Product" at bounding box center [308, 241] width 137 height 12
click at [326, 235] on link "Inventory On Hand by Product" at bounding box center [308, 241] width 137 height 12
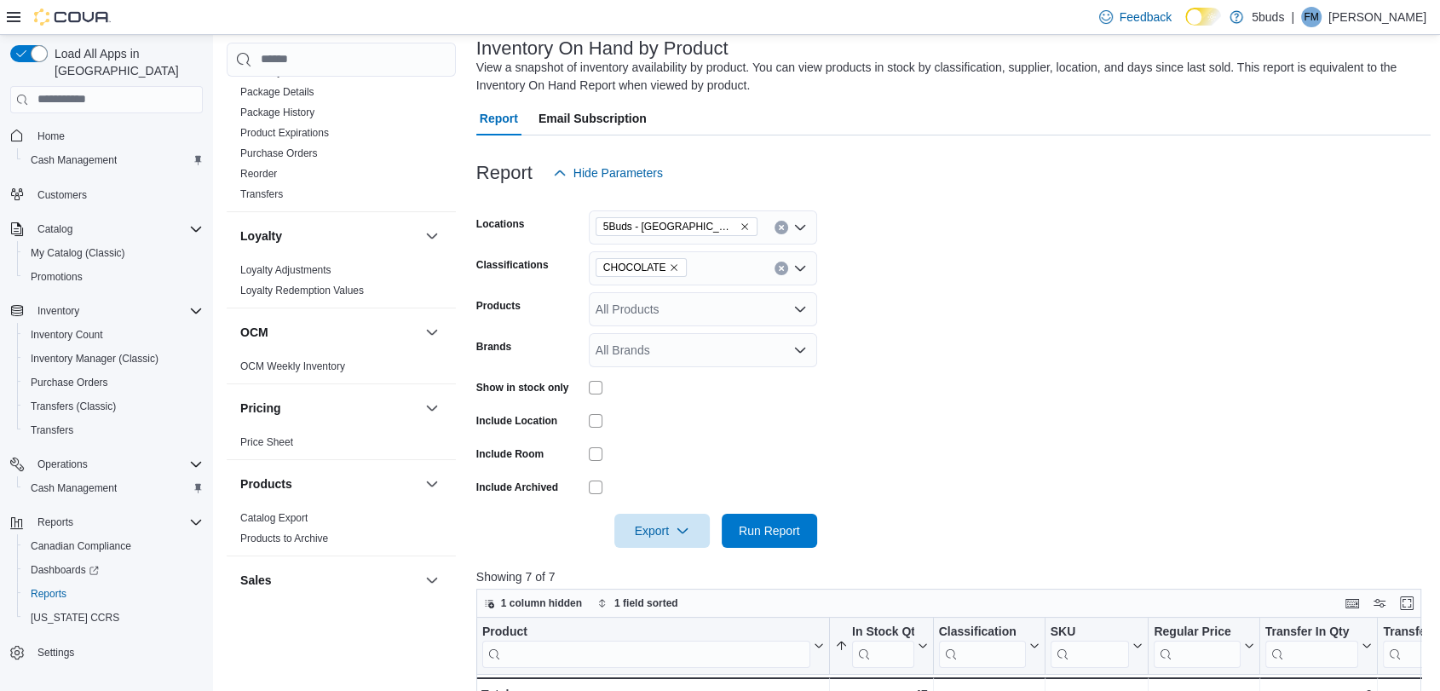
scroll to position [96, 0]
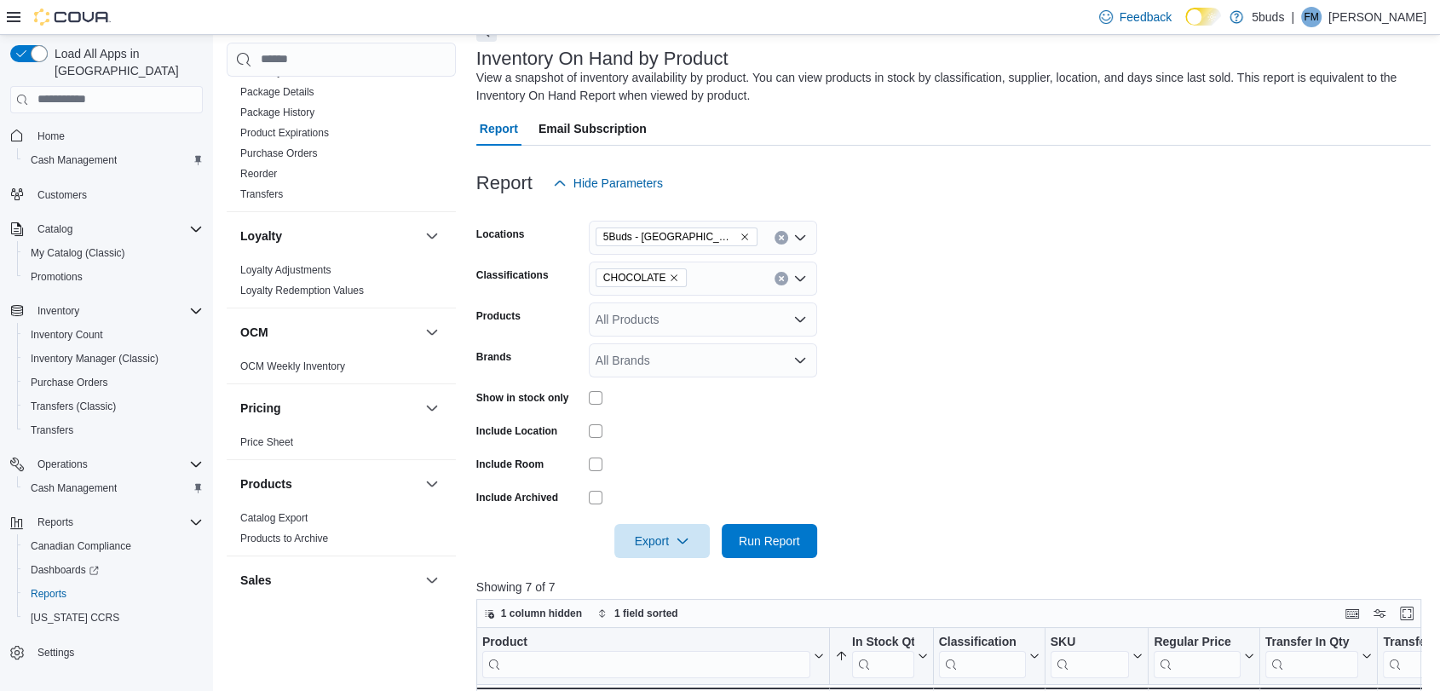
click at [669, 276] on icon "Remove CHOCOLATE from selection in this group" at bounding box center [674, 278] width 10 height 10
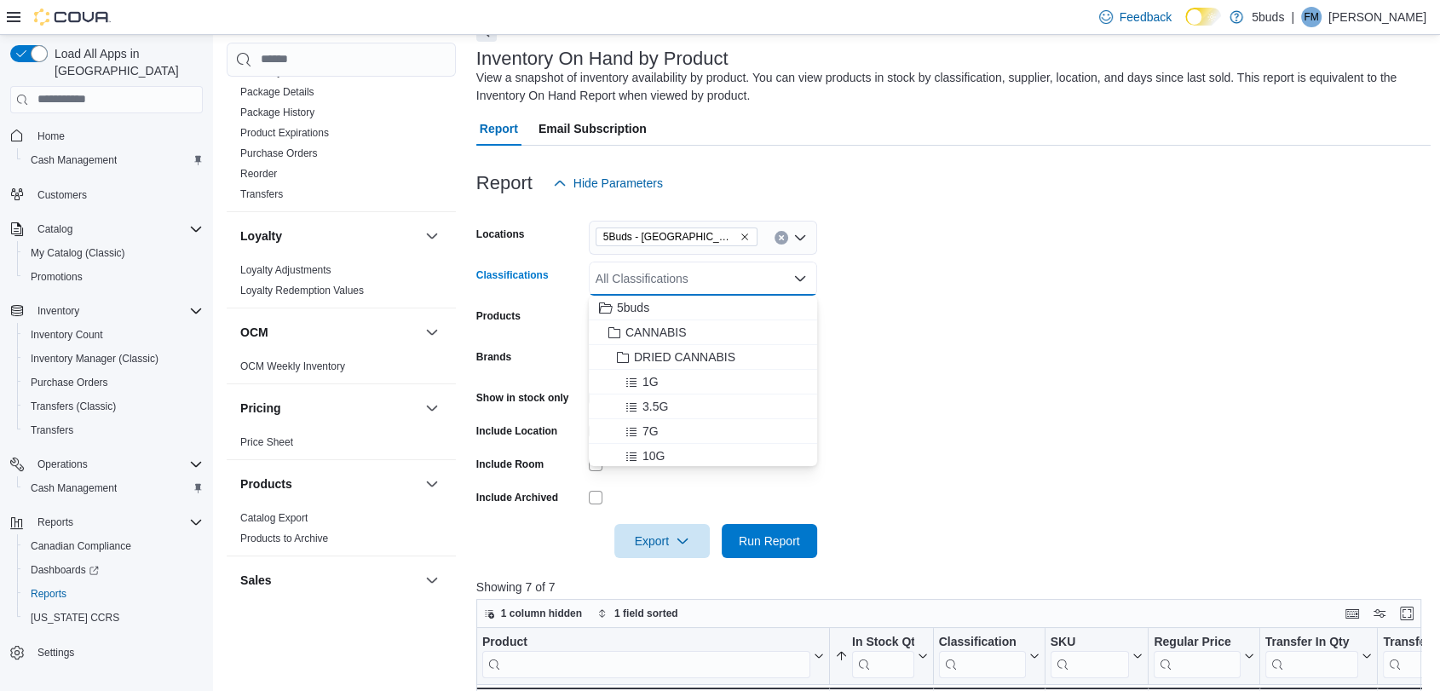
click at [966, 289] on form "Locations 5Buds - Weyburn Classifications All Classifications Combo box. Select…" at bounding box center [953, 379] width 955 height 358
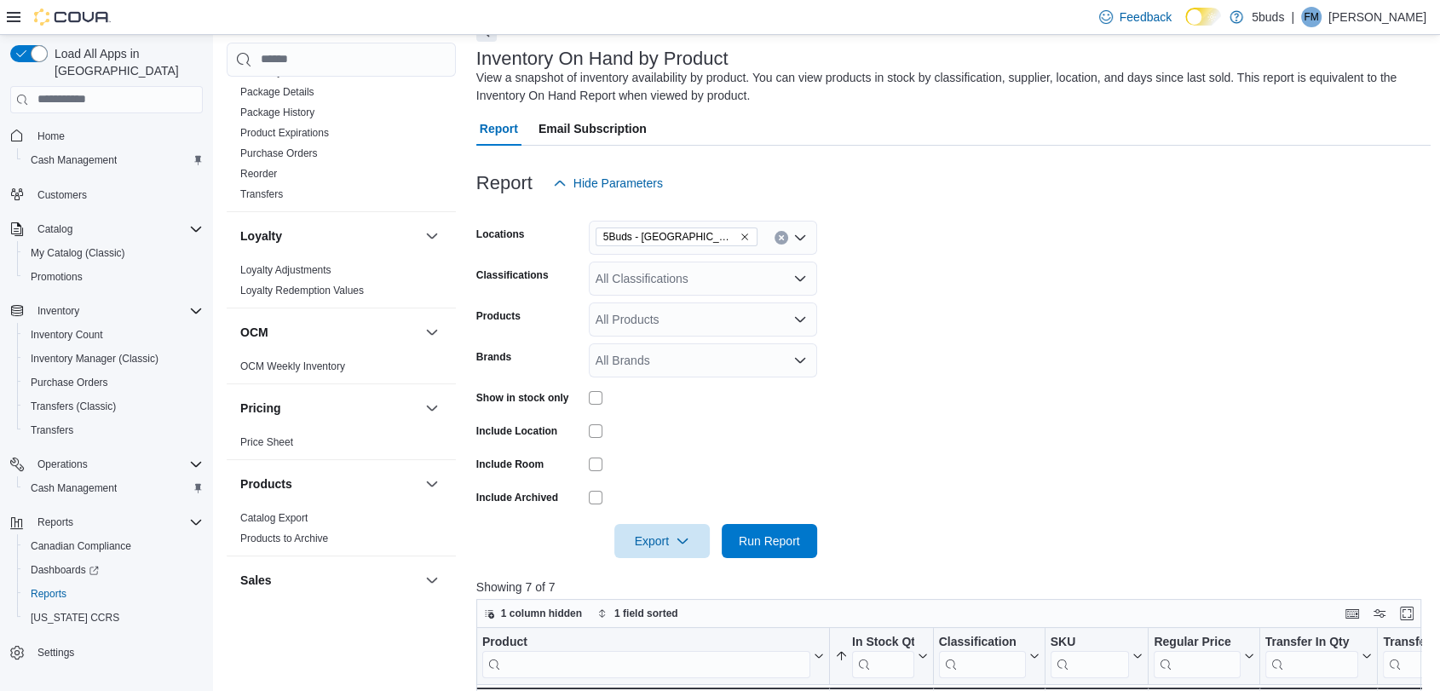
click at [798, 278] on icon "Open list of options" at bounding box center [800, 277] width 10 height 5
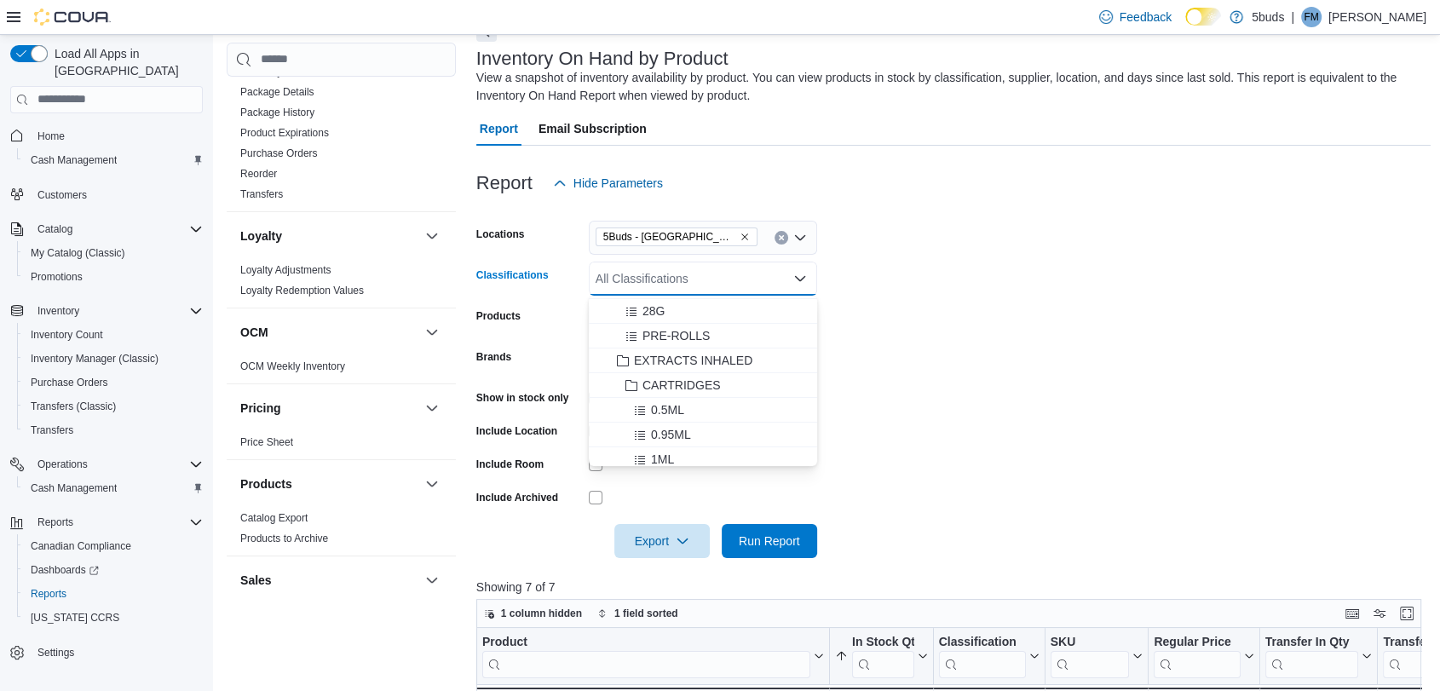
scroll to position [189, 0]
click at [660, 337] on span "28G" at bounding box center [654, 340] width 22 height 17
click at [1028, 336] on form "Locations 5Buds - [GEOGRAPHIC_DATA] Classifications 28G Combo box. Selected. 28…" at bounding box center [953, 379] width 955 height 358
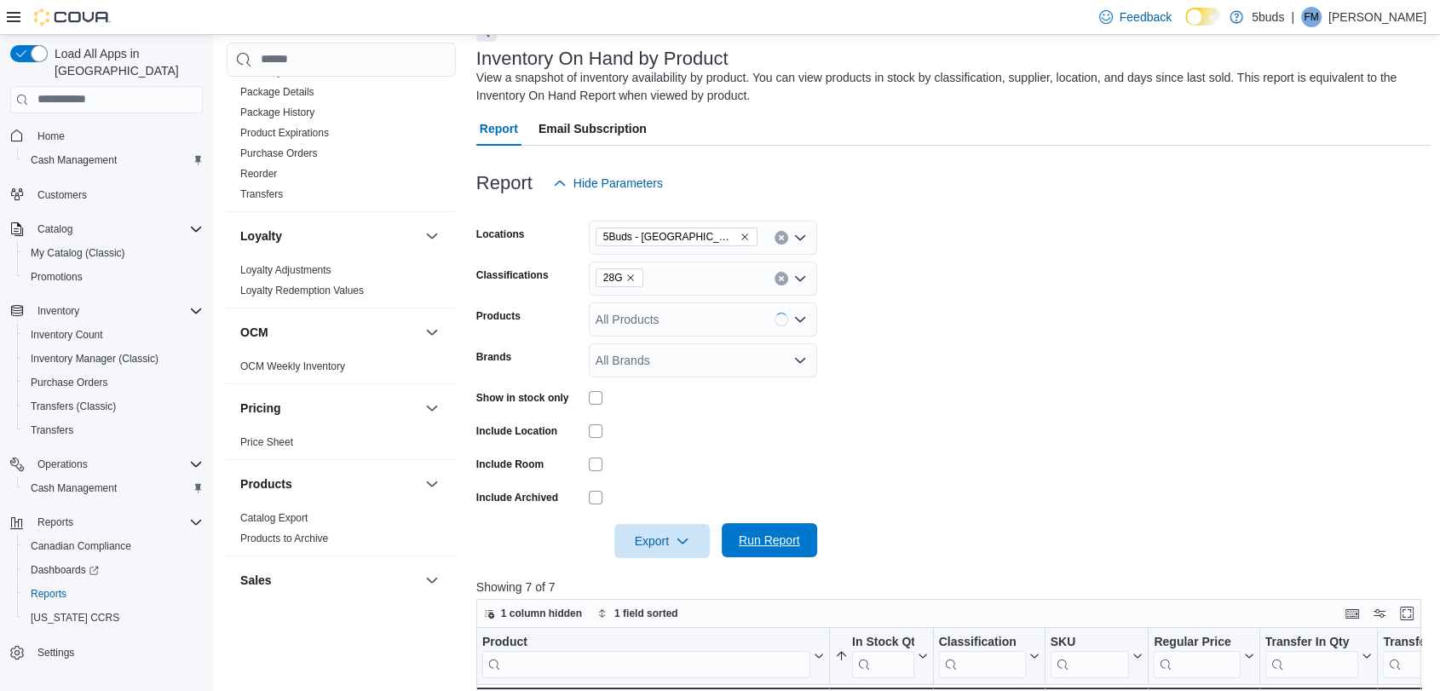
click at [771, 548] on span "Run Report" at bounding box center [769, 540] width 75 height 34
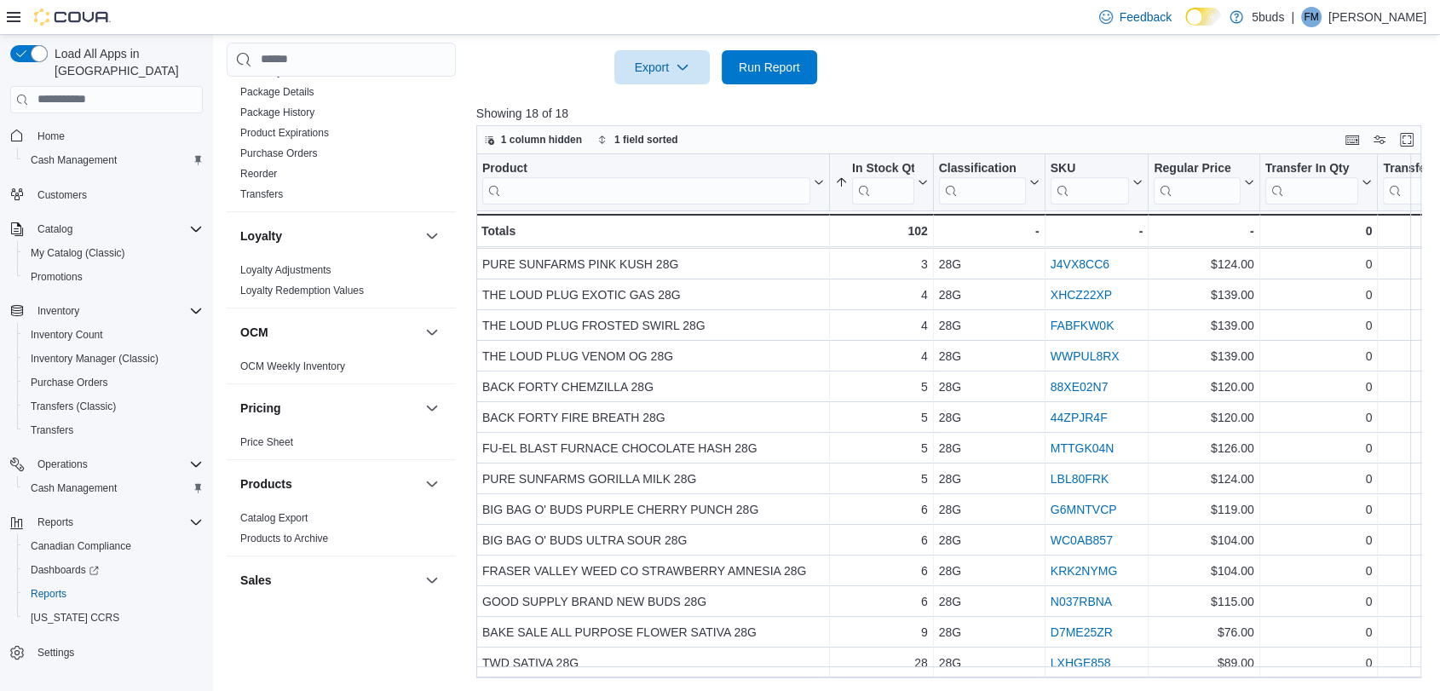
scroll to position [130, 0]
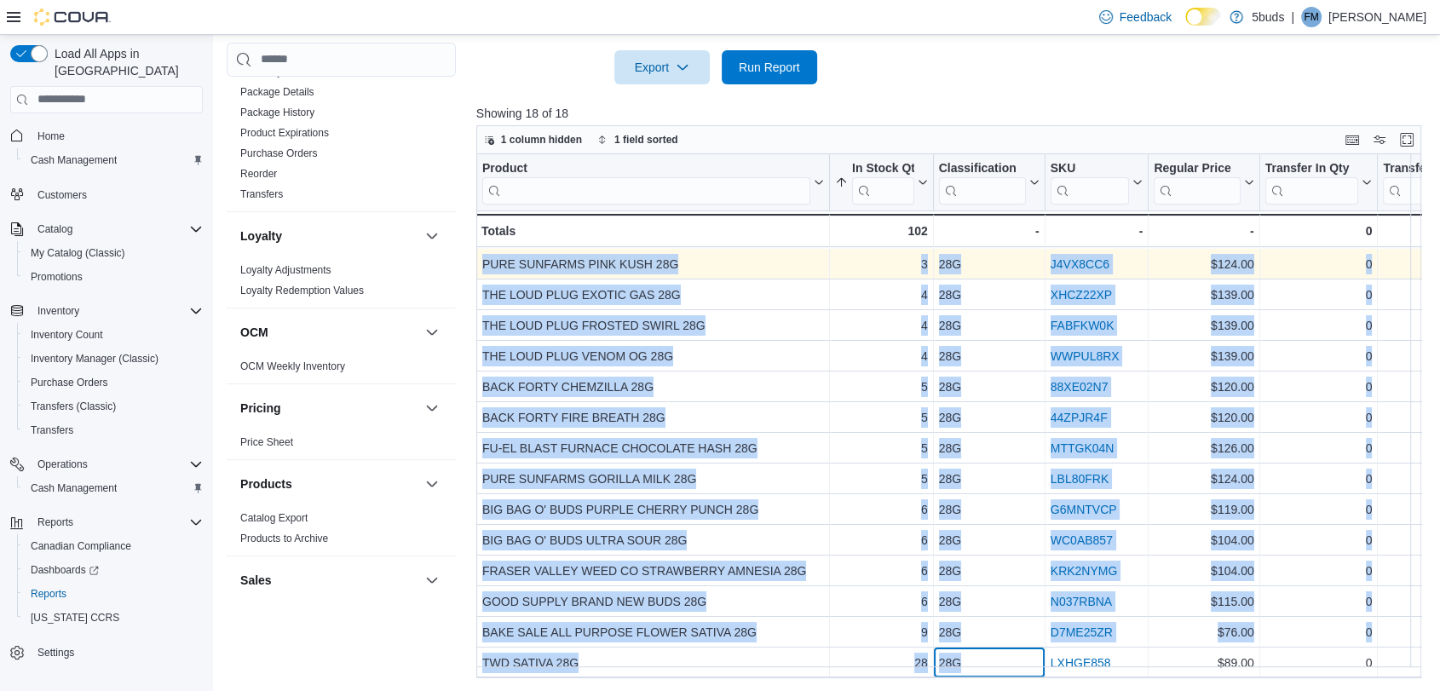
drag, startPoint x: 1016, startPoint y: 649, endPoint x: 477, endPoint y: 246, distance: 672.7
click at [477, 246] on div "Product Click to view column header actions In Stock Qty Sorted ascending . Cli…" at bounding box center [1429, 355] width 1907 height 645
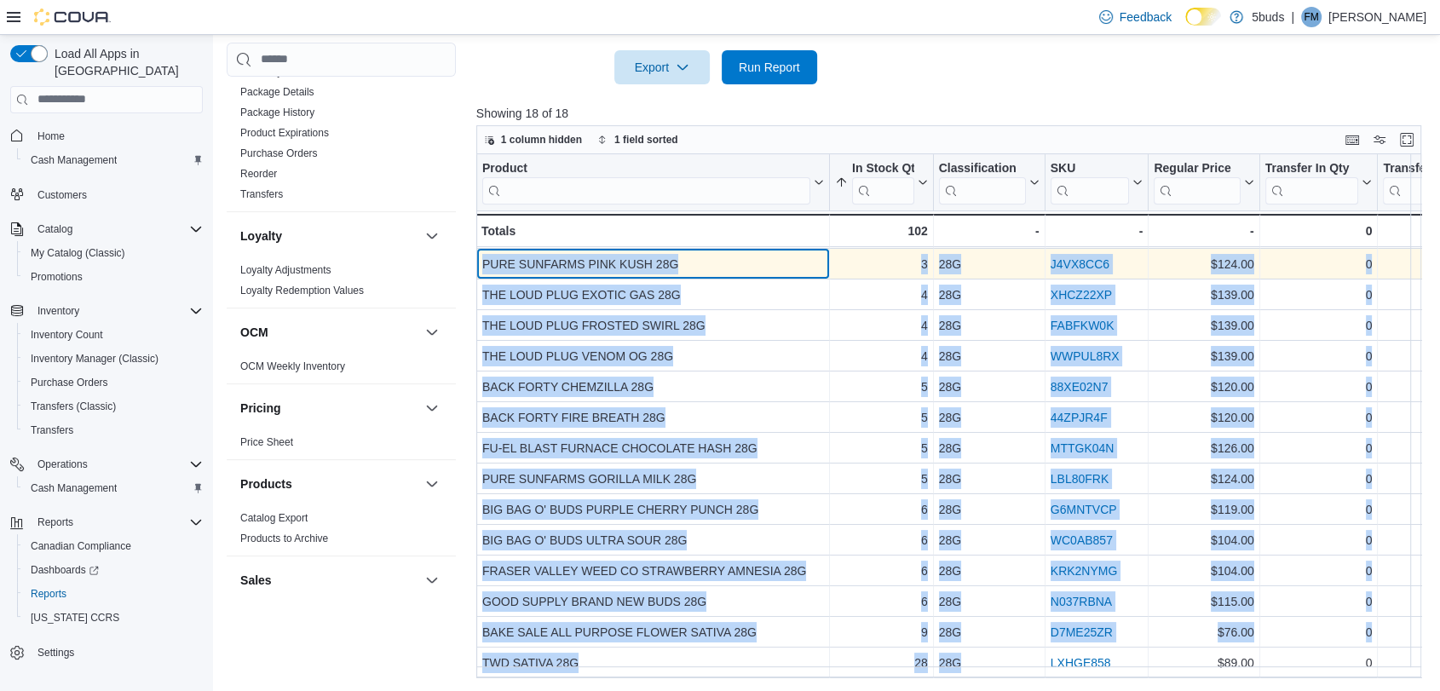
scroll to position [123, 0]
drag, startPoint x: 525, startPoint y: 262, endPoint x: 504, endPoint y: 258, distance: 20.9
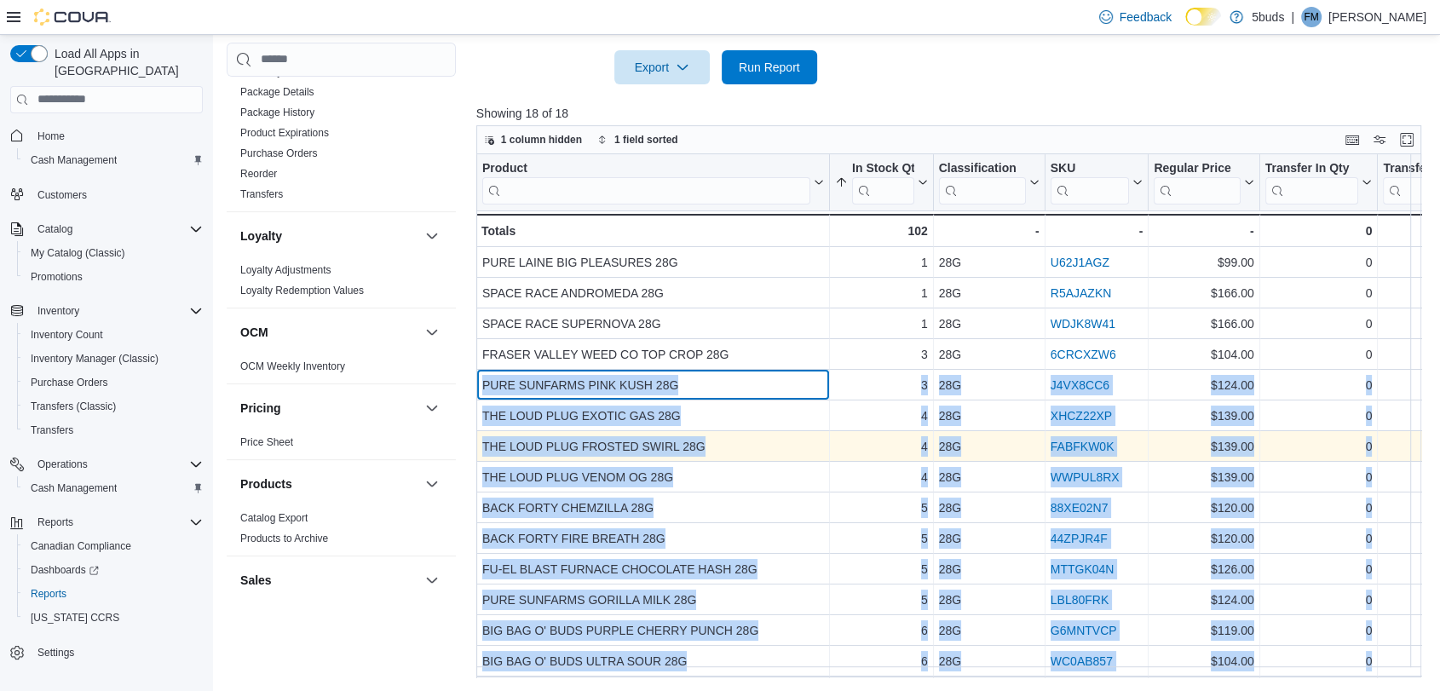
scroll to position [0, 0]
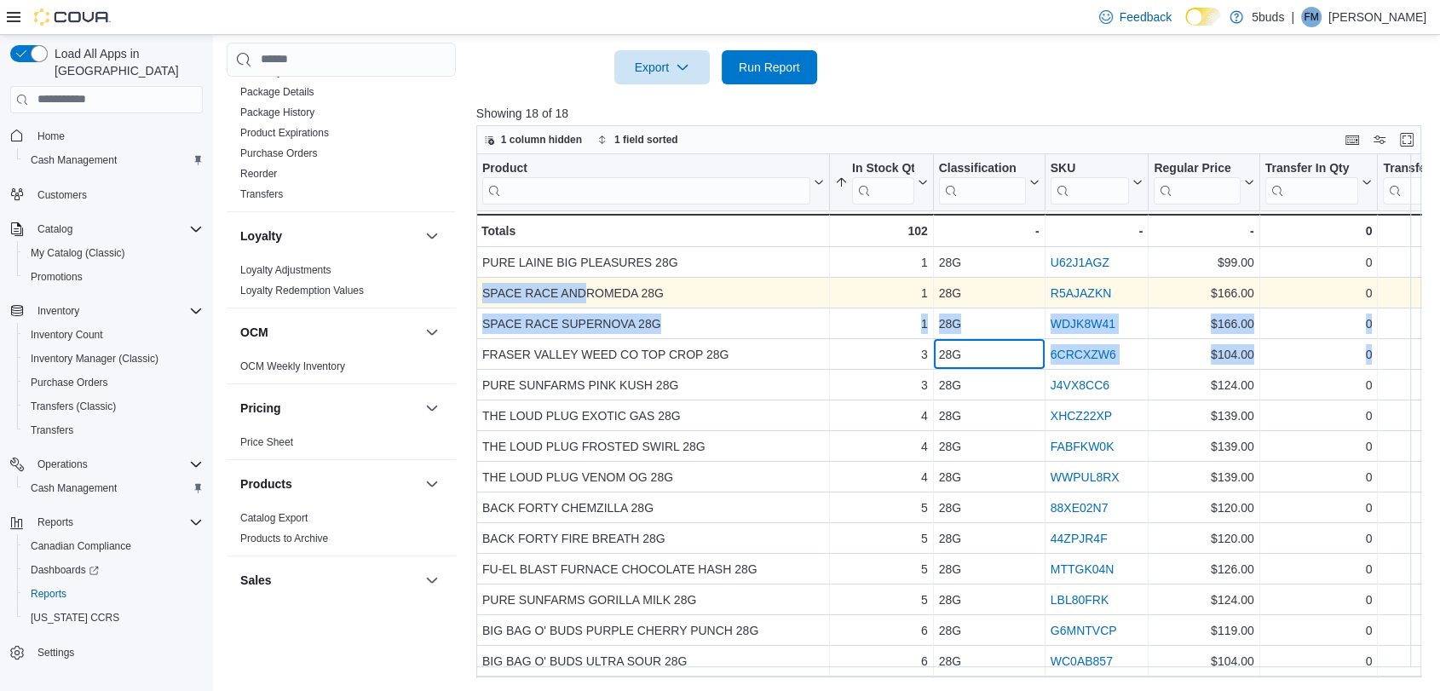
drag, startPoint x: 942, startPoint y: 343, endPoint x: 587, endPoint y: 281, distance: 360.6
click at [587, 281] on div "Product Click to view column header actions In Stock Qty Sorted ascending . Cli…" at bounding box center [1429, 476] width 1907 height 645
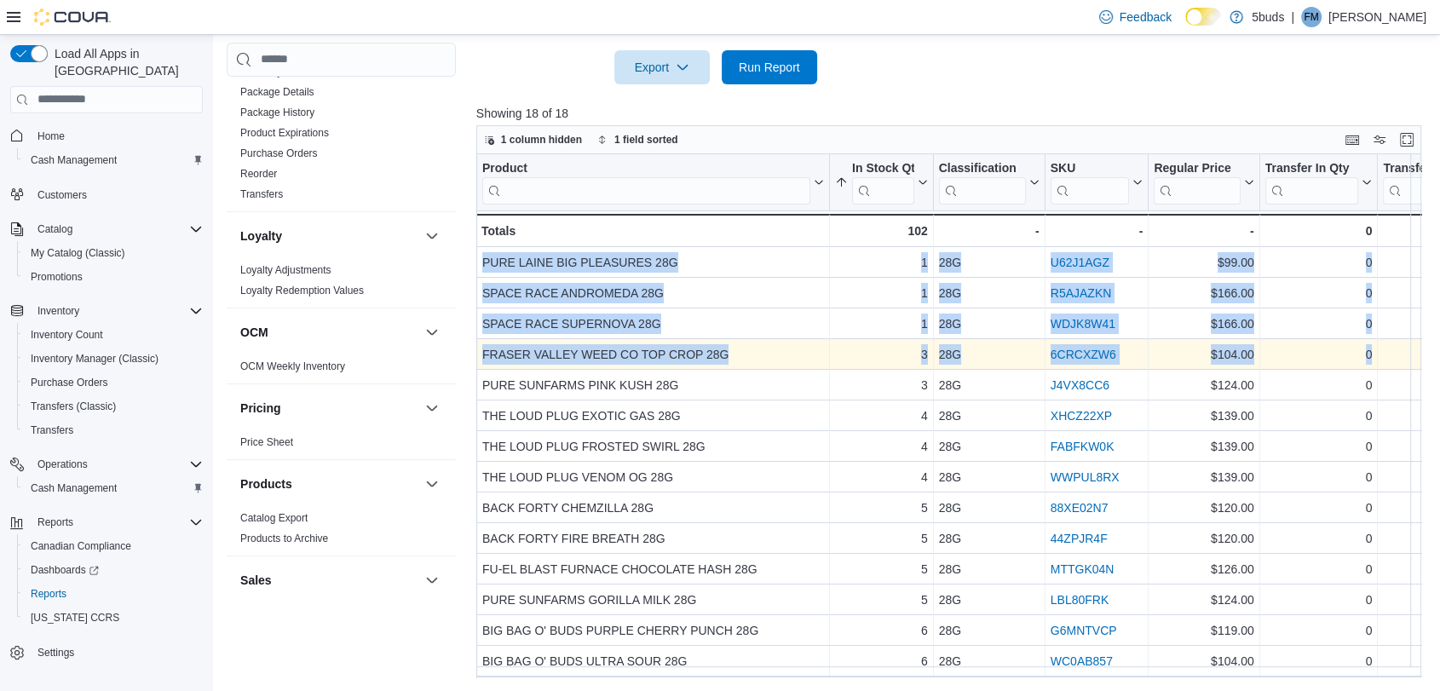
drag, startPoint x: 470, startPoint y: 255, endPoint x: 484, endPoint y: 352, distance: 98.2
click at [484, 352] on div "Cash Management Cash Management Cash Out Details Compliance OCS Transaction Sub…" at bounding box center [829, 113] width 1204 height 1131
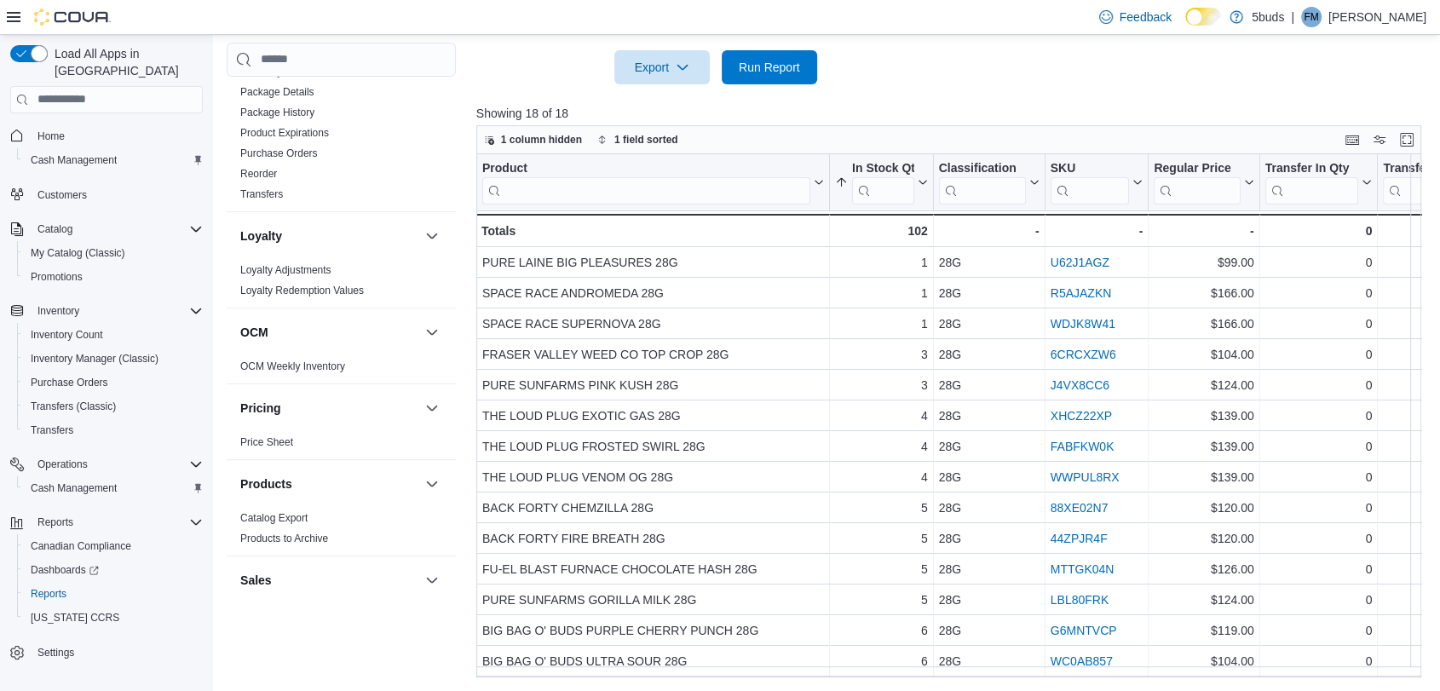
click at [1025, 107] on p "Showing 18 of 18" at bounding box center [953, 113] width 955 height 17
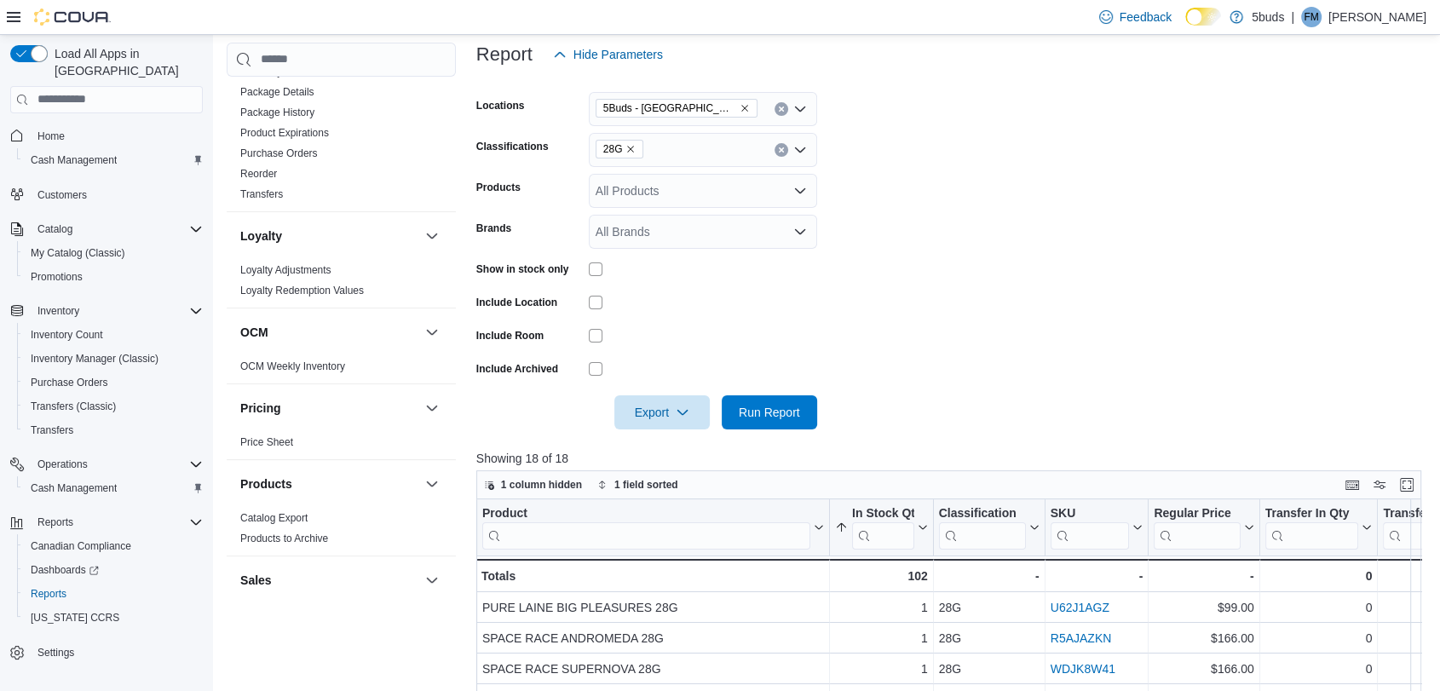
scroll to position [191, 0]
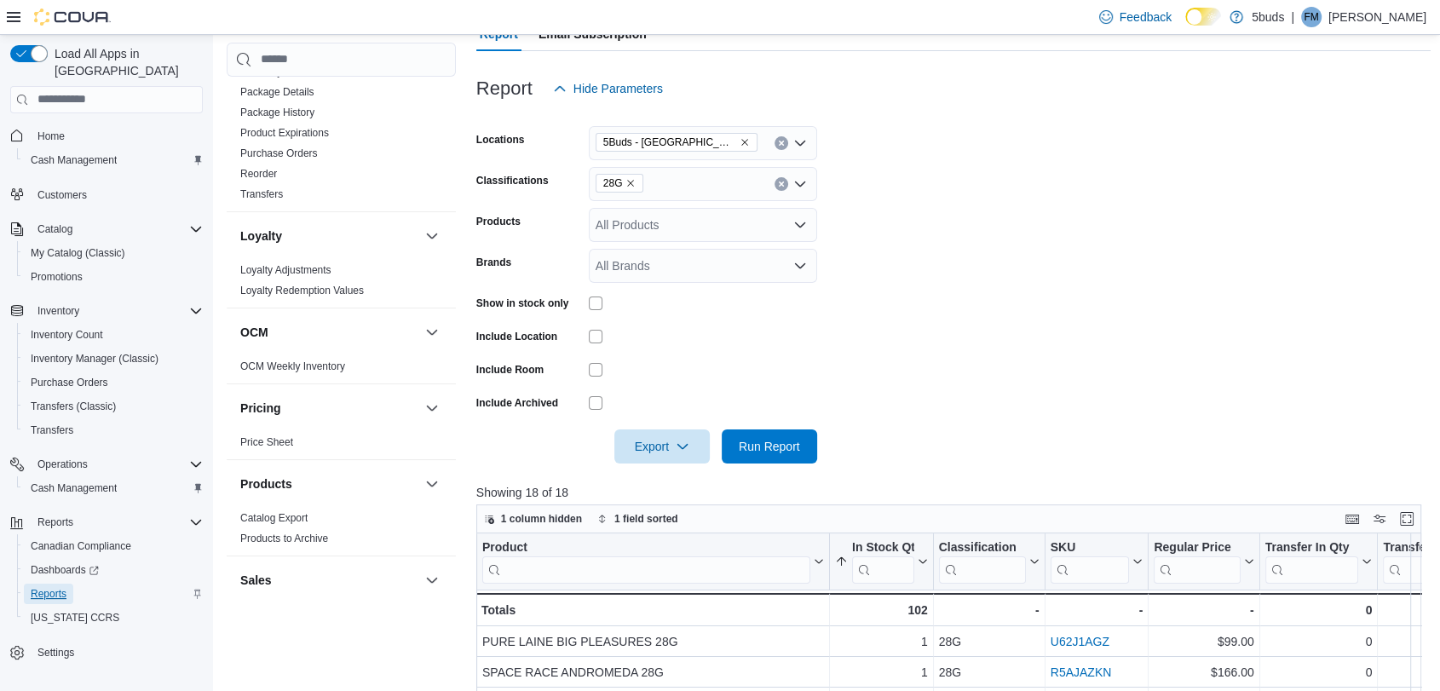
drag, startPoint x: 150, startPoint y: 614, endPoint x: 41, endPoint y: 573, distance: 116.2
click at [41, 587] on span "Reports" at bounding box center [49, 594] width 36 height 14
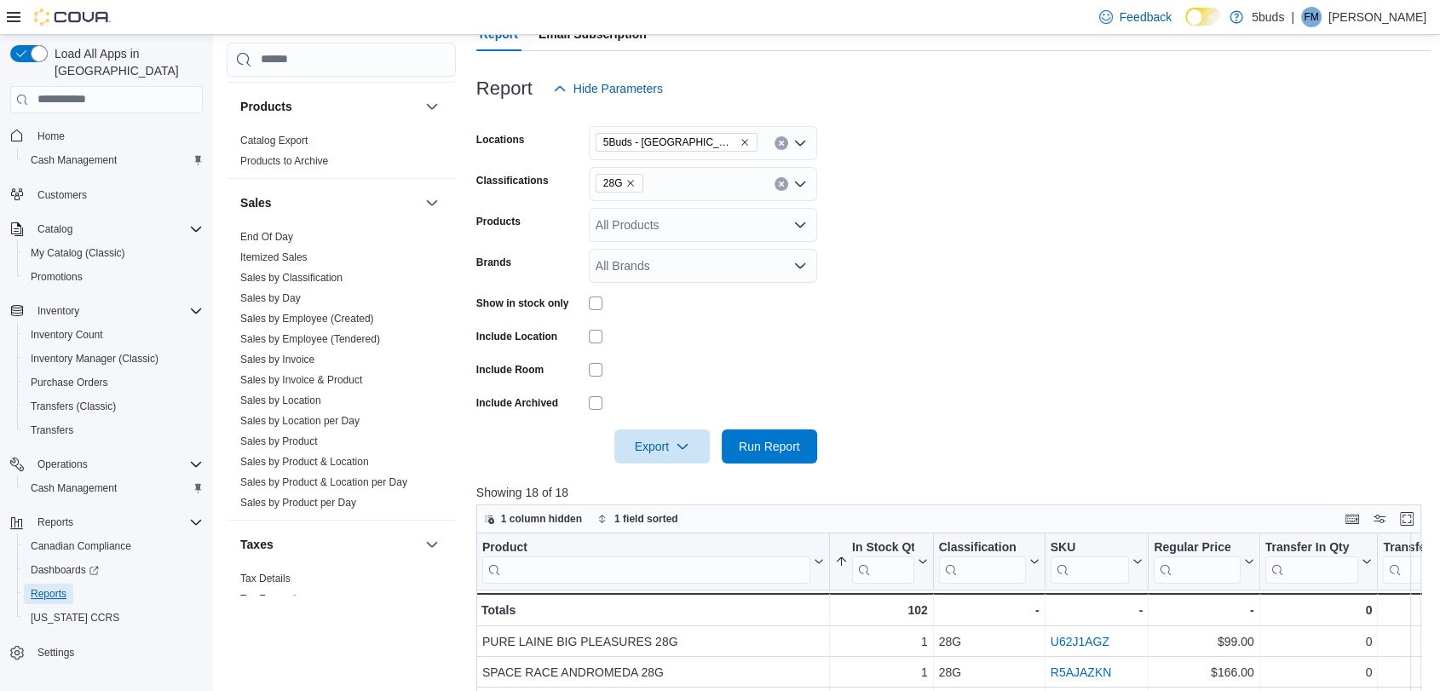
scroll to position [1231, 0]
click at [294, 291] on link "Sales by Day" at bounding box center [270, 297] width 61 height 12
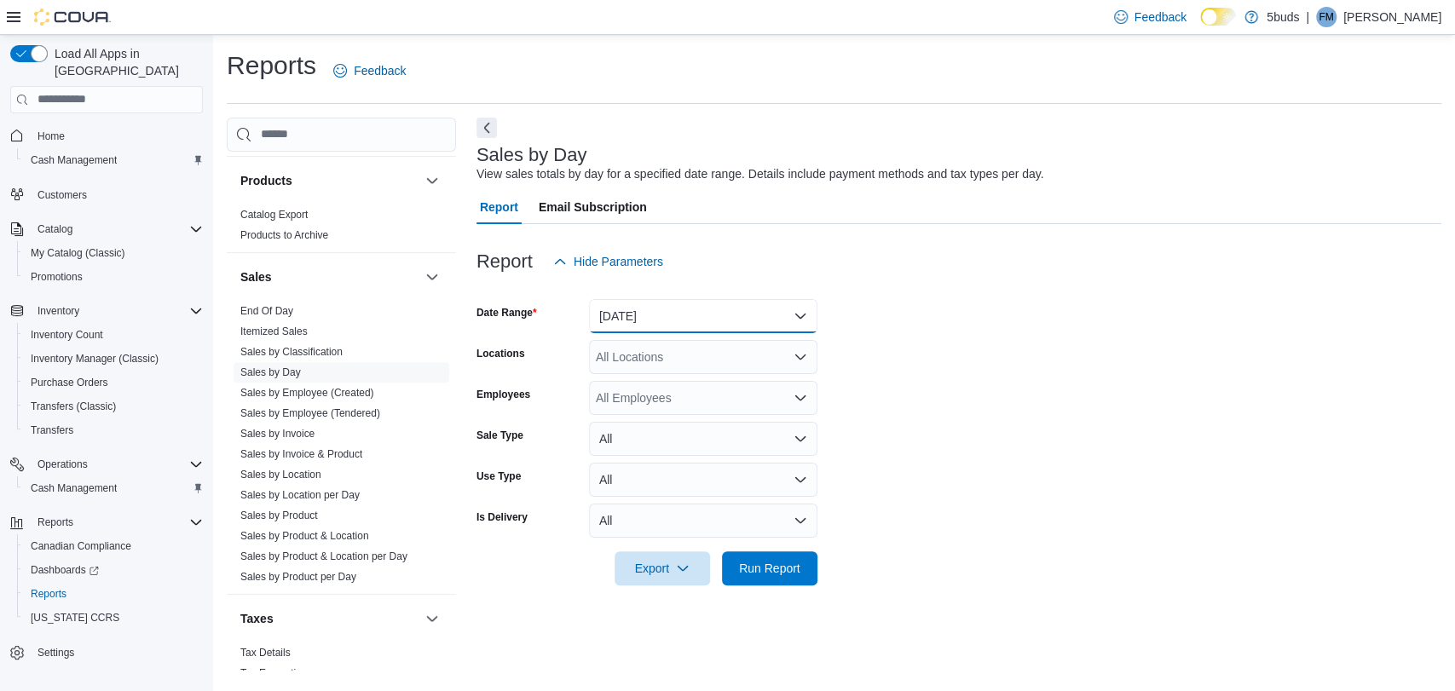
click at [666, 315] on button "[DATE]" at bounding box center [703, 316] width 228 height 34
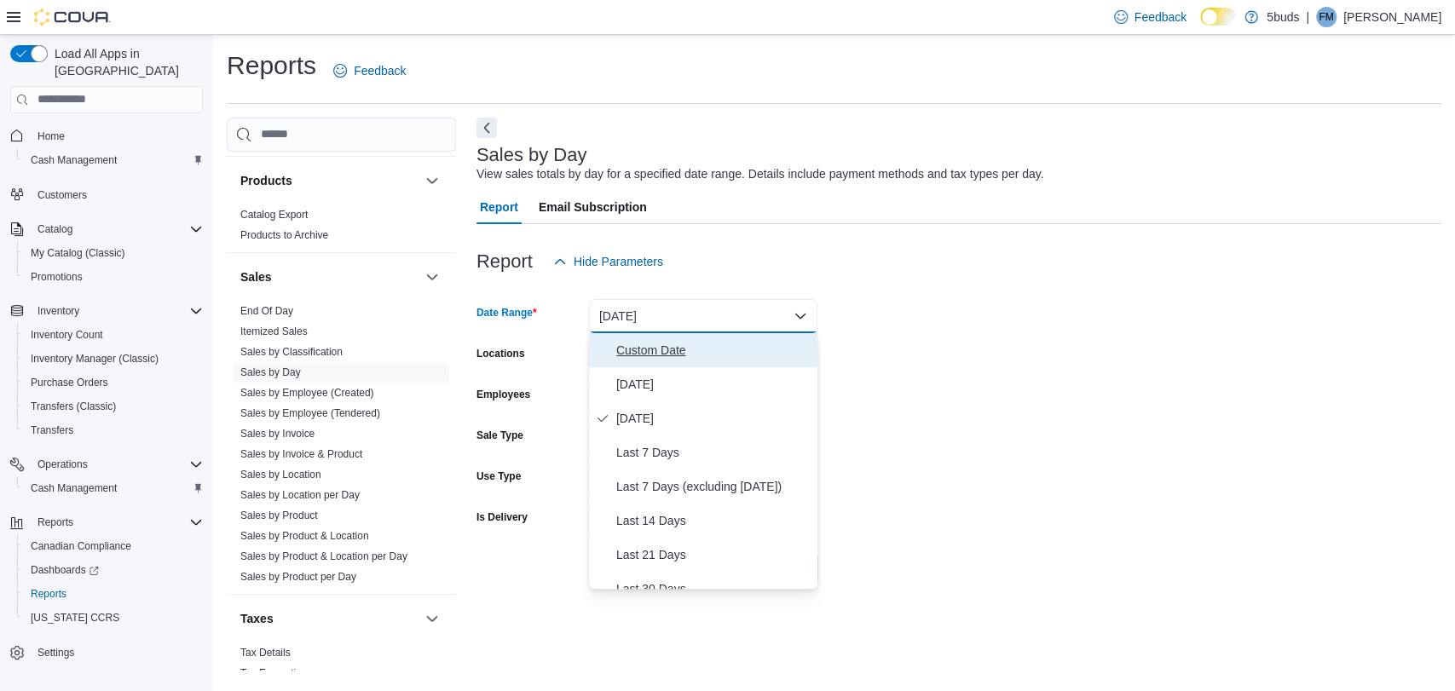
click at [660, 348] on span "Custom Date" at bounding box center [713, 350] width 194 height 20
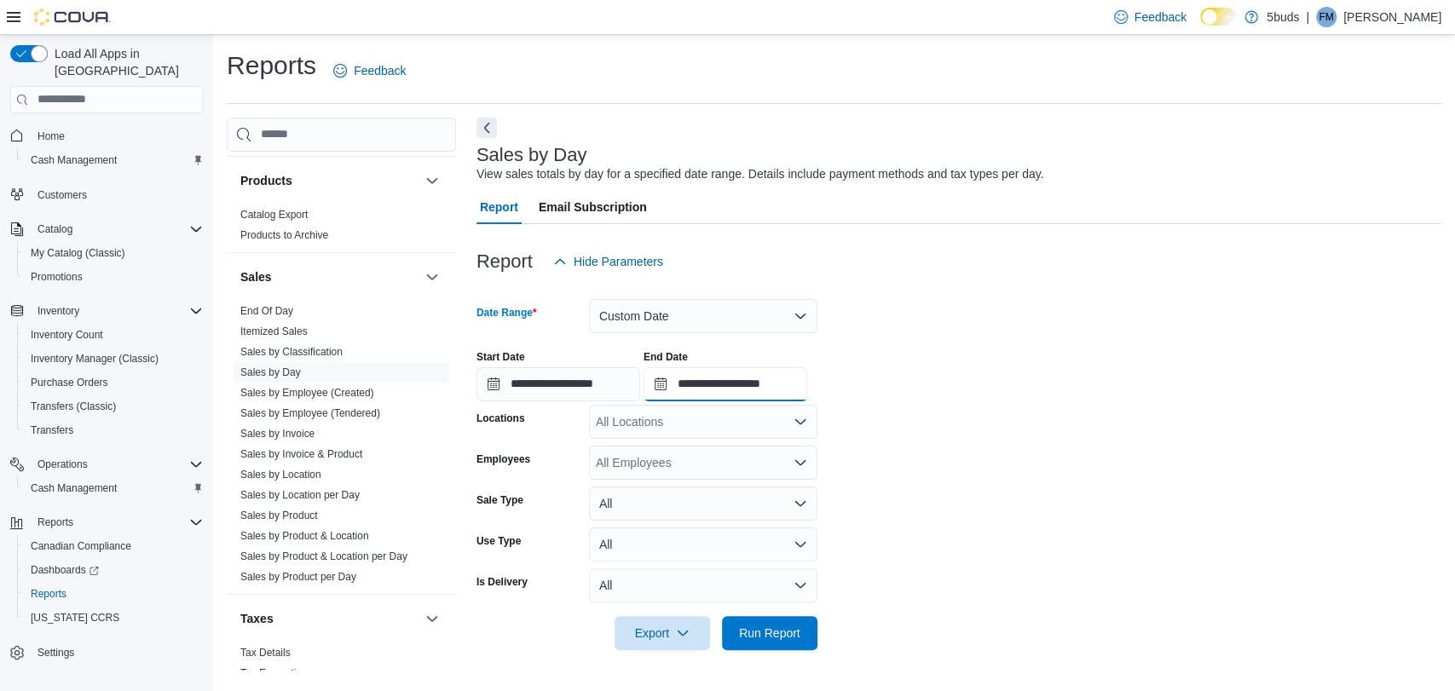
click at [670, 386] on input "**********" at bounding box center [725, 384] width 164 height 34
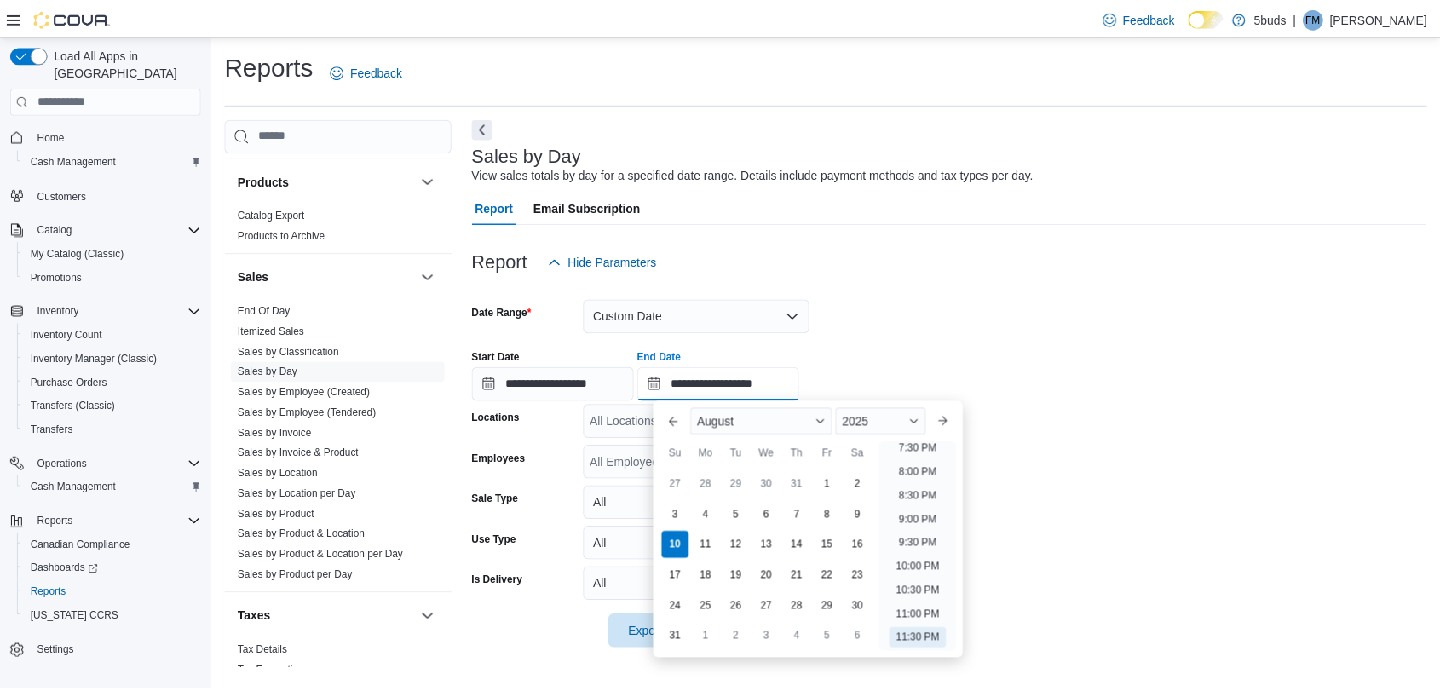
scroll to position [843, 0]
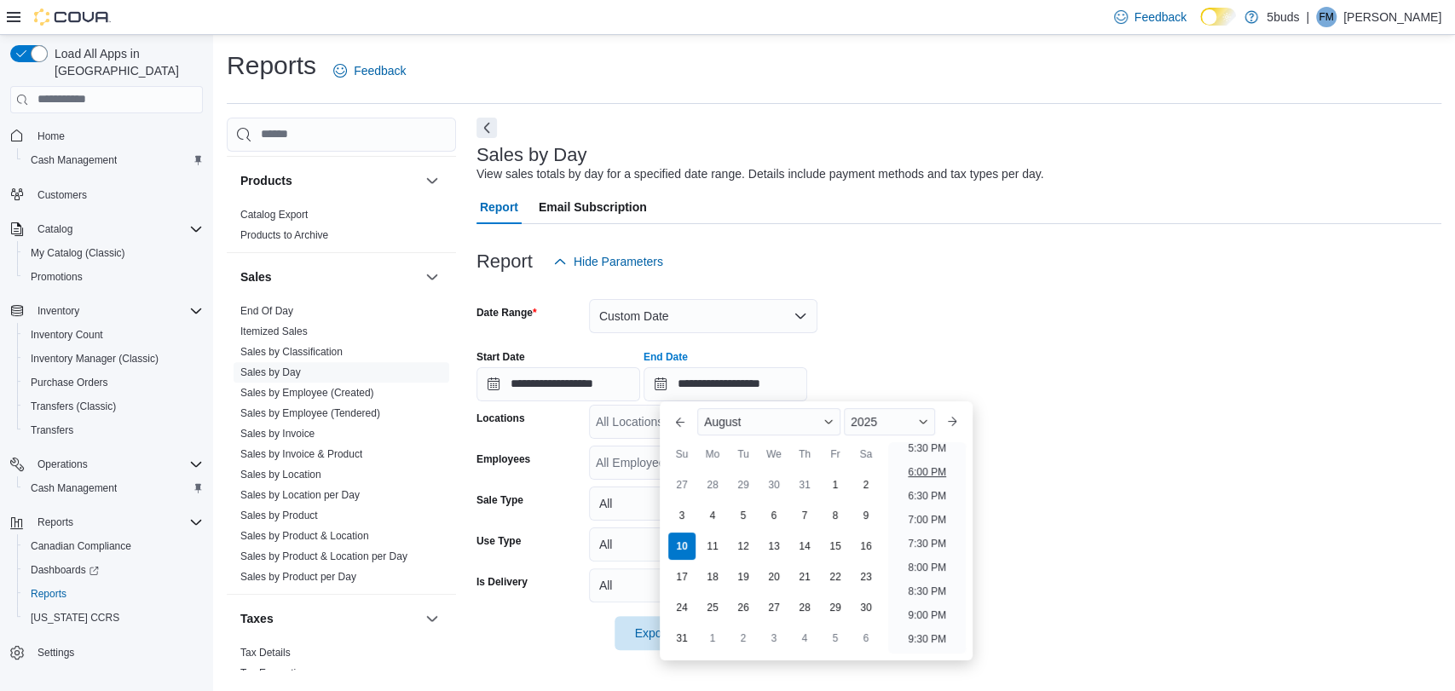
click at [927, 472] on li "6:00 PM" at bounding box center [927, 472] width 52 height 20
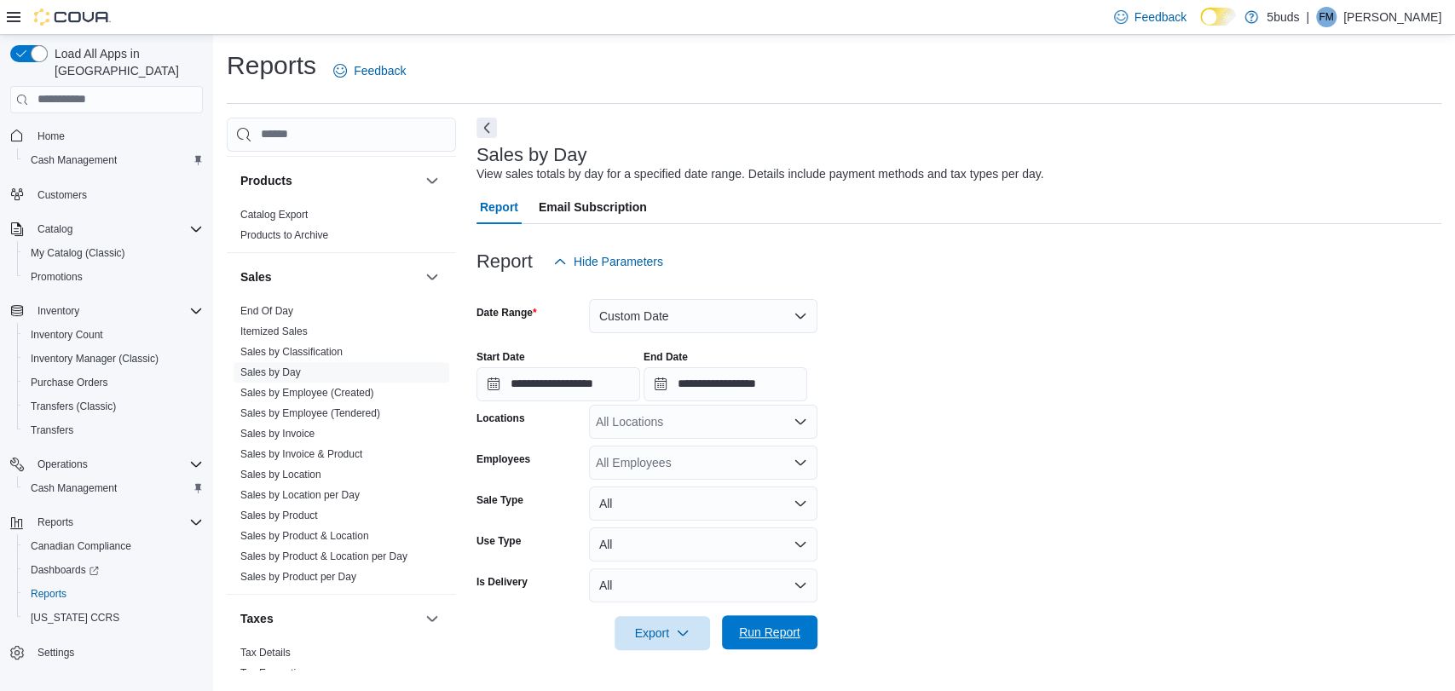
click at [764, 622] on span "Run Report" at bounding box center [769, 632] width 75 height 34
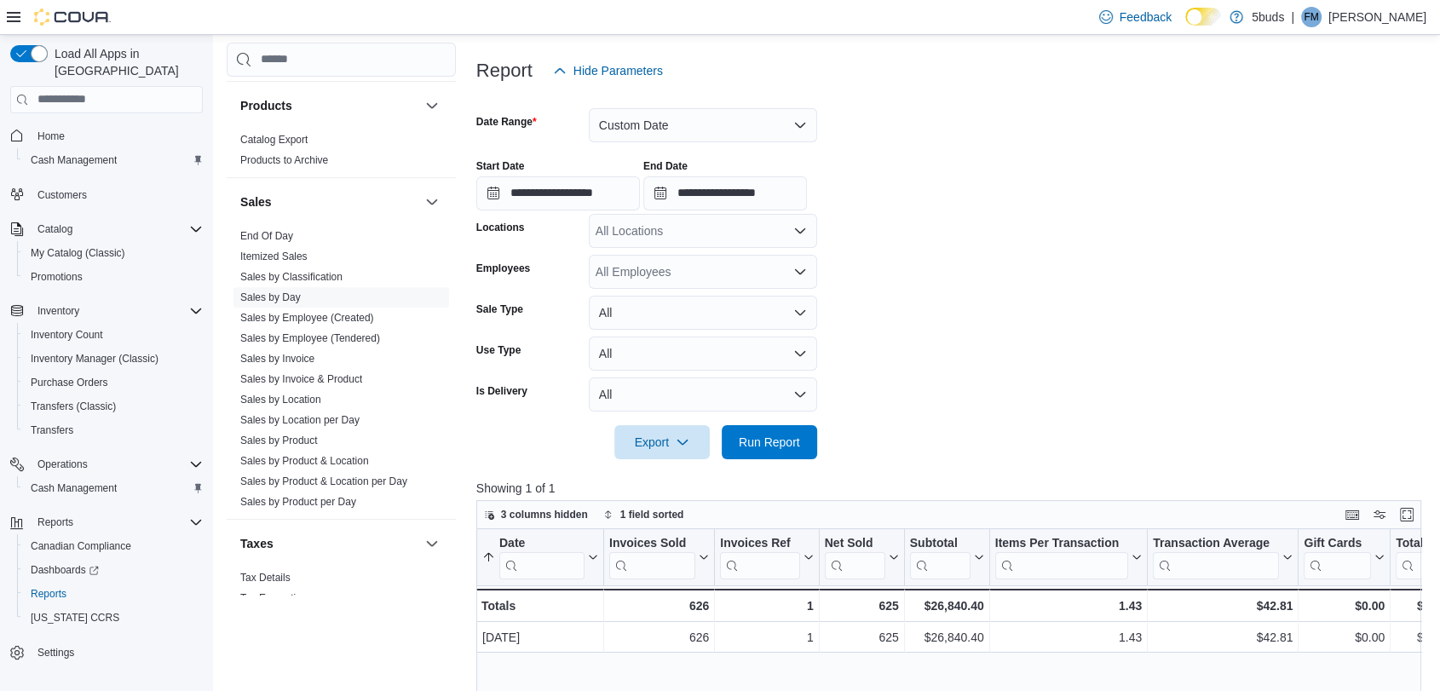
scroll to position [189, 0]
click at [648, 239] on div "All Locations" at bounding box center [703, 233] width 228 height 34
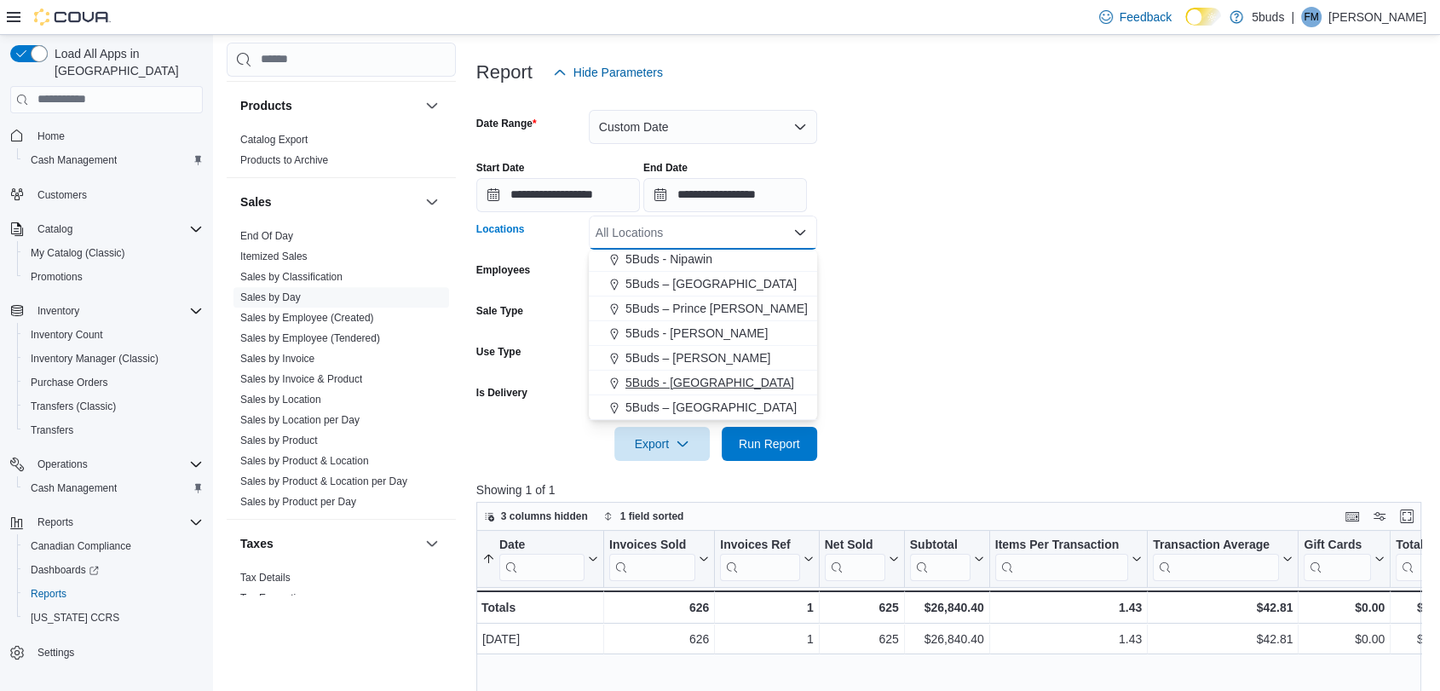
click at [666, 382] on span "5Buds - [GEOGRAPHIC_DATA]" at bounding box center [709, 382] width 169 height 17
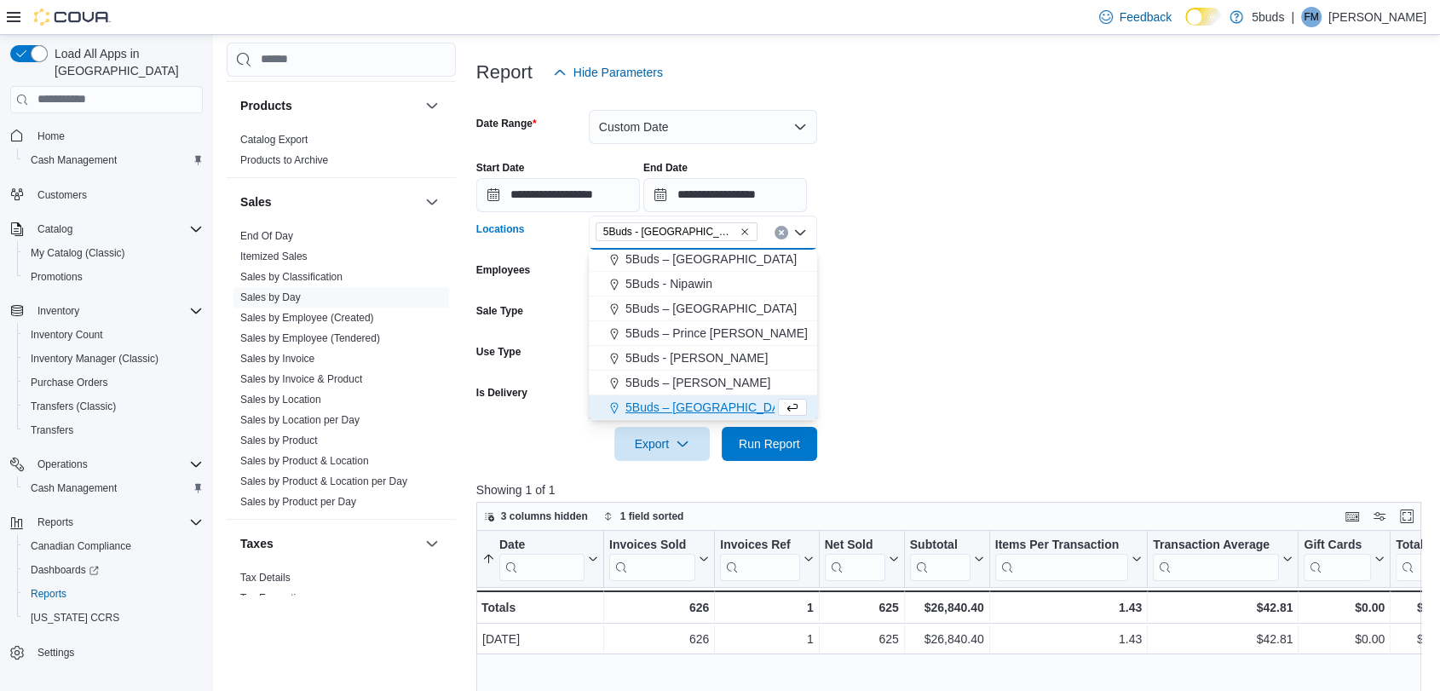
click at [1043, 337] on form "**********" at bounding box center [953, 275] width 955 height 372
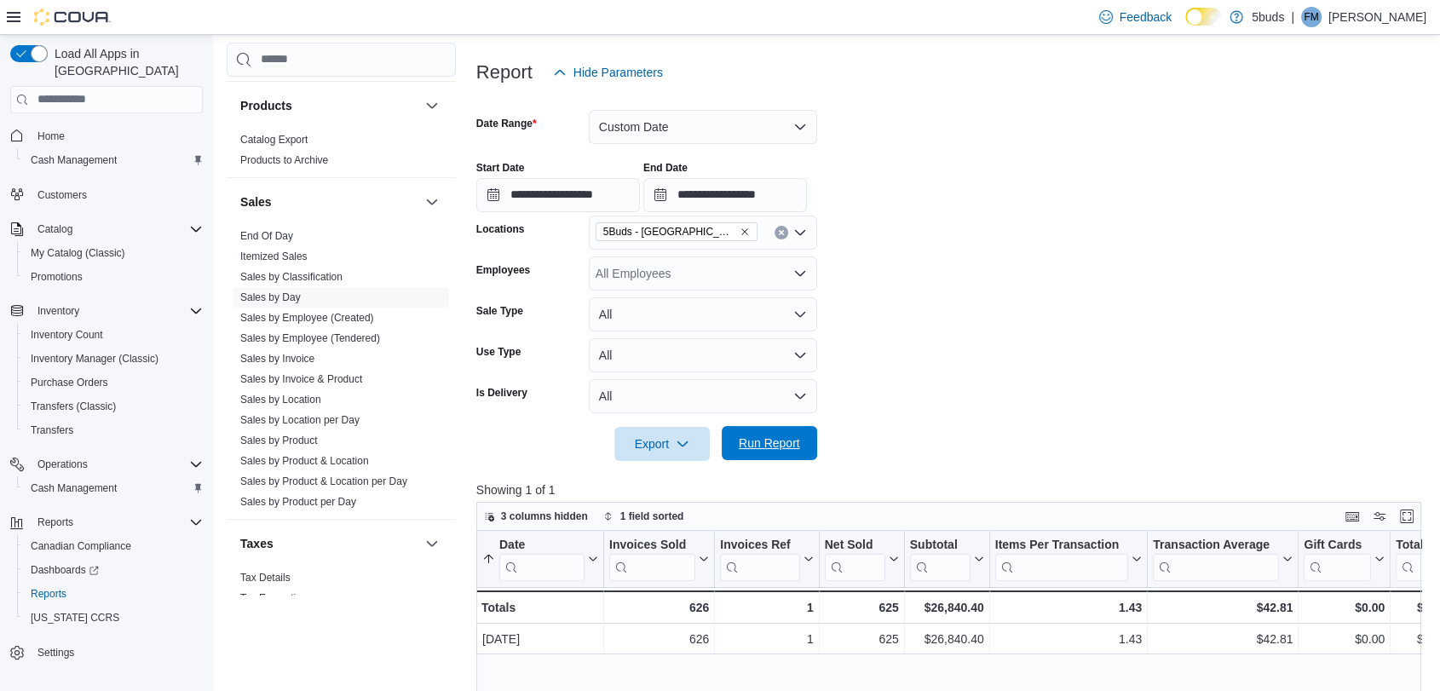
click at [773, 432] on span "Run Report" at bounding box center [769, 443] width 75 height 34
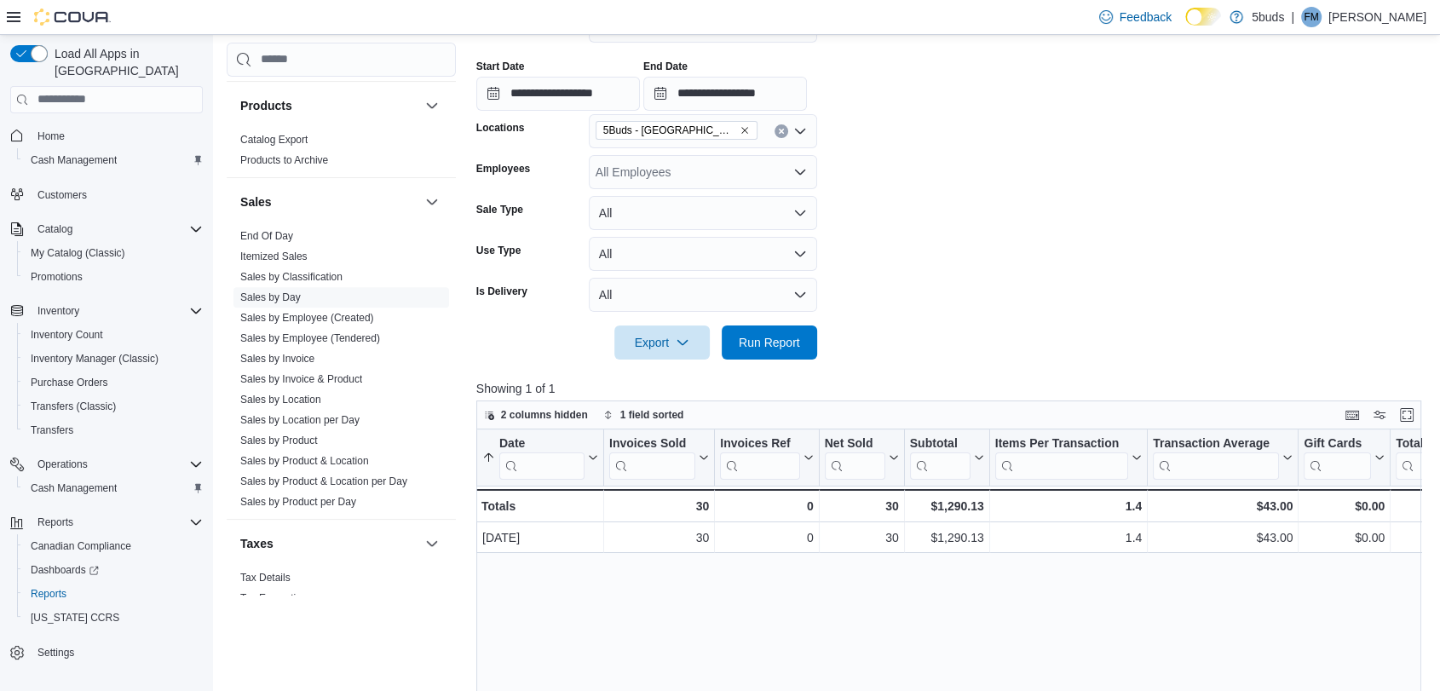
scroll to position [189, 0]
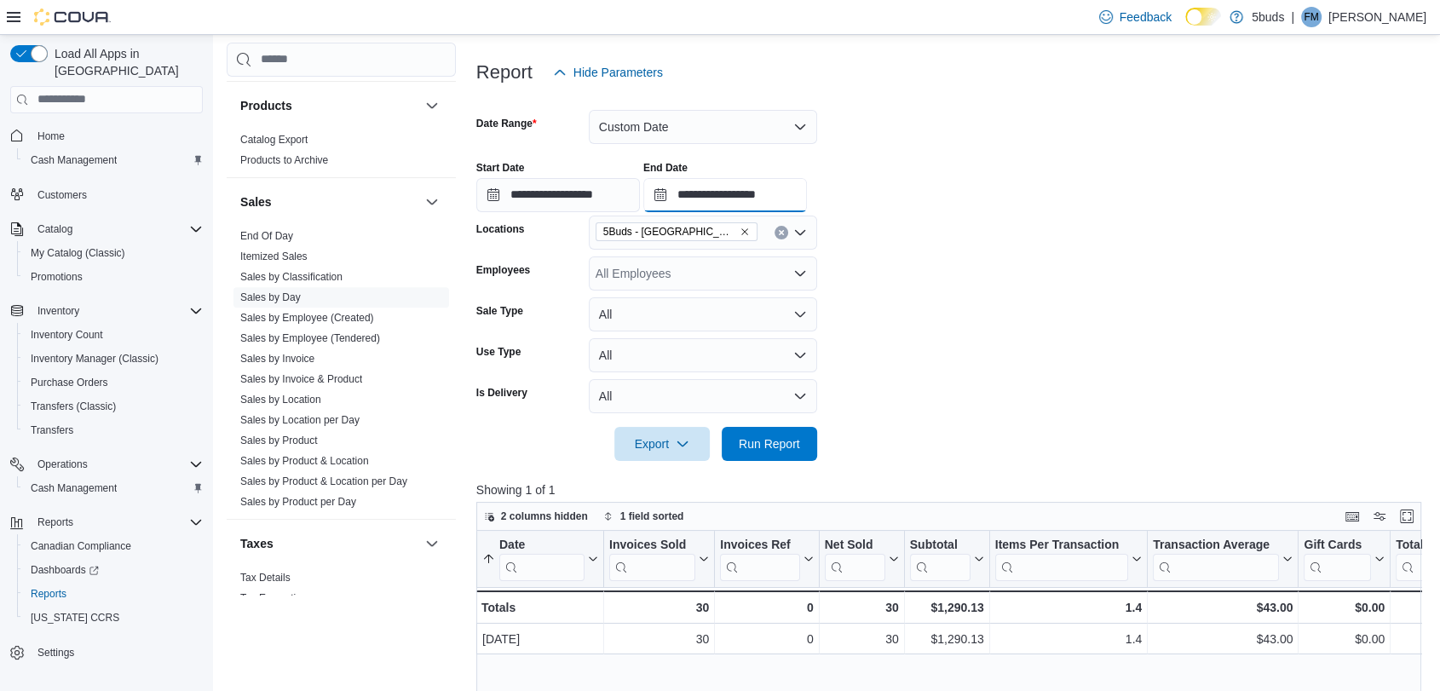
click at [673, 193] on input "**********" at bounding box center [725, 195] width 164 height 34
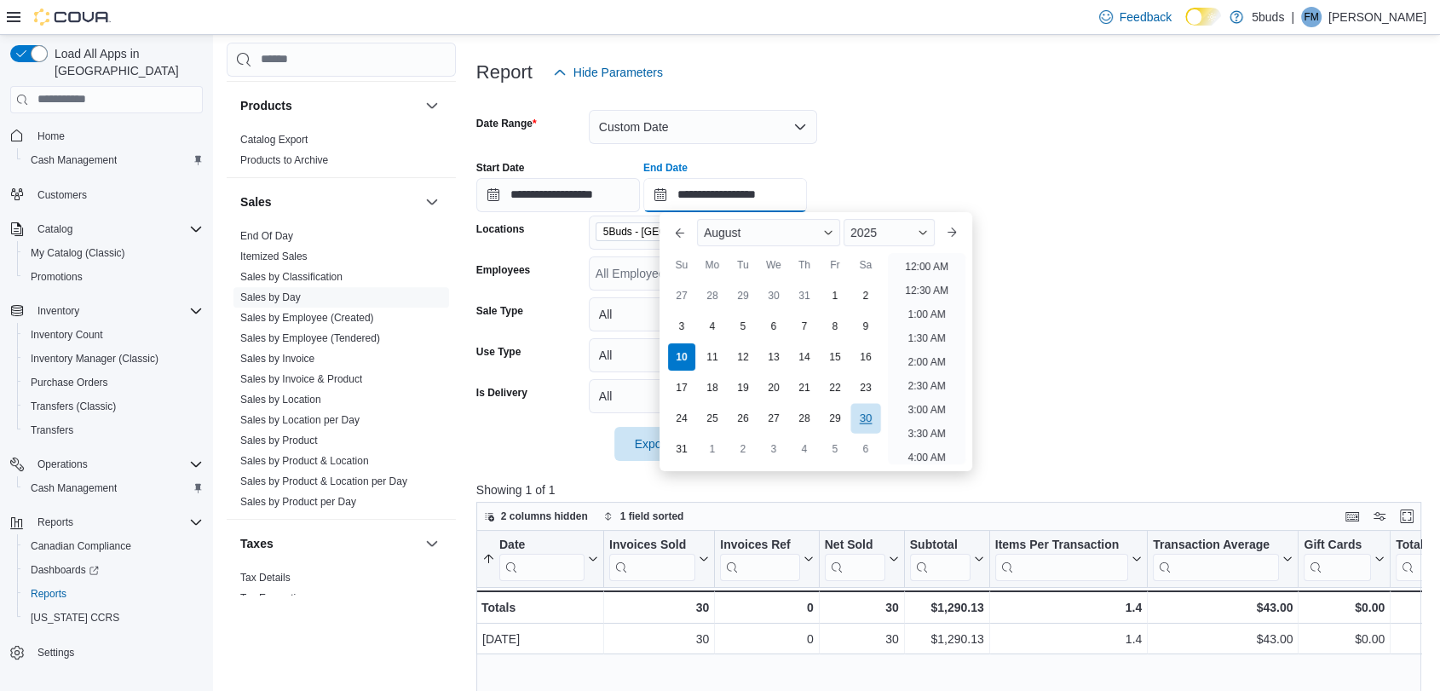
scroll to position [912, 0]
click at [934, 263] on li "7:00 PM" at bounding box center [927, 261] width 52 height 20
type input "**********"
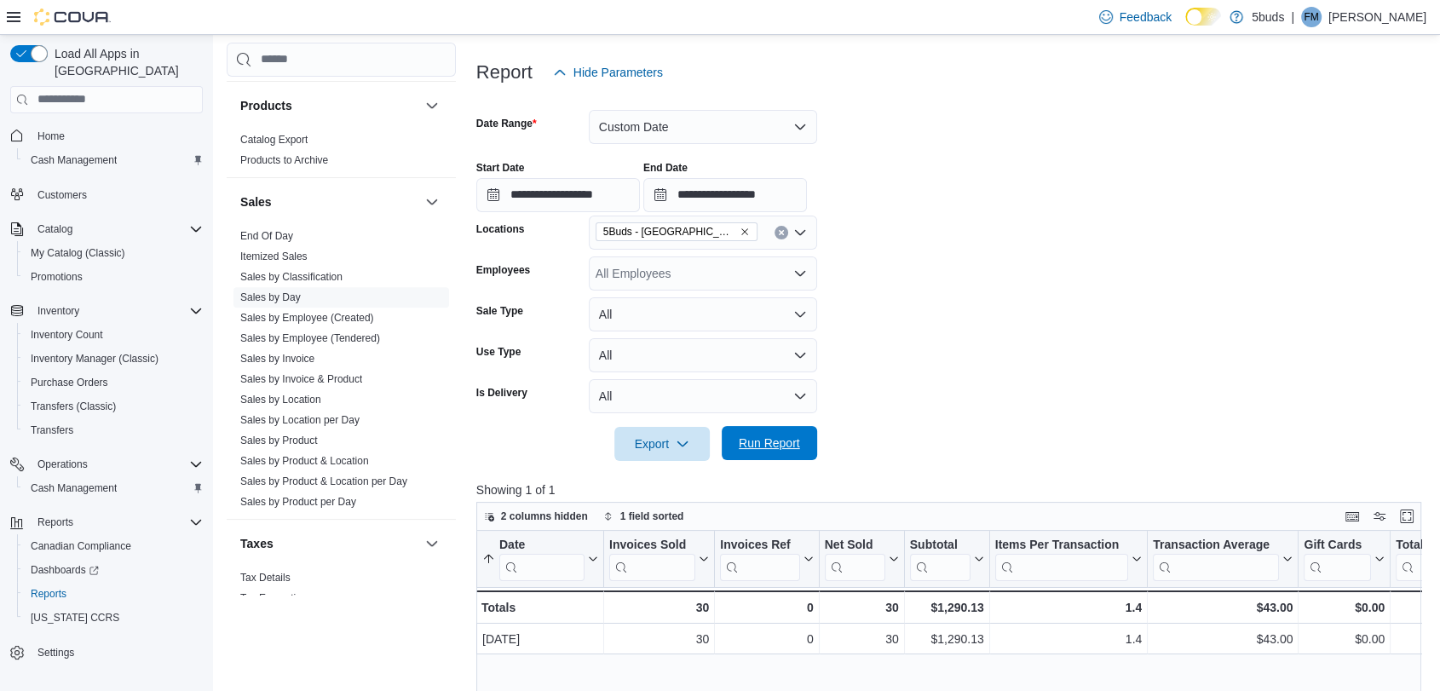
drag, startPoint x: 786, startPoint y: 429, endPoint x: 791, endPoint y: 438, distance: 10.7
click at [787, 429] on span "Run Report" at bounding box center [769, 443] width 75 height 34
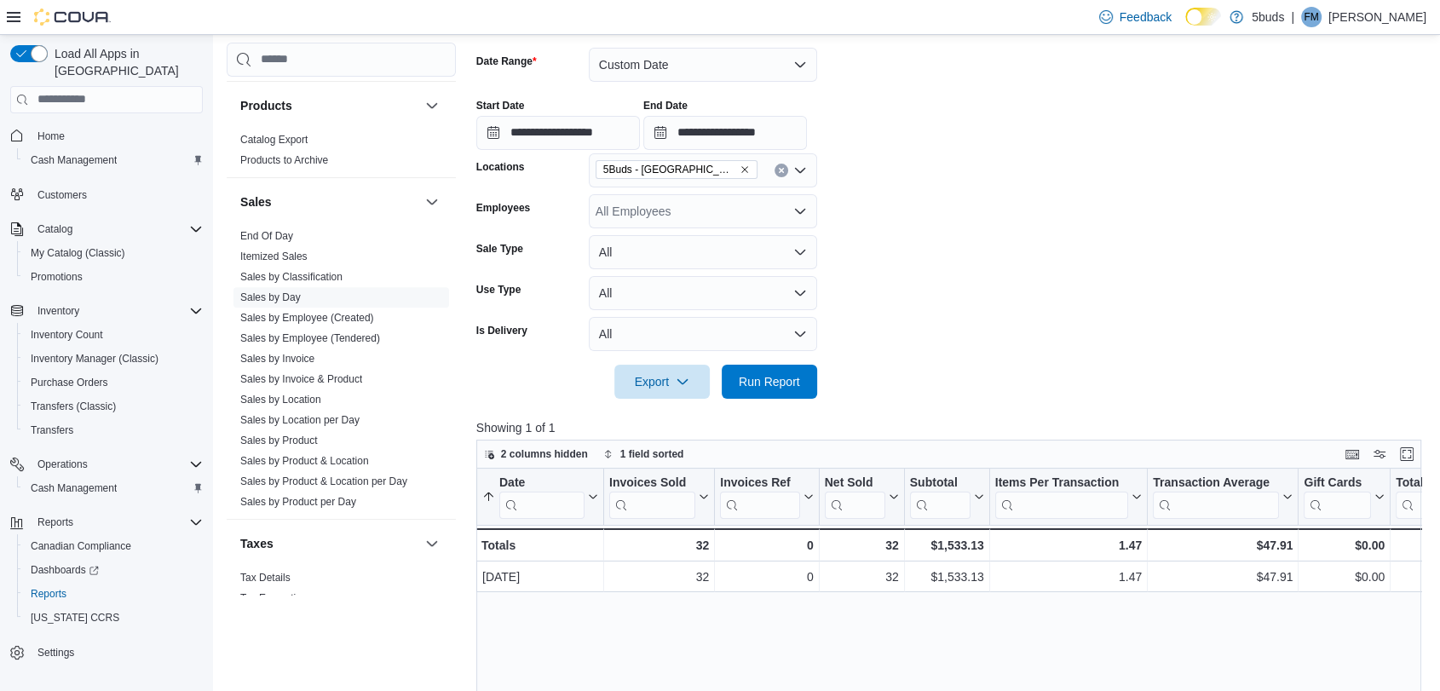
scroll to position [284, 0]
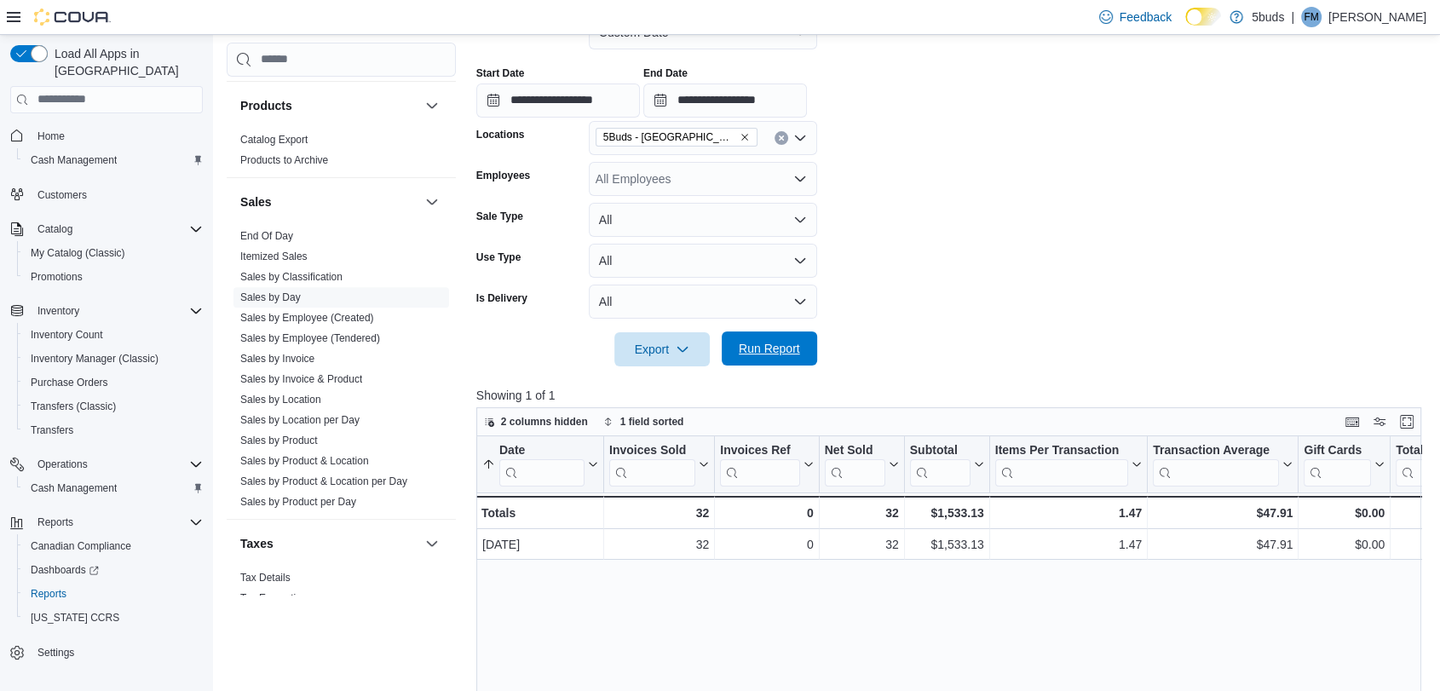
click at [775, 356] on span "Run Report" at bounding box center [769, 348] width 61 height 17
click at [769, 358] on span "Run Report" at bounding box center [769, 348] width 75 height 34
